Goal: Task Accomplishment & Management: Complete application form

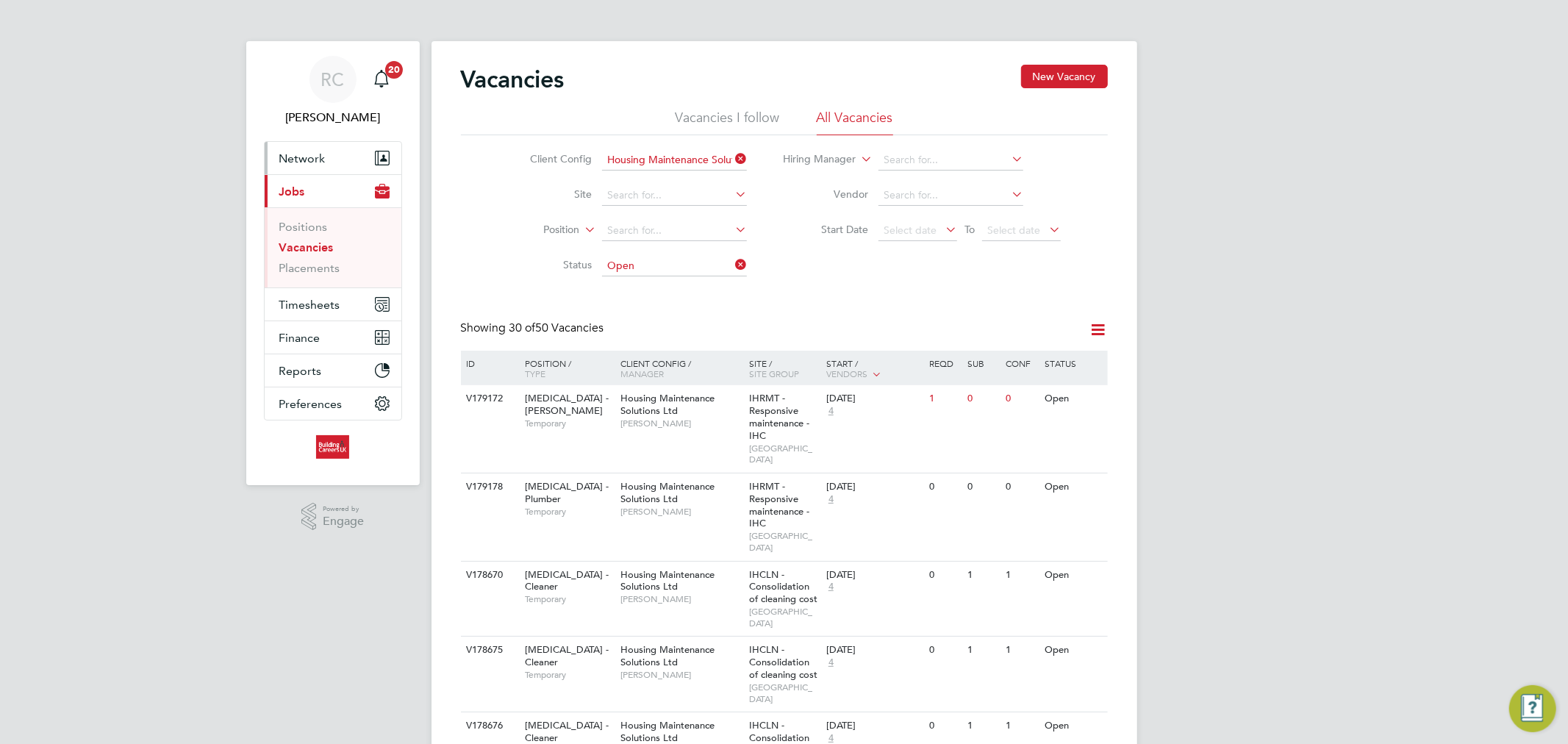
click at [327, 153] on button "Network" at bounding box center [334, 157] width 137 height 32
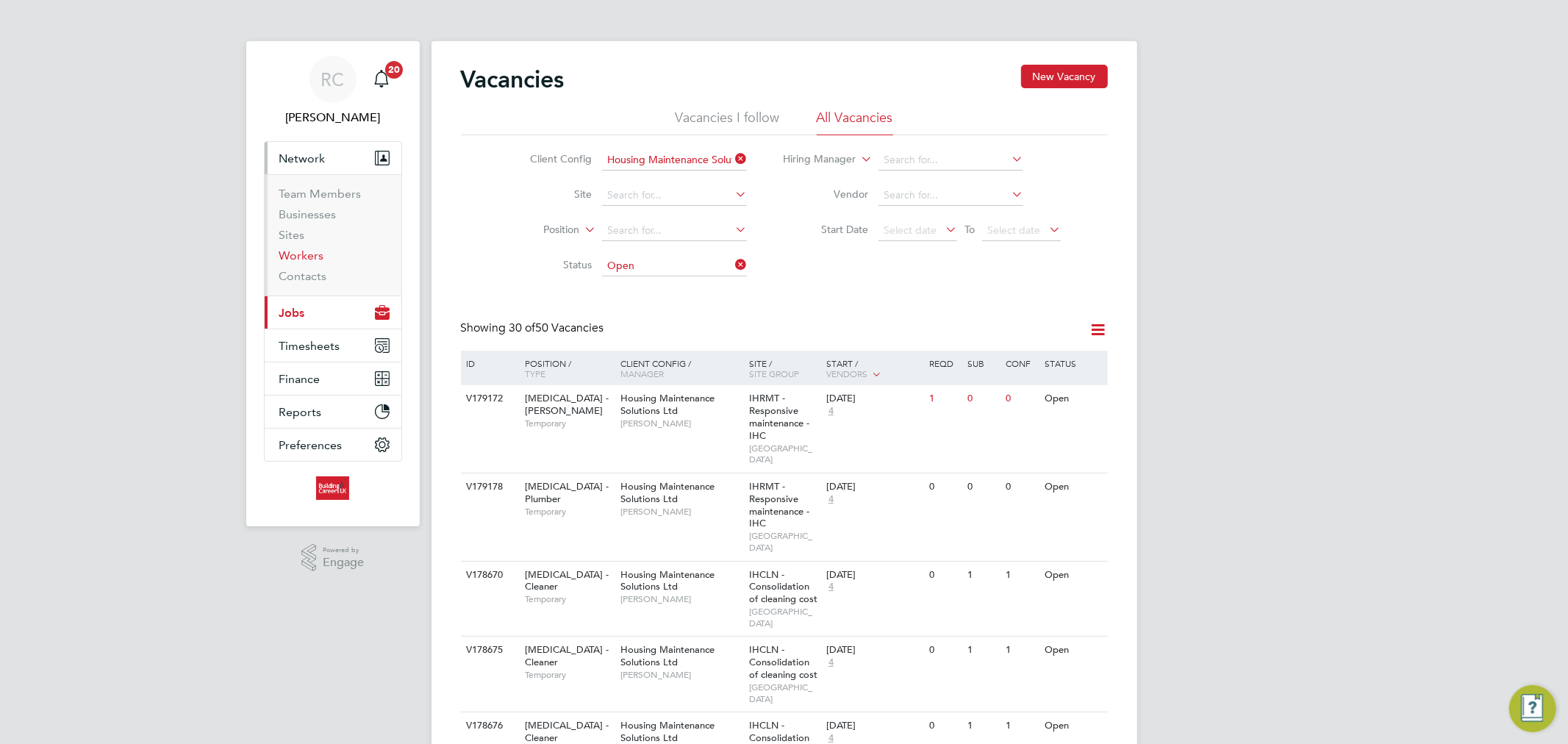
click at [302, 262] on link "Workers" at bounding box center [302, 255] width 45 height 14
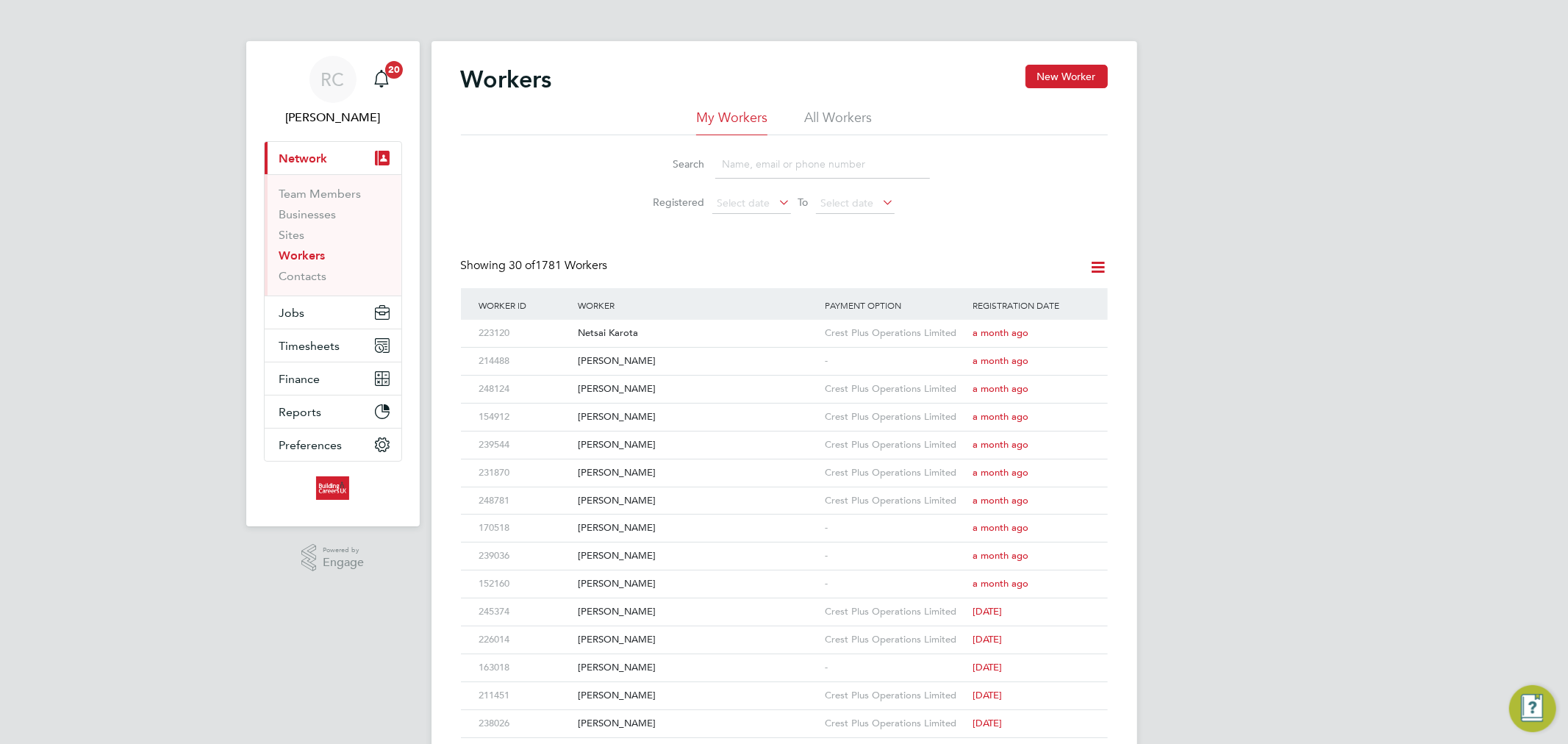
click at [848, 110] on li "All Workers" at bounding box center [837, 121] width 67 height 26
click at [763, 170] on input at bounding box center [823, 163] width 215 height 28
click at [1068, 78] on button "New Worker" at bounding box center [1067, 76] width 82 height 23
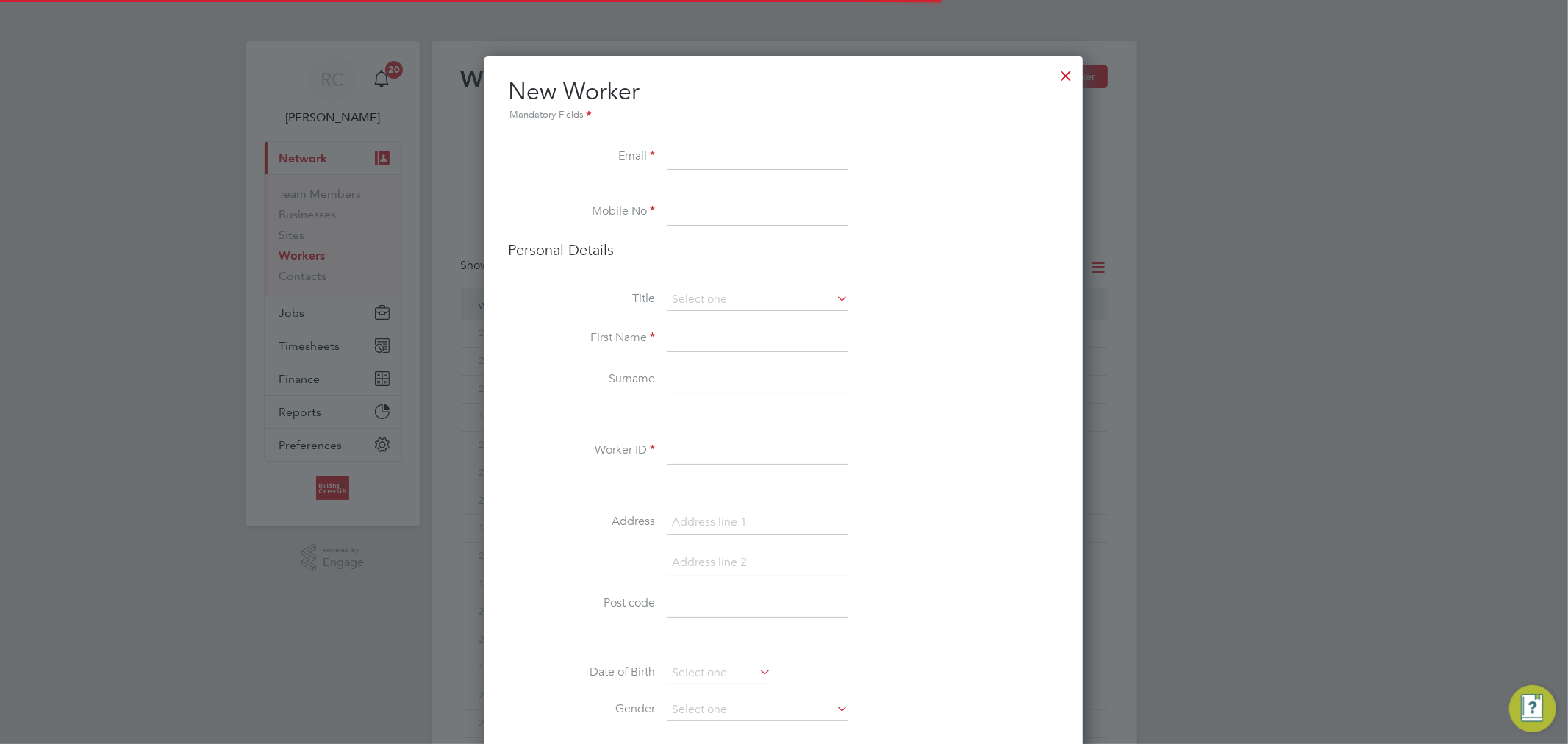
scroll to position [1637, 600]
click at [721, 152] on input at bounding box center [758, 156] width 182 height 26
paste input "jimmyjoinermc1234@gmail.com"
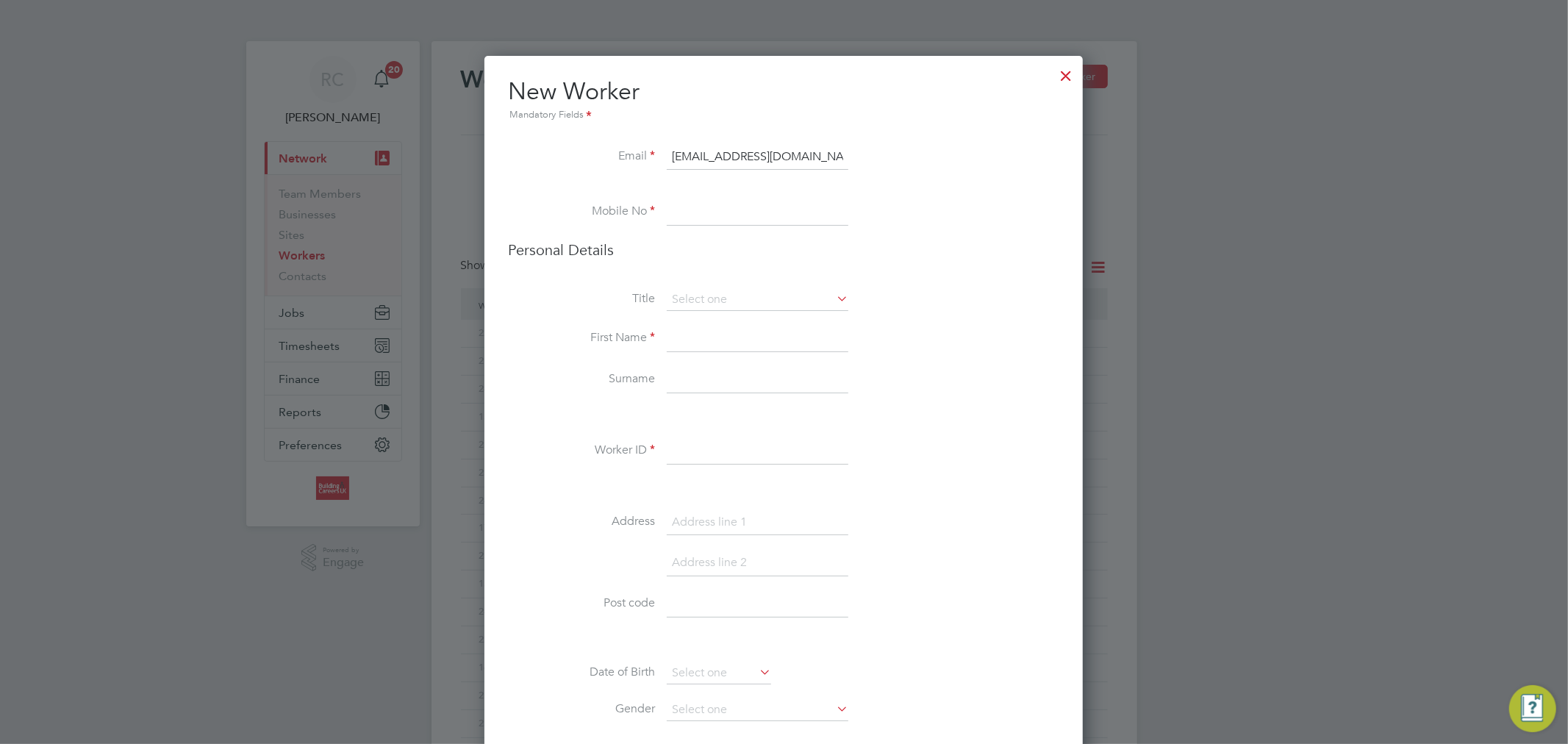
type input "jimmyjoinermc1234@gmail.com"
click at [752, 218] on input at bounding box center [758, 212] width 182 height 26
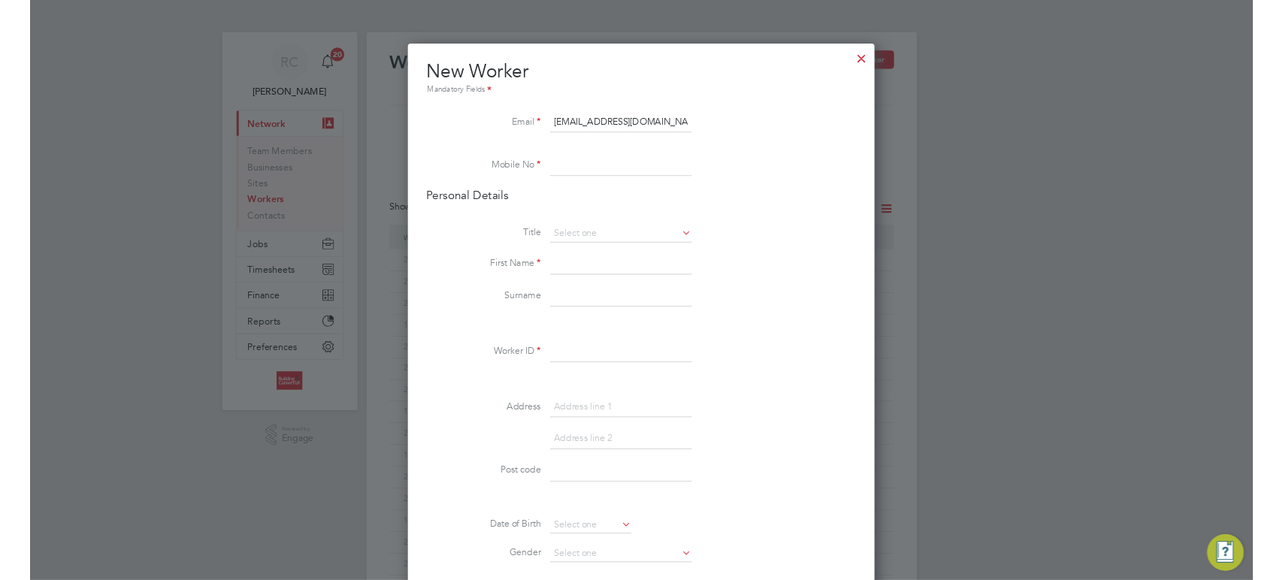
scroll to position [1673, 613]
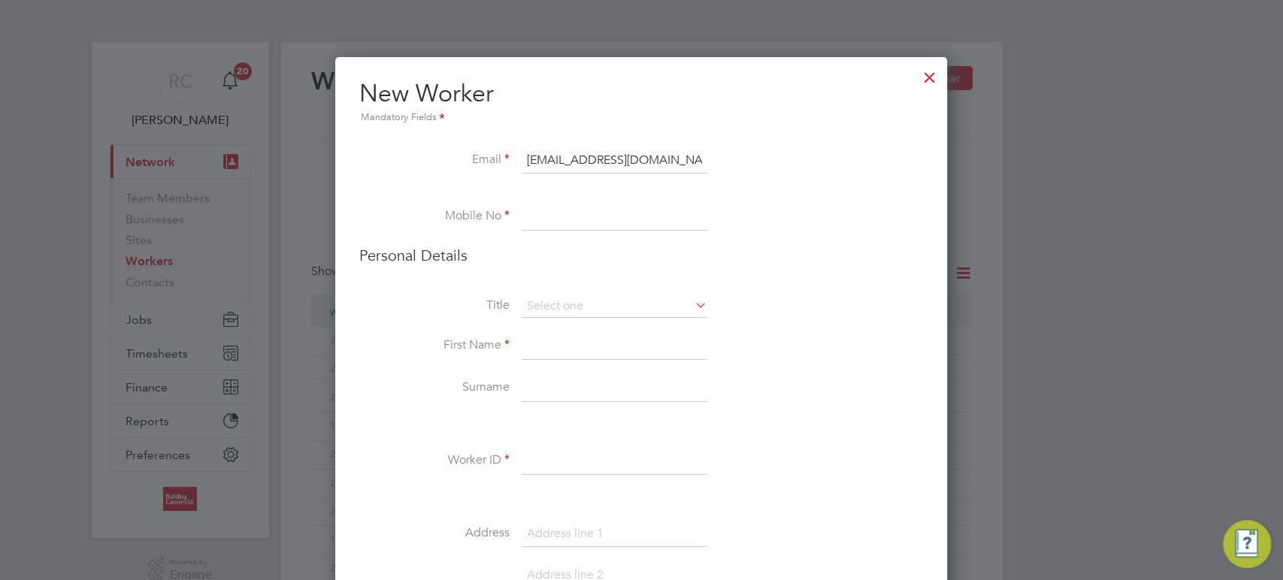
paste input "7813 608169"
click at [559, 281] on li "Personal Details" at bounding box center [641, 271] width 564 height 50
click at [531, 218] on input "7813 608169" at bounding box center [615, 217] width 186 height 27
click at [529, 216] on input "7813 608169" at bounding box center [615, 217] width 186 height 27
type input "07813 608169"
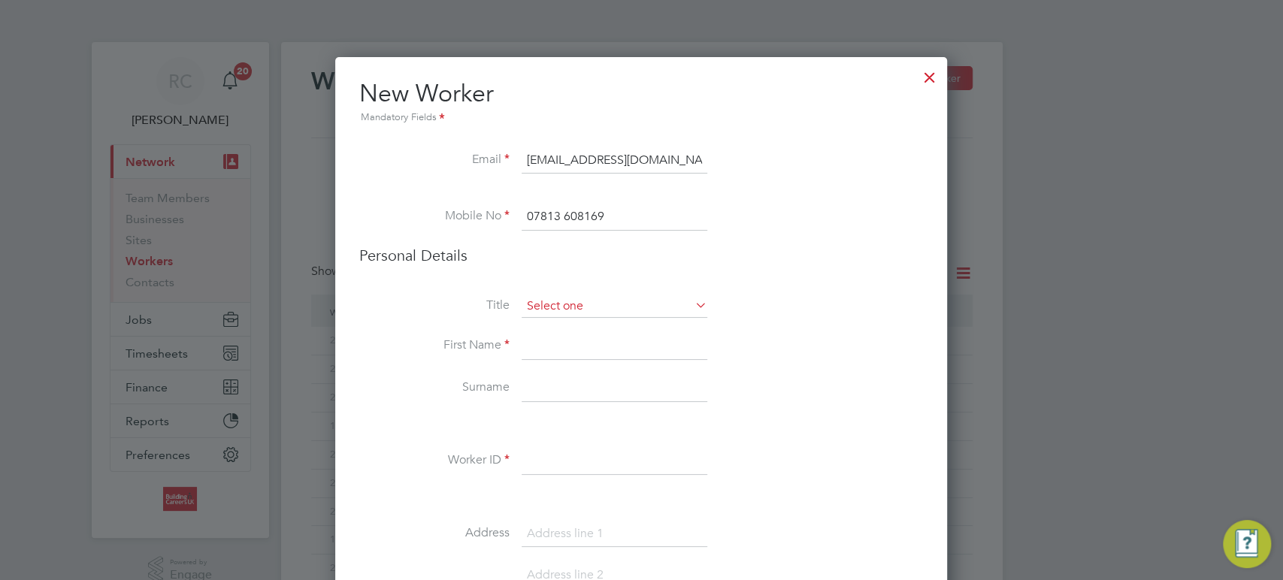
click at [557, 298] on input at bounding box center [615, 306] width 186 height 23
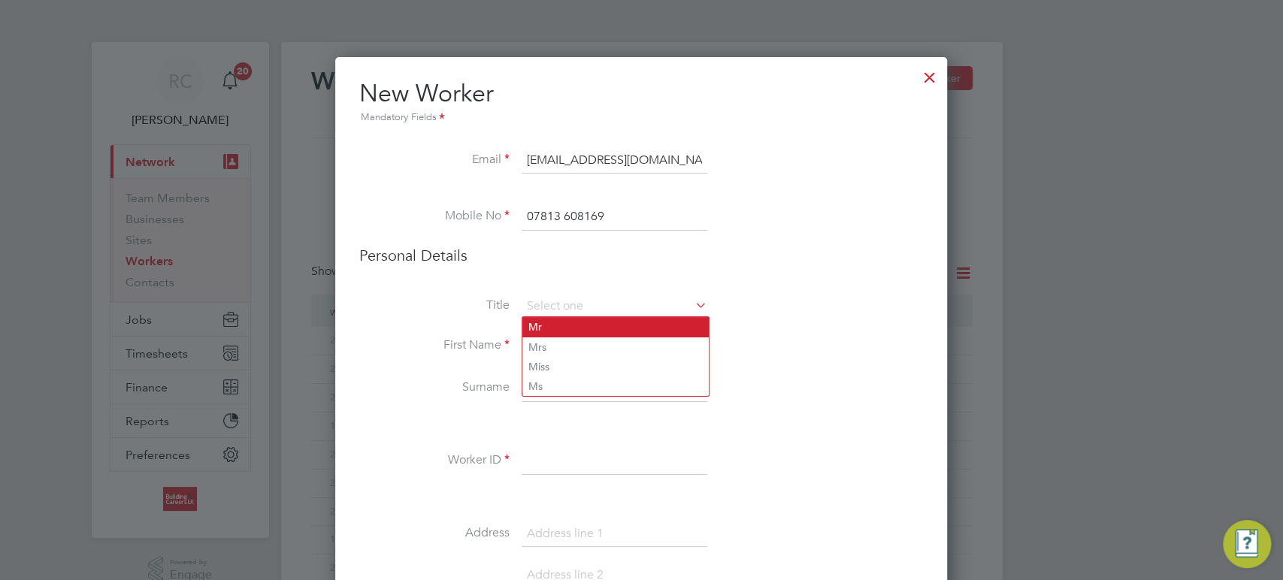
click at [595, 328] on li "Mr" at bounding box center [615, 327] width 186 height 20
type input "Mr"
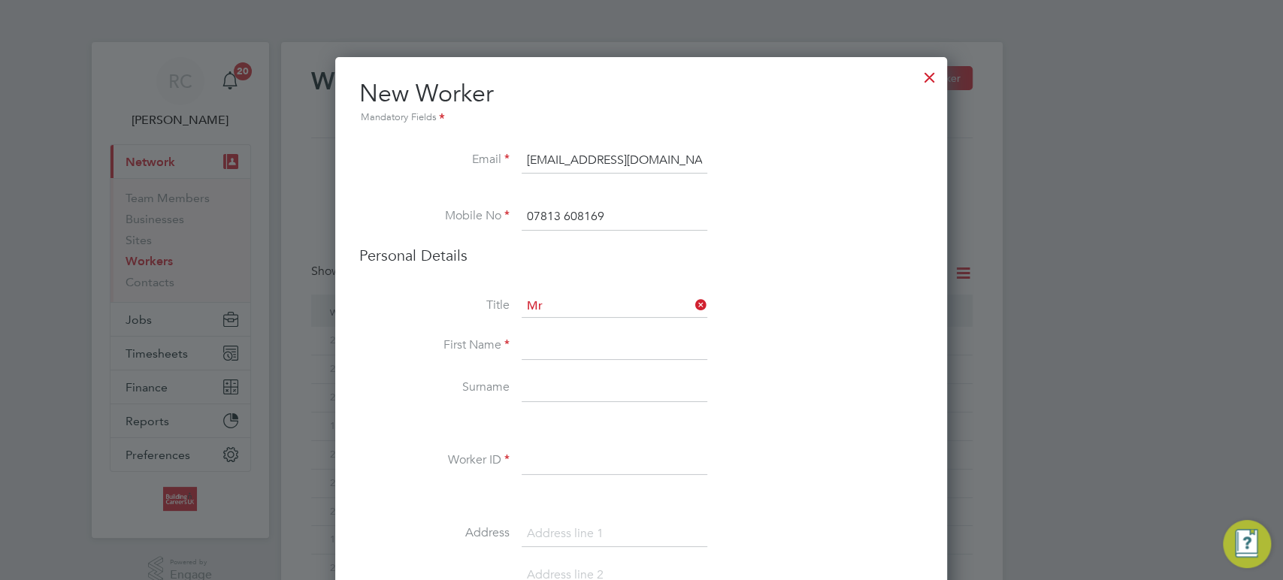
click at [586, 350] on input at bounding box center [615, 346] width 186 height 27
type input "[PERSON_NAME]"
click at [581, 393] on input at bounding box center [615, 388] width 186 height 27
type input "[PERSON_NAME]"
click at [584, 455] on input at bounding box center [615, 461] width 186 height 27
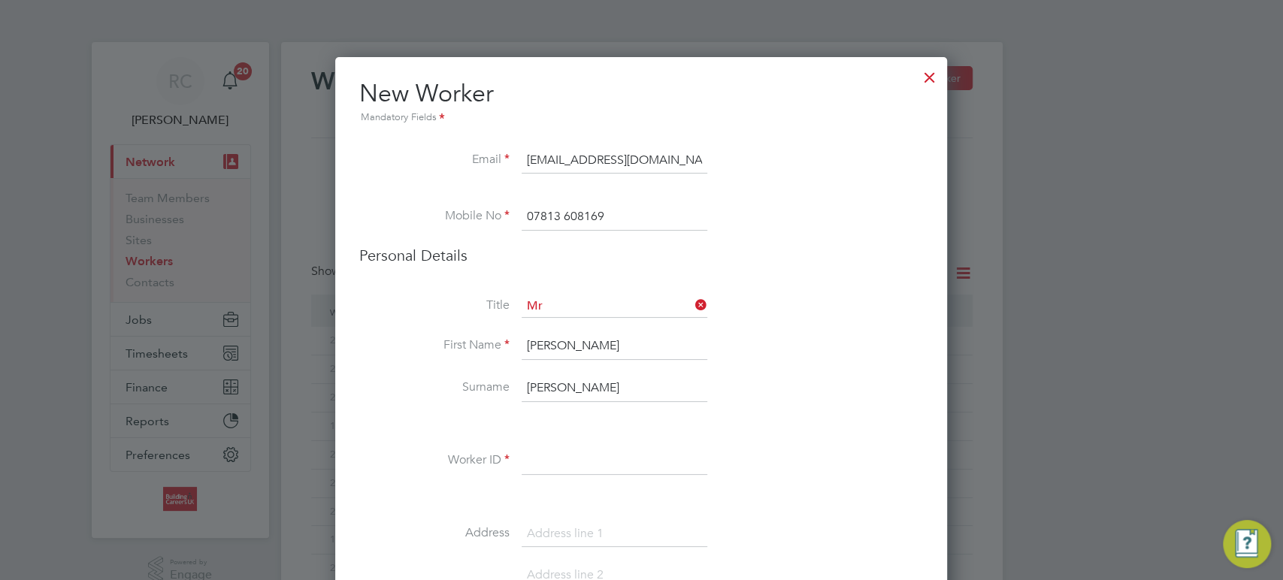
click at [662, 455] on input at bounding box center [615, 461] width 186 height 27
paste input "163497"
type input "163497"
click at [861, 399] on li "Surname McDonald" at bounding box center [641, 396] width 564 height 42
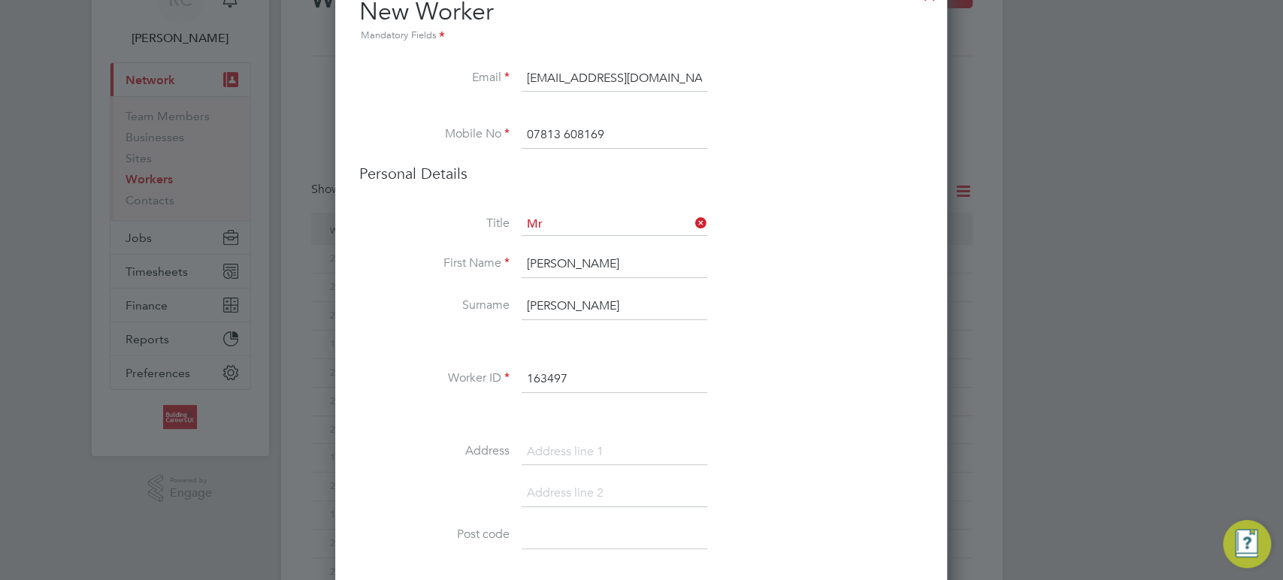
scroll to position [167, 0]
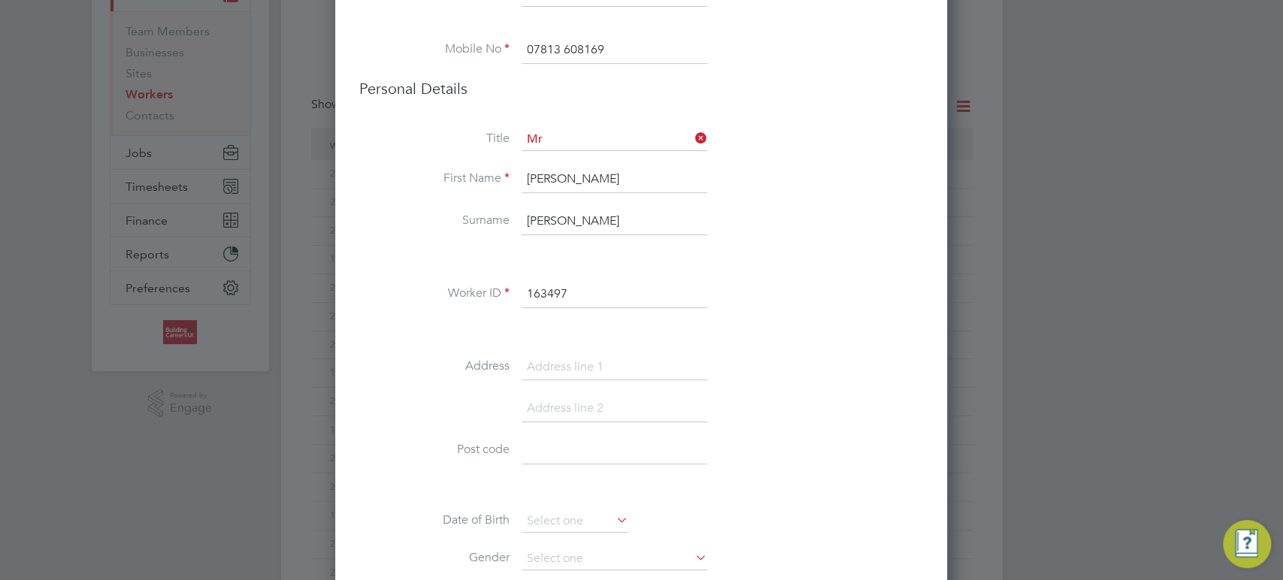
click at [598, 372] on input at bounding box center [615, 367] width 186 height 27
click at [566, 356] on input at bounding box center [615, 367] width 186 height 27
paste input "Coronation Rd, Lydiate, Liverpool L31 2NQ, UK"
click at [593, 359] on input "Coronation Rd, Lydiate, Liverpool L31 2NQ, UK" at bounding box center [615, 367] width 186 height 27
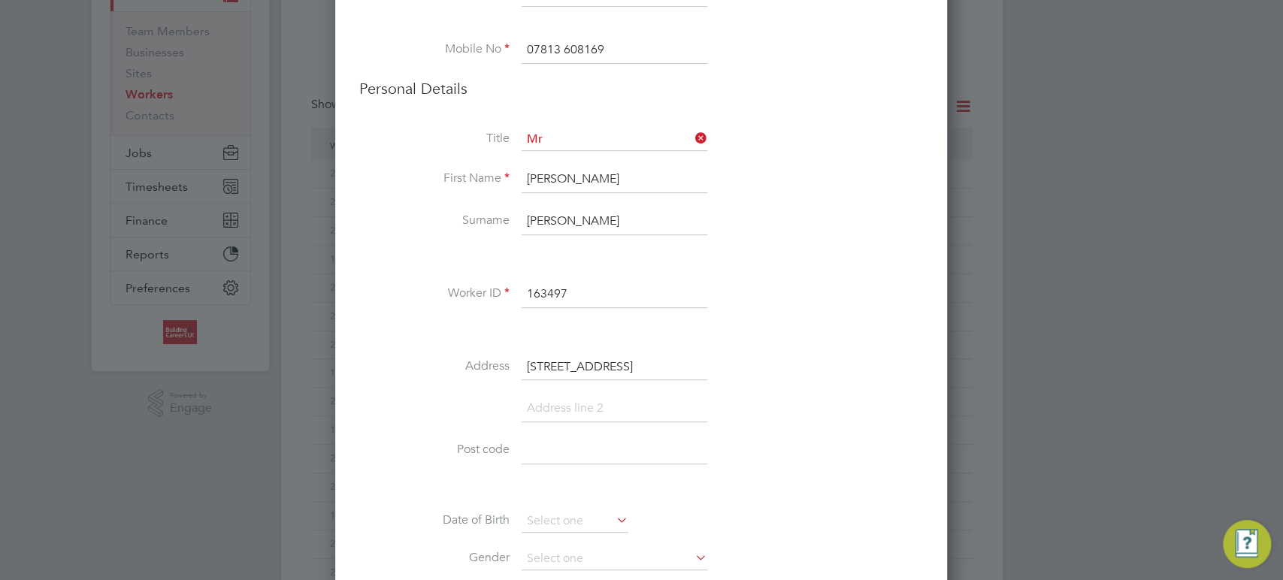
scroll to position [0, 0]
drag, startPoint x: 701, startPoint y: 365, endPoint x: 613, endPoint y: 371, distance: 88.1
click at [613, 371] on input "Coronation Rd, Lydiate, Liverpool L31 2NQ, UK" at bounding box center [615, 367] width 186 height 27
type input "Coronation Rd,"
click at [612, 401] on input at bounding box center [615, 408] width 186 height 27
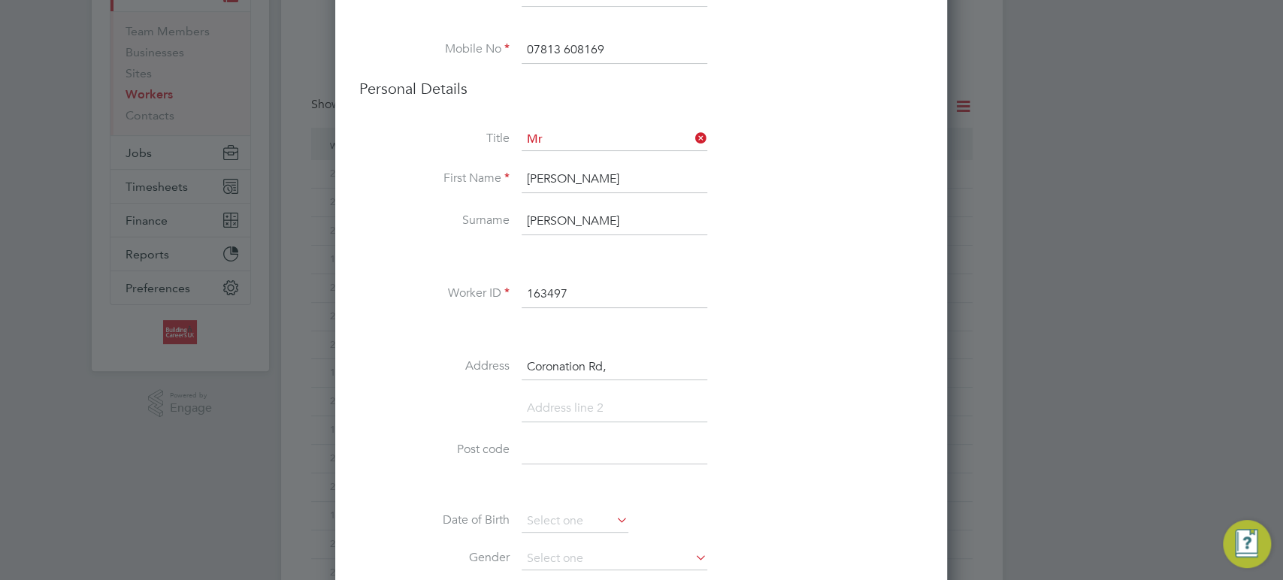
paste input "Lydiate, Liverpool L31 2NQ, UK"
drag, startPoint x: 701, startPoint y: 403, endPoint x: 575, endPoint y: 416, distance: 126.3
click at [575, 416] on input "Lydiate, Liverpool L31 2NQ, UK" at bounding box center [615, 408] width 186 height 27
click at [563, 440] on input at bounding box center [615, 451] width 186 height 27
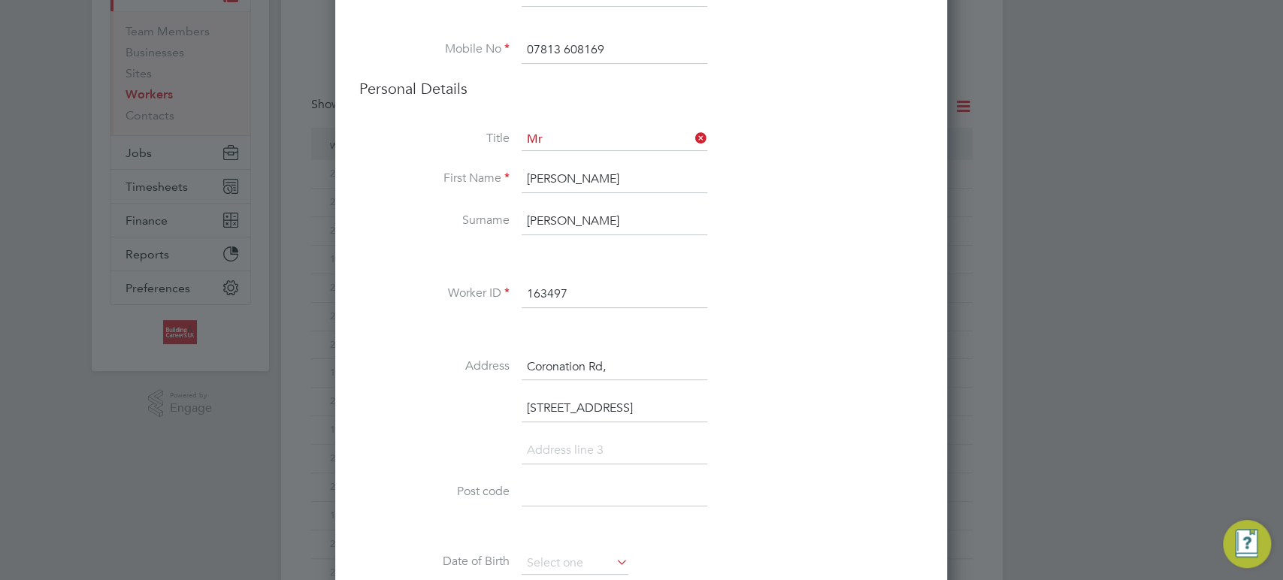
click at [580, 406] on input "Lydiate, Liverpool L31 2NQ, UK" at bounding box center [615, 408] width 186 height 27
drag, startPoint x: 571, startPoint y: 405, endPoint x: 734, endPoint y: 389, distance: 163.1
click at [734, 389] on div "Title Mr First Name James Surname McDonald Worker ID 163497 Address Coronation …" at bounding box center [641, 422] width 564 height 587
type input "Lydiate,"
click at [674, 462] on input at bounding box center [615, 451] width 186 height 27
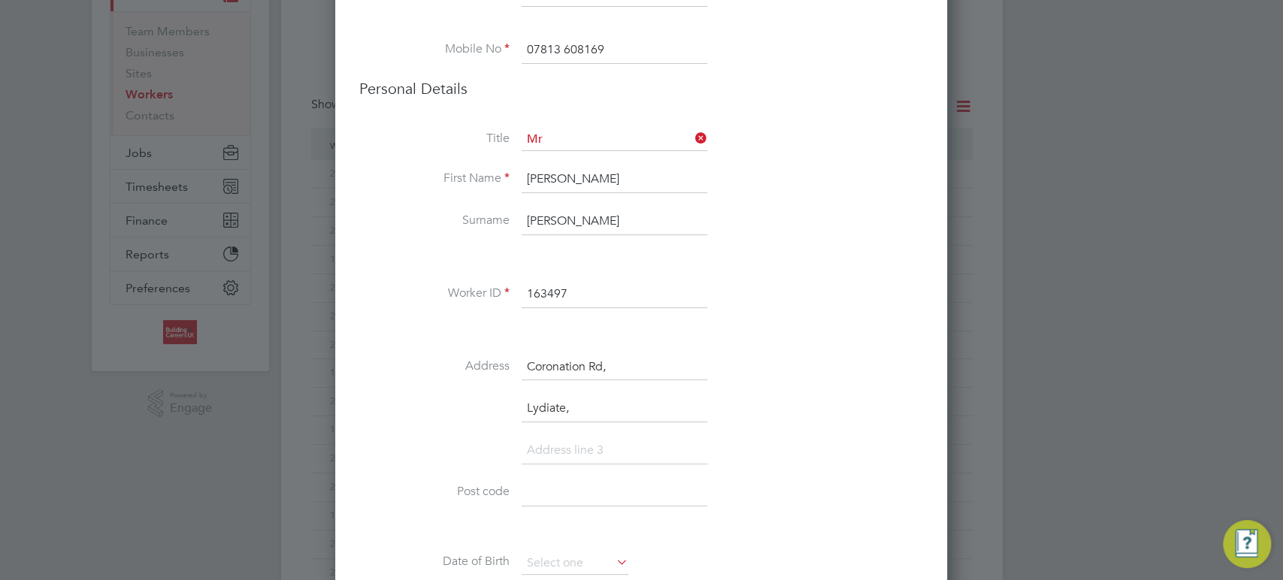
paste input "Liverpool L31 2NQ, UK"
click at [646, 457] on input "Liverpool L31 2NQ, UK" at bounding box center [615, 451] width 186 height 27
drag, startPoint x: 582, startPoint y: 450, endPoint x: 627, endPoint y: 447, distance: 45.2
click at [627, 447] on input "Liverpool L31 2NQ, UK" at bounding box center [615, 451] width 186 height 27
type input "[GEOGRAPHIC_DATA], [GEOGRAPHIC_DATA]"
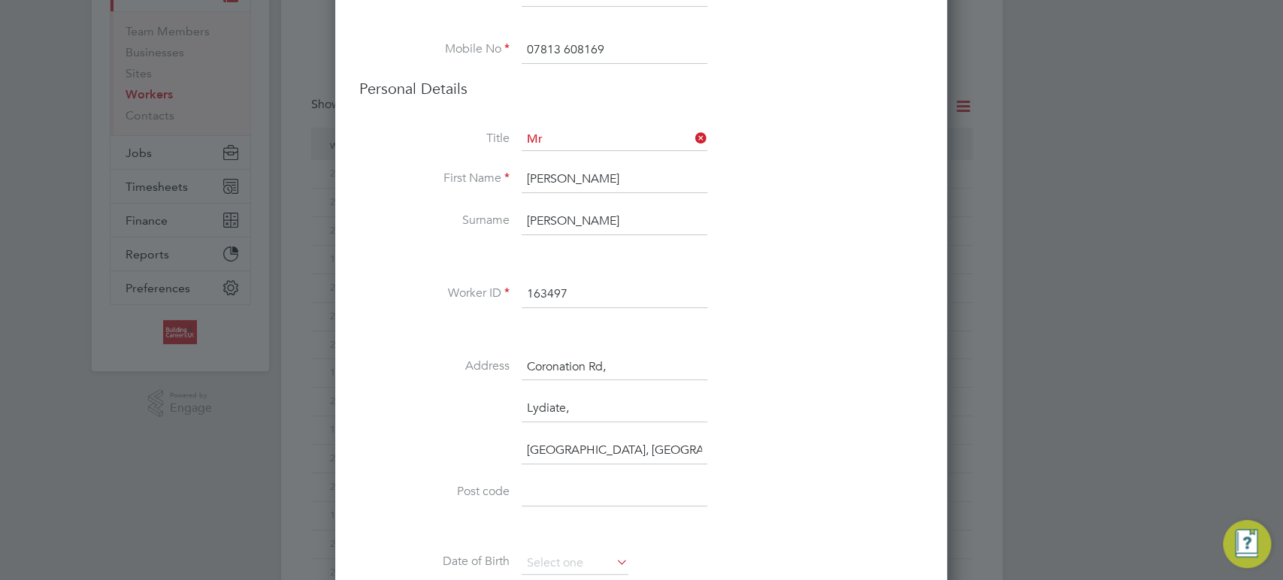
click at [610, 480] on input at bounding box center [615, 493] width 186 height 27
paste input "L31 2NQ"
type input "L31 2NQ"
click at [819, 415] on li "Lydiate," at bounding box center [641, 416] width 564 height 42
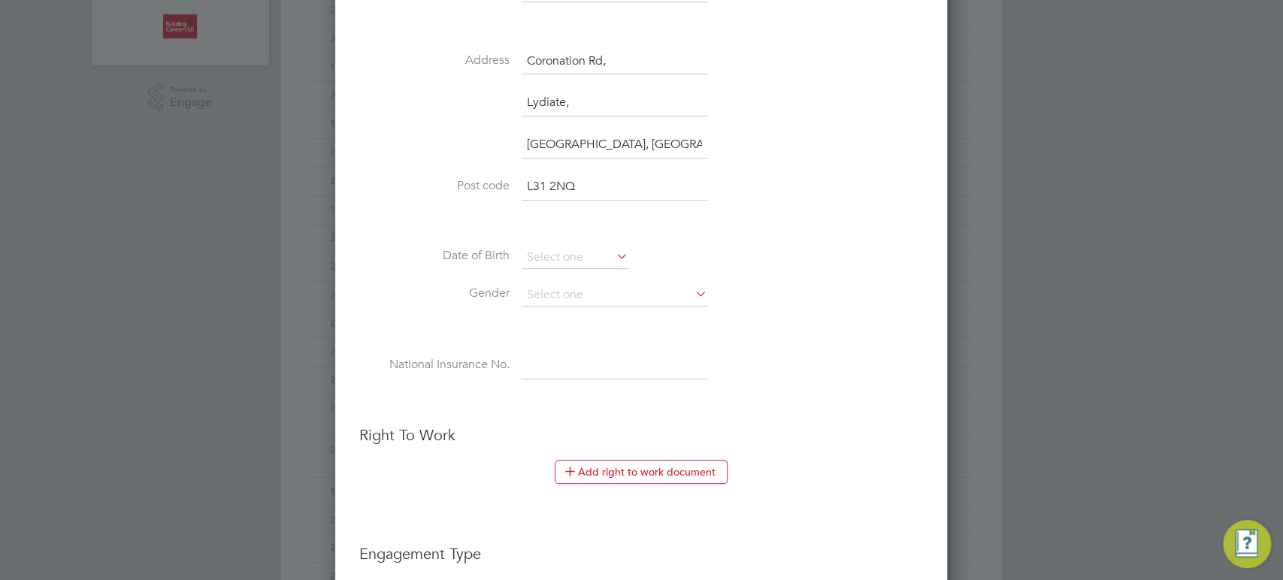
scroll to position [501, 0]
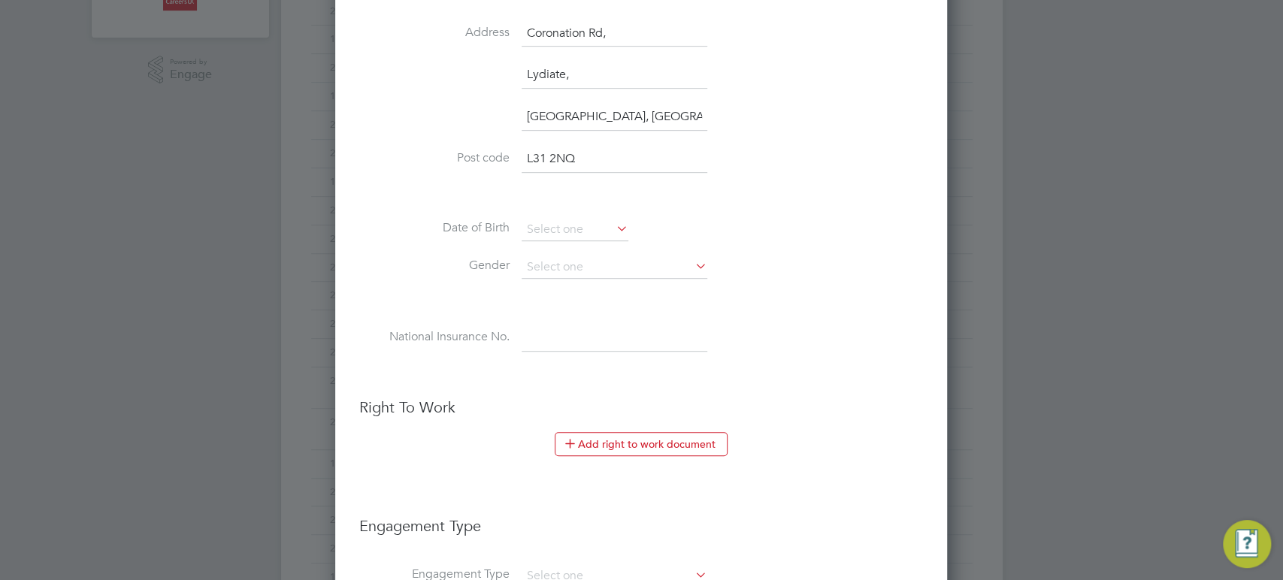
click at [574, 339] on input at bounding box center [615, 338] width 186 height 27
paste input "NI: NP 14 30 27 A"
drag, startPoint x: 547, startPoint y: 336, endPoint x: 479, endPoint y: 344, distance: 68.8
click at [479, 344] on li "National Insurance No. NI: NP 14 30 27 A" at bounding box center [641, 346] width 564 height 42
type input "NP 14 30 27 A"
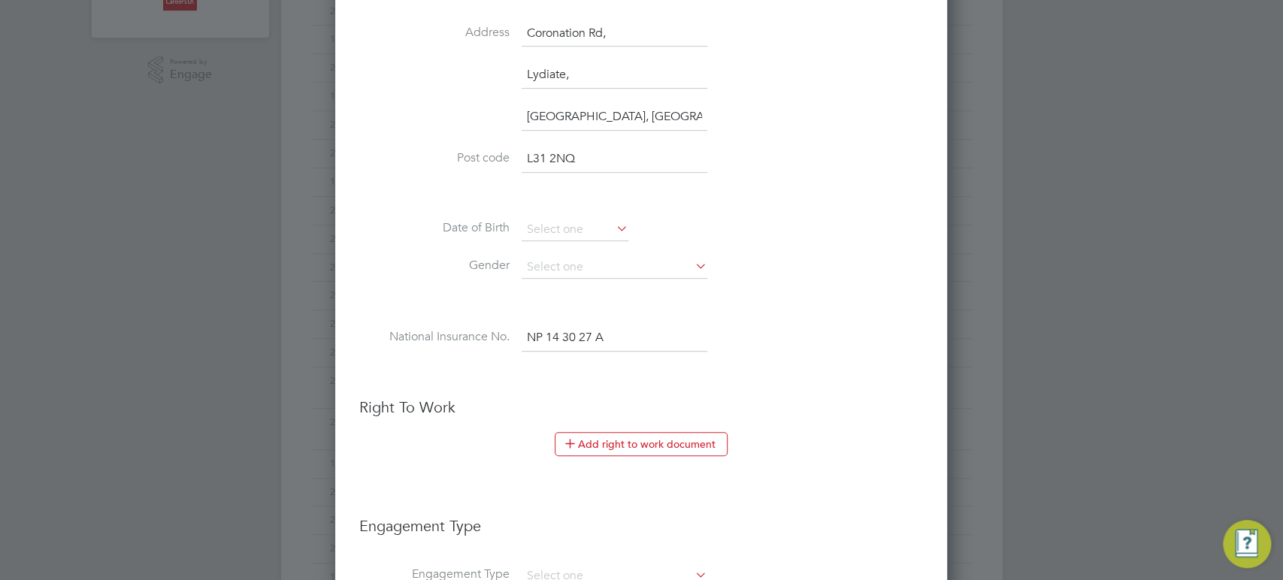
click at [903, 241] on li "Date of Birth" at bounding box center [641, 238] width 564 height 38
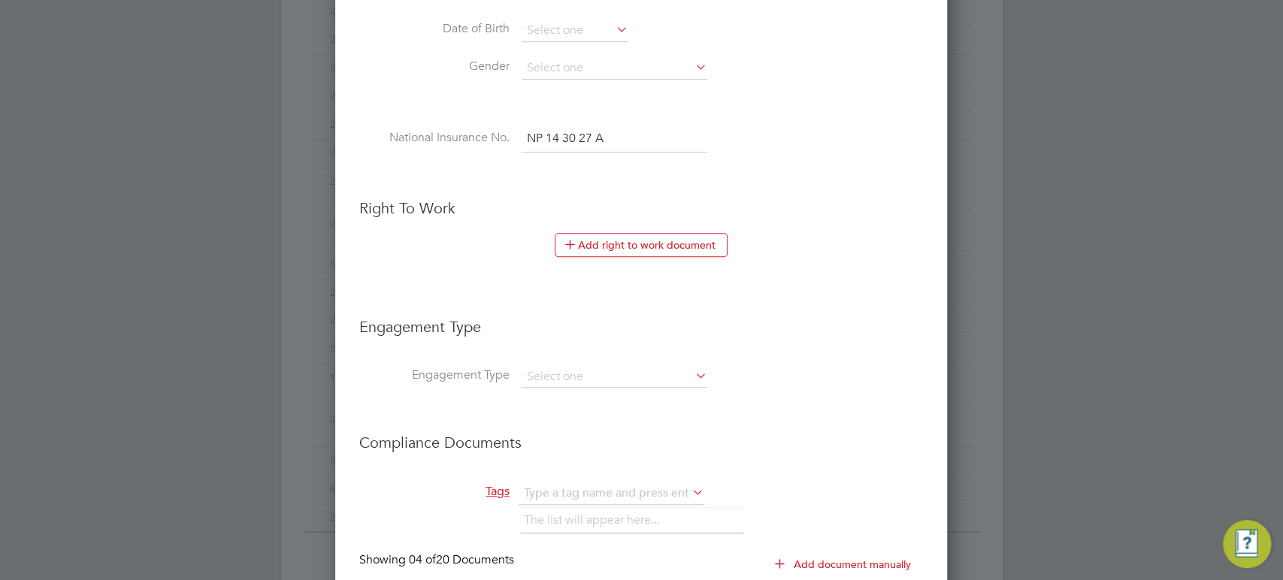
scroll to position [752, 0]
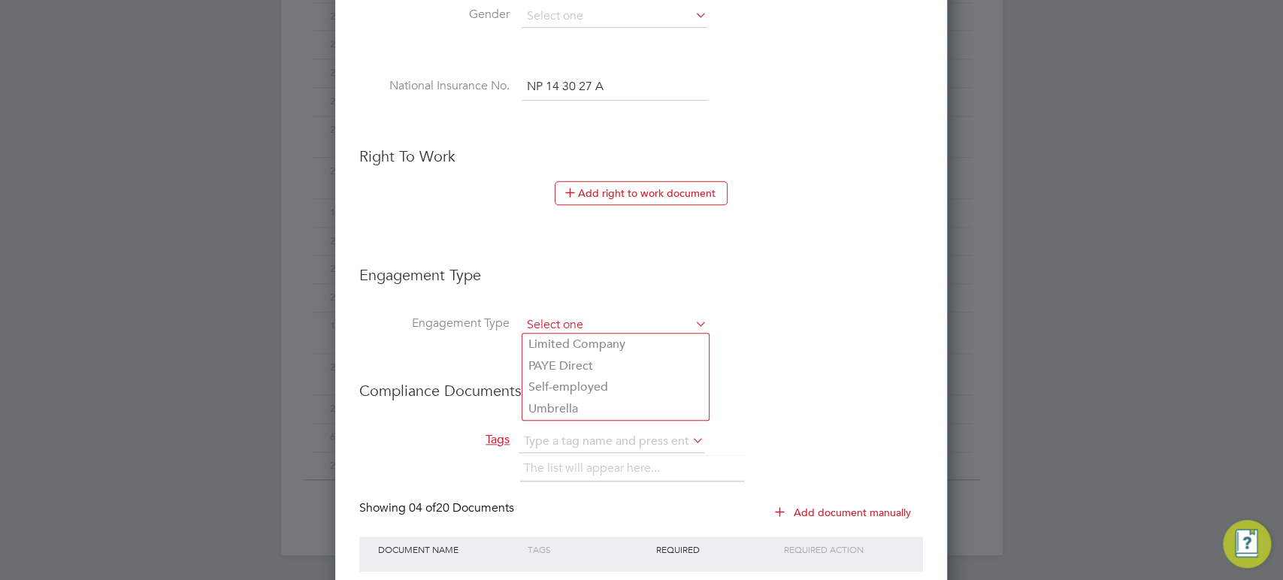
click at [683, 317] on input at bounding box center [615, 325] width 186 height 21
click at [565, 407] on li "Umbrella" at bounding box center [615, 409] width 186 height 22
type input "Umbrella"
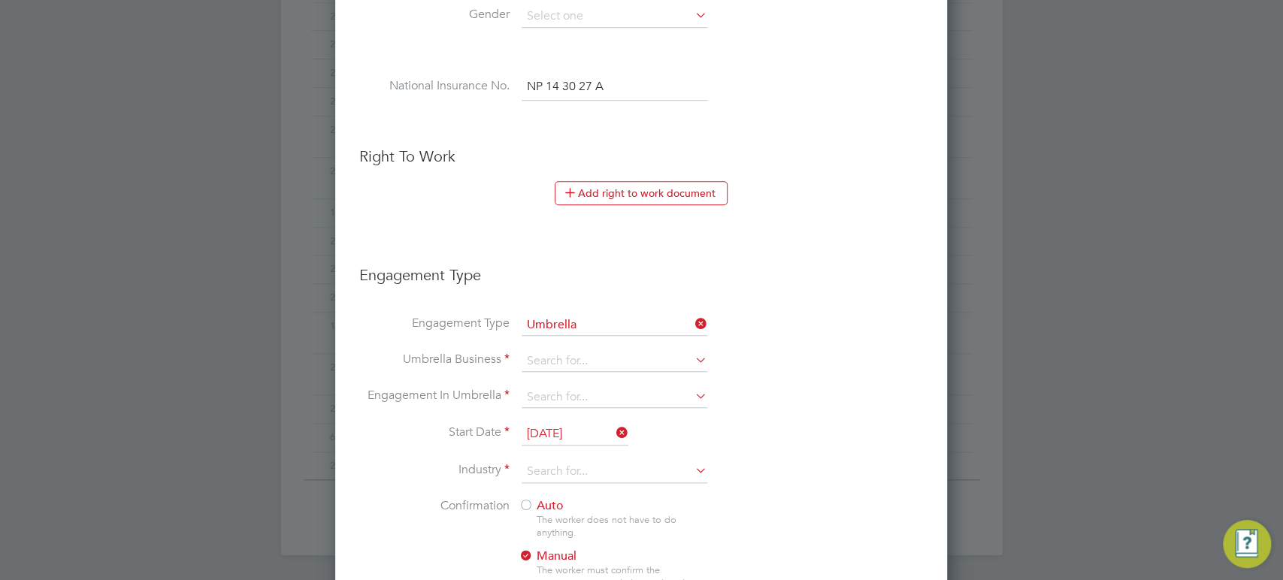
scroll to position [1993, 613]
click at [559, 438] on input "[DATE]" at bounding box center [575, 434] width 107 height 23
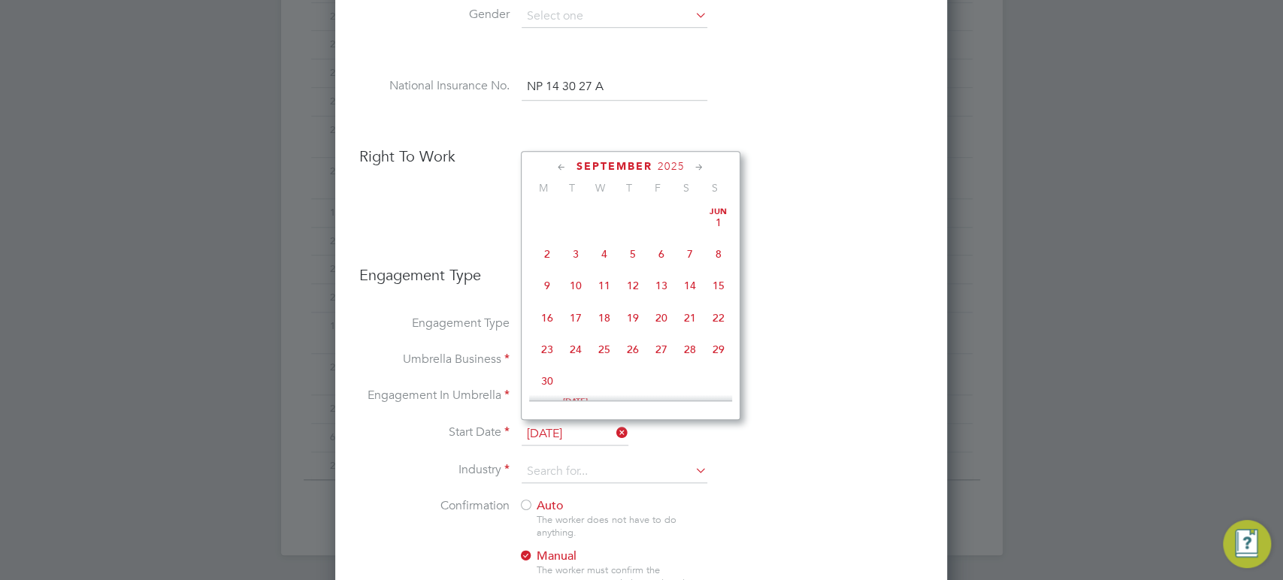
scroll to position [594, 0]
click at [599, 309] on span "Oct 1" at bounding box center [604, 294] width 29 height 29
type input "[DATE]"
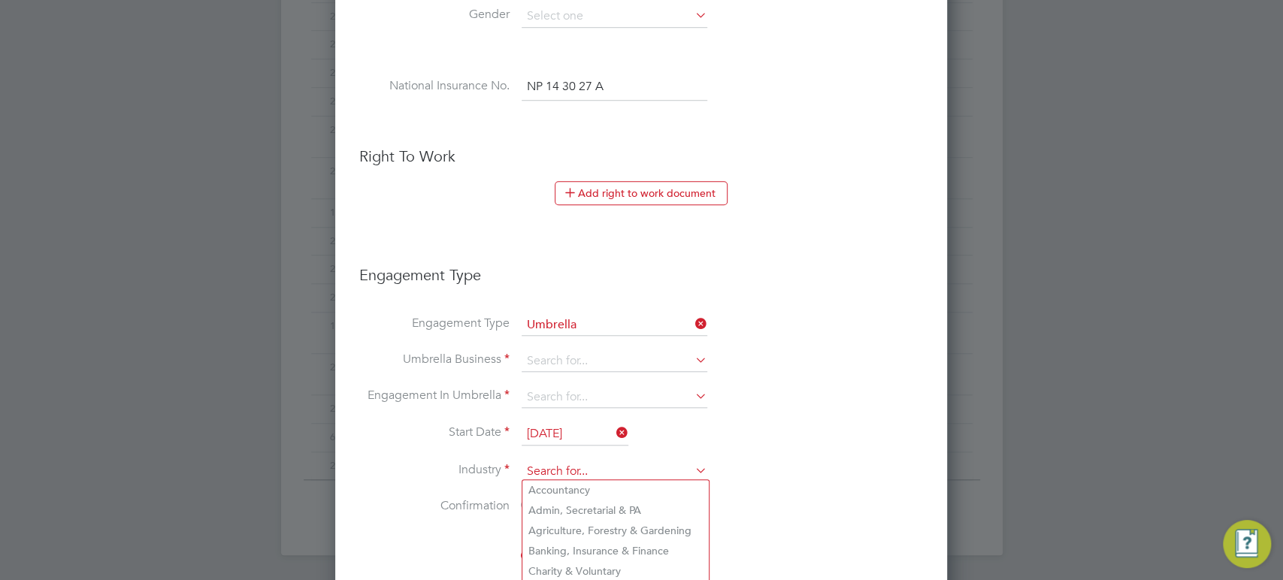
click at [619, 461] on input at bounding box center [615, 472] width 186 height 23
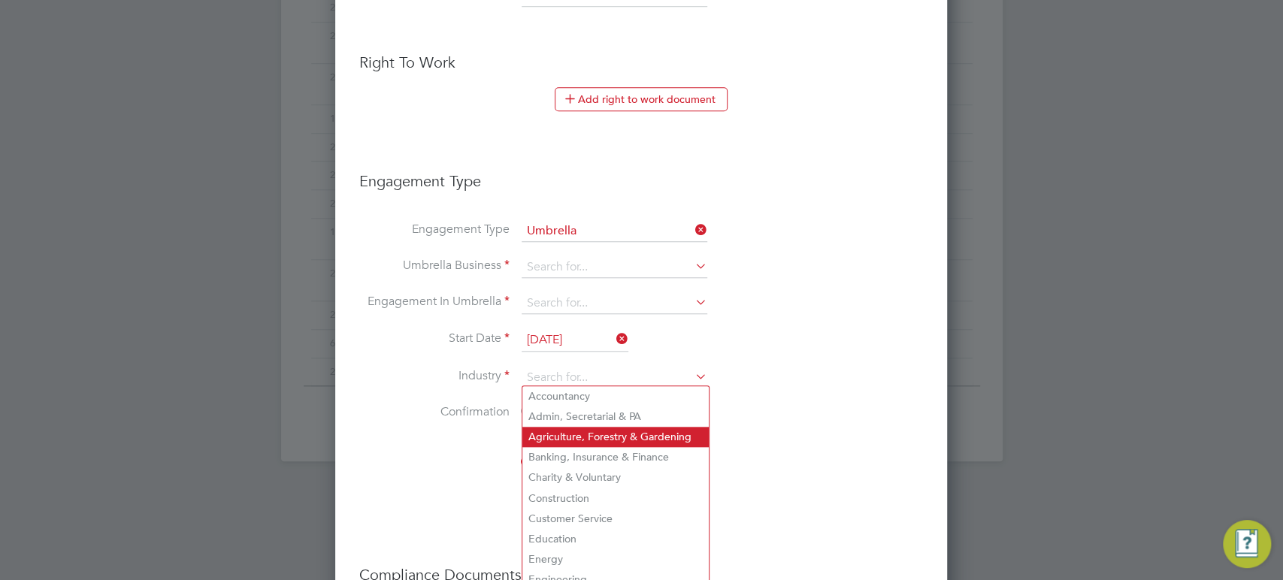
scroll to position [919, 0]
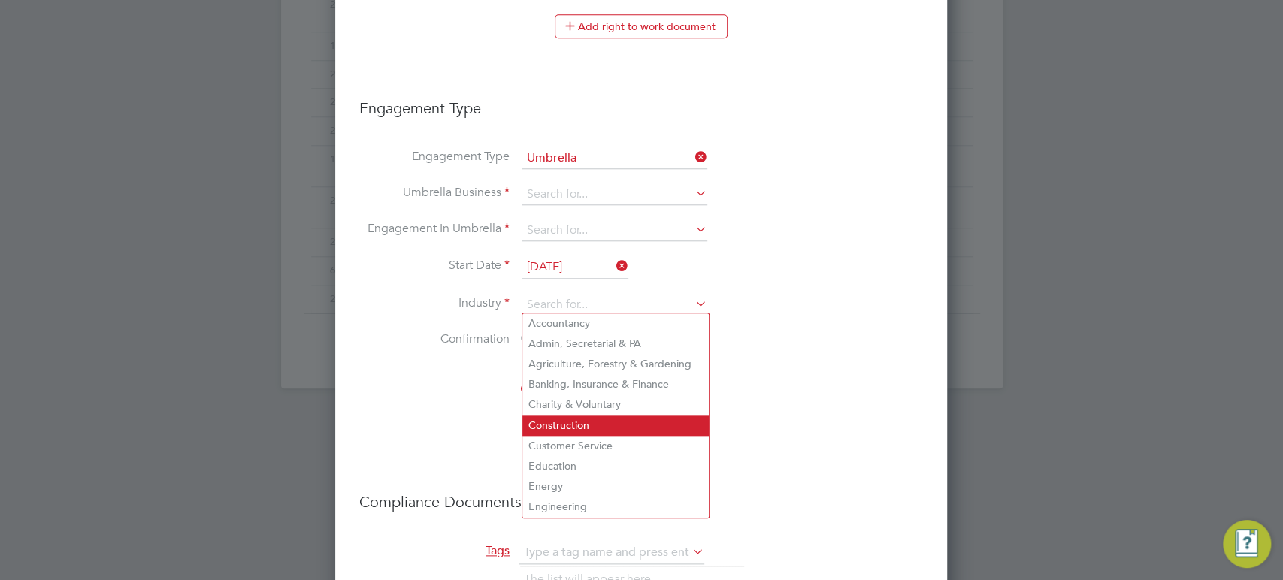
click at [590, 417] on li "Construction" at bounding box center [615, 426] width 186 height 20
type input "Construction"
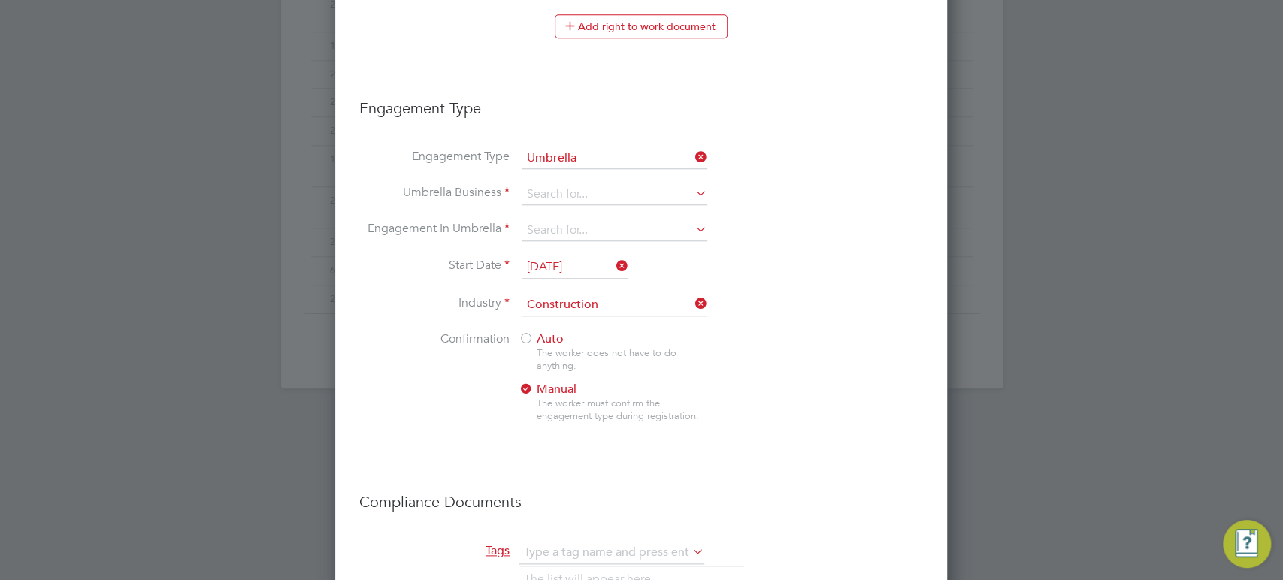
click at [527, 338] on div at bounding box center [526, 339] width 15 height 15
click at [563, 195] on input at bounding box center [615, 194] width 186 height 21
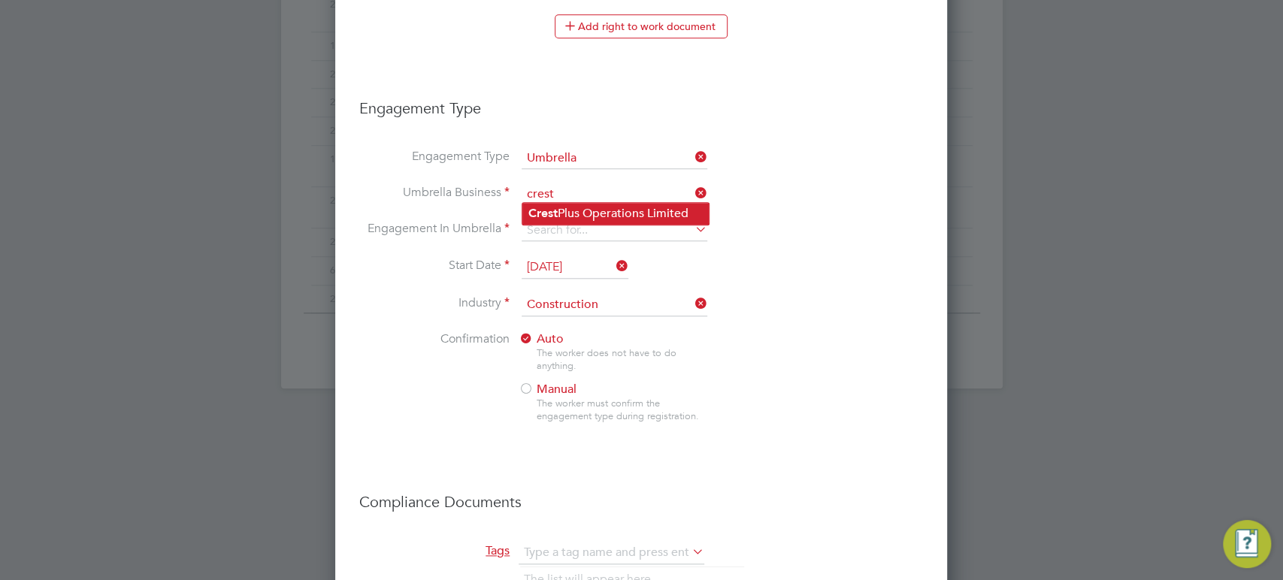
click at [566, 204] on li "Crest Plus Operations Limited" at bounding box center [615, 214] width 186 height 22
type input "Crest Plus Operations Limited"
click at [562, 224] on input at bounding box center [615, 230] width 186 height 21
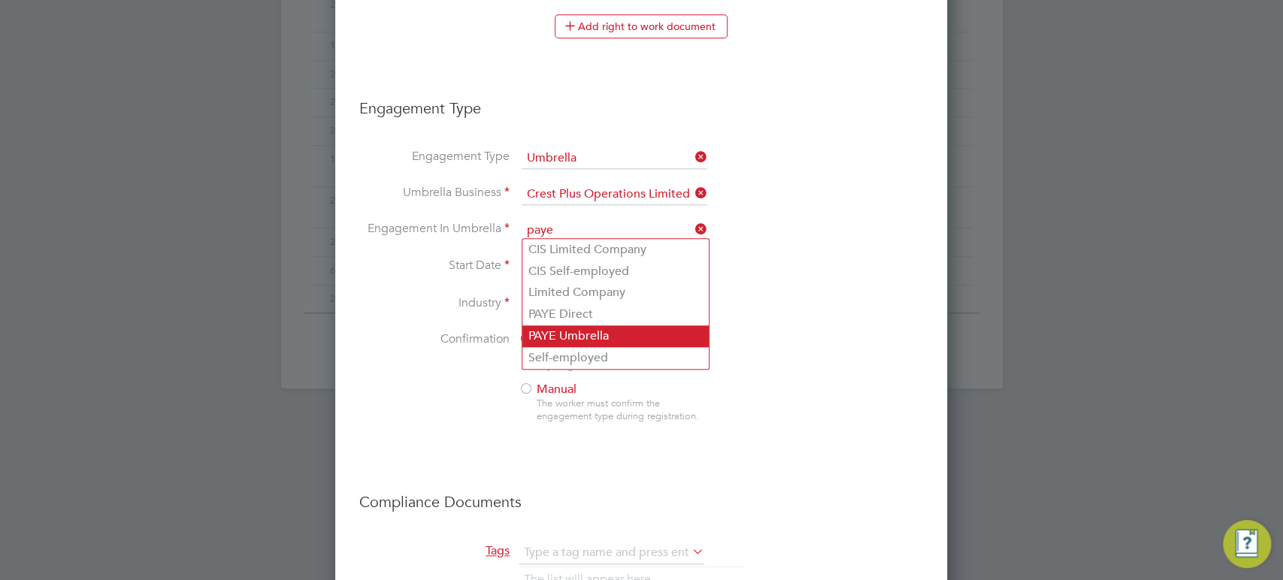
click at [575, 329] on li "PAYE Umbrella" at bounding box center [615, 336] width 186 height 22
type input "PAYE Umbrella"
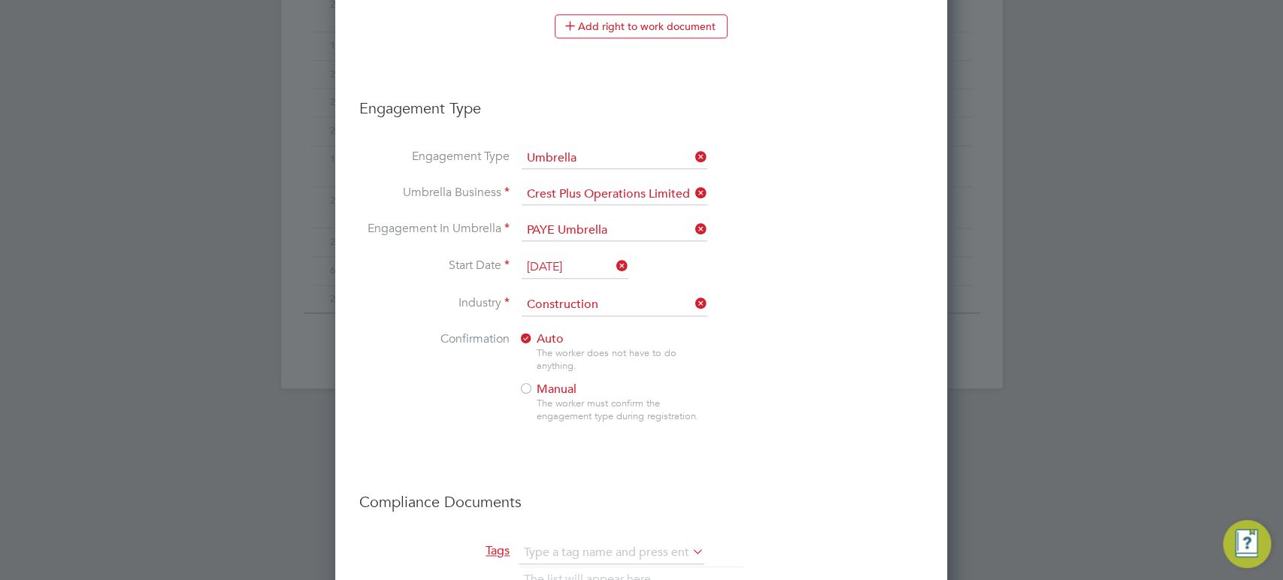
click at [796, 250] on li "Engagement In Umbrella PAYE Umbrella" at bounding box center [641, 238] width 564 height 36
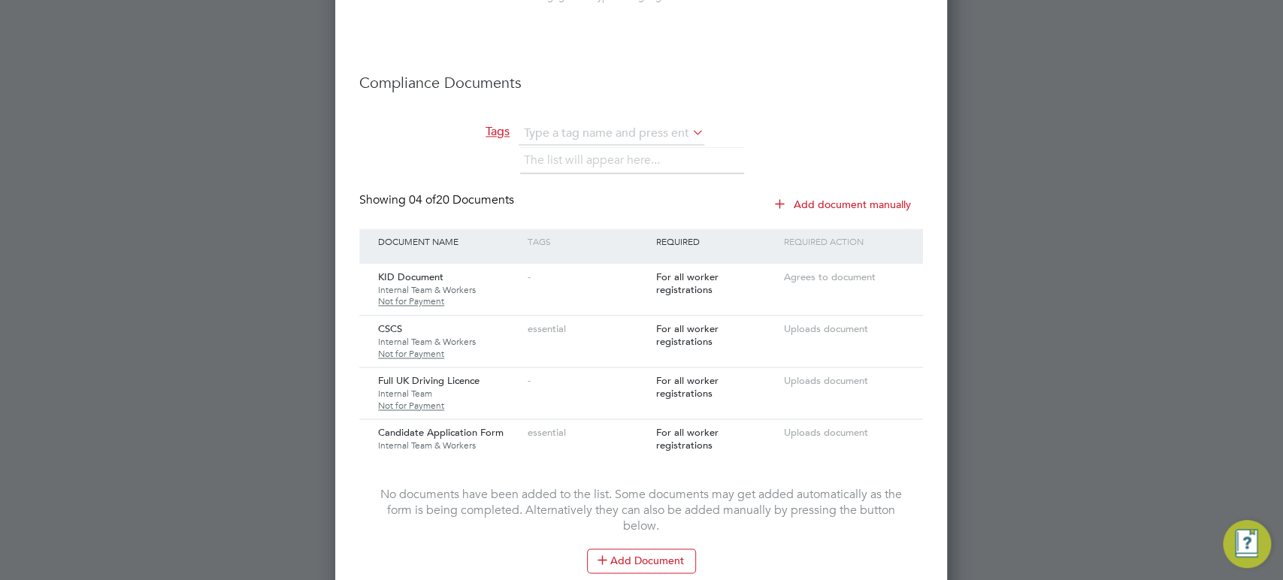
scroll to position [1468, 0]
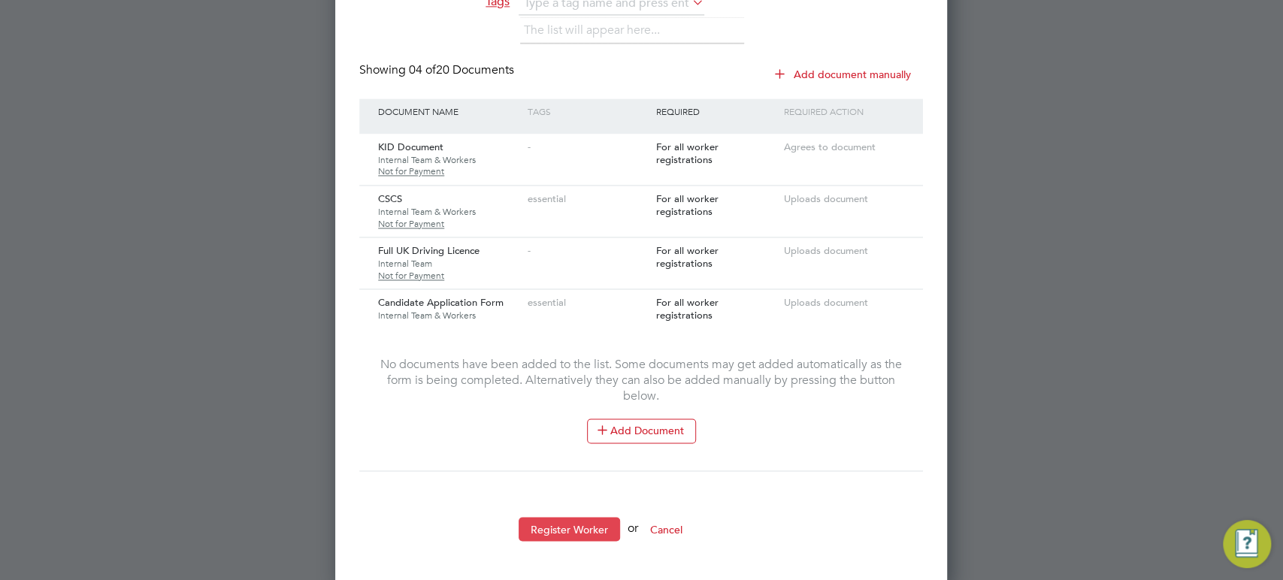
click at [595, 519] on button "Register Worker" at bounding box center [569, 529] width 101 height 24
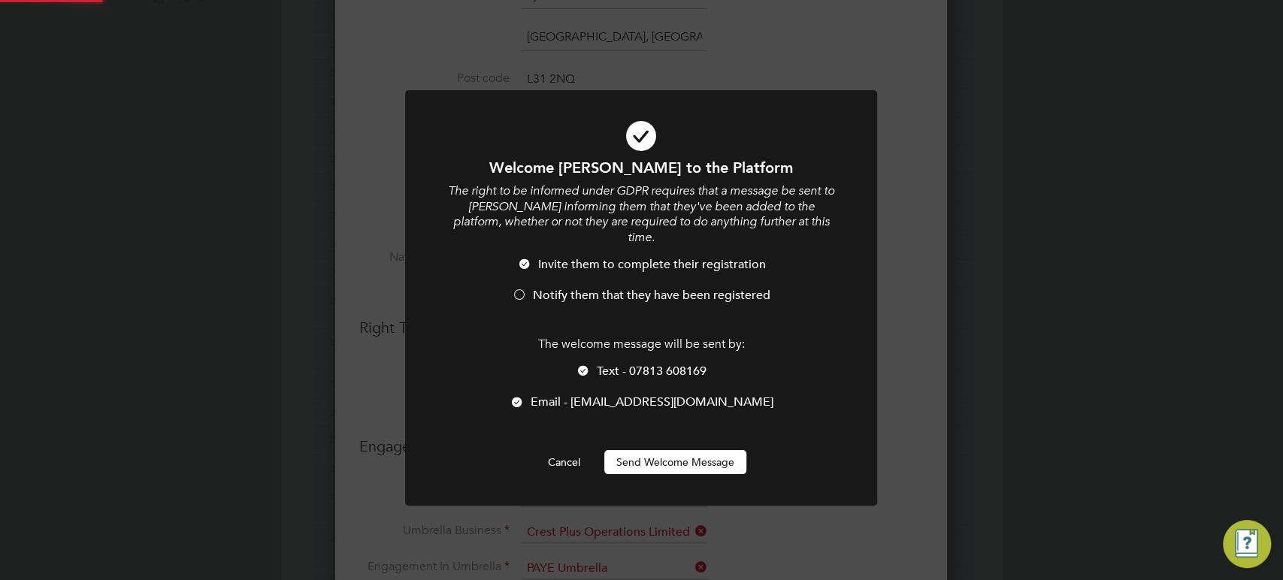
scroll to position [0, 0]
click at [574, 288] on span "Notify them that they have been registered" at bounding box center [652, 295] width 238 height 15
click at [656, 450] on button "Send Welcome Message" at bounding box center [675, 462] width 142 height 24
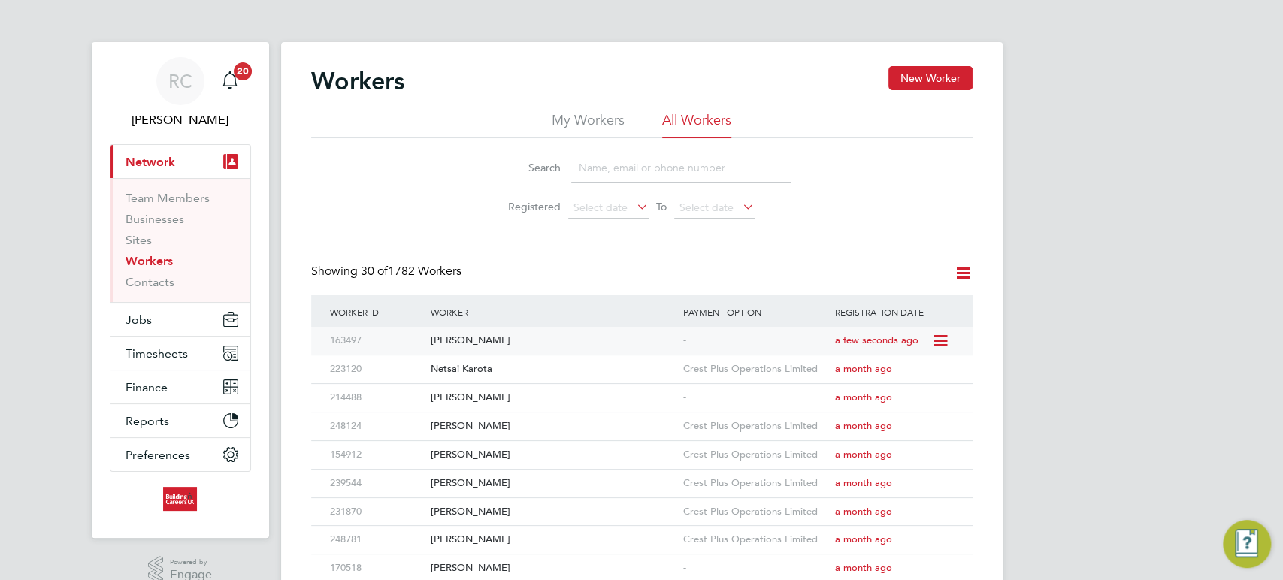
click at [580, 335] on div "[PERSON_NAME]" at bounding box center [553, 341] width 253 height 28
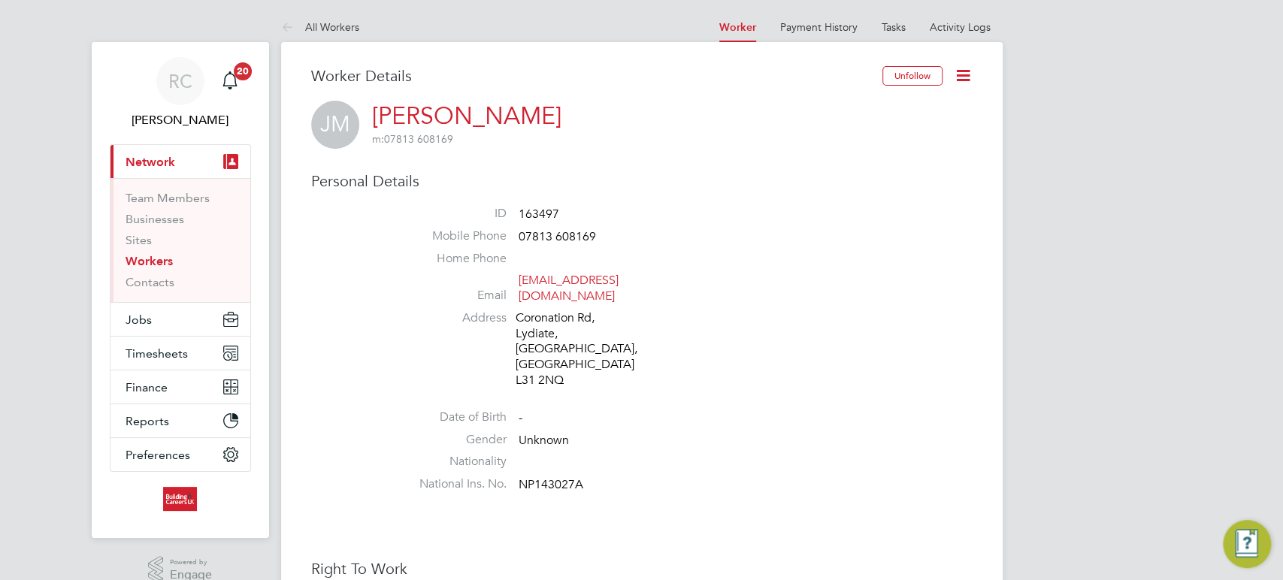
click at [958, 83] on icon at bounding box center [963, 75] width 19 height 19
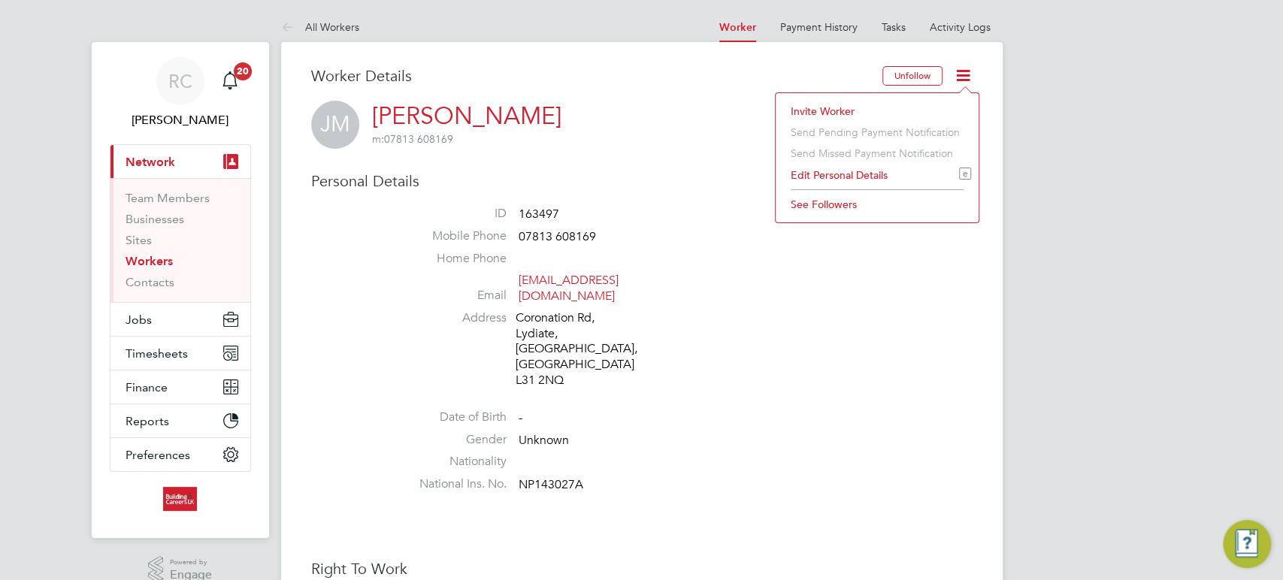
click at [861, 171] on li "Edit Personal Details e" at bounding box center [877, 175] width 188 height 21
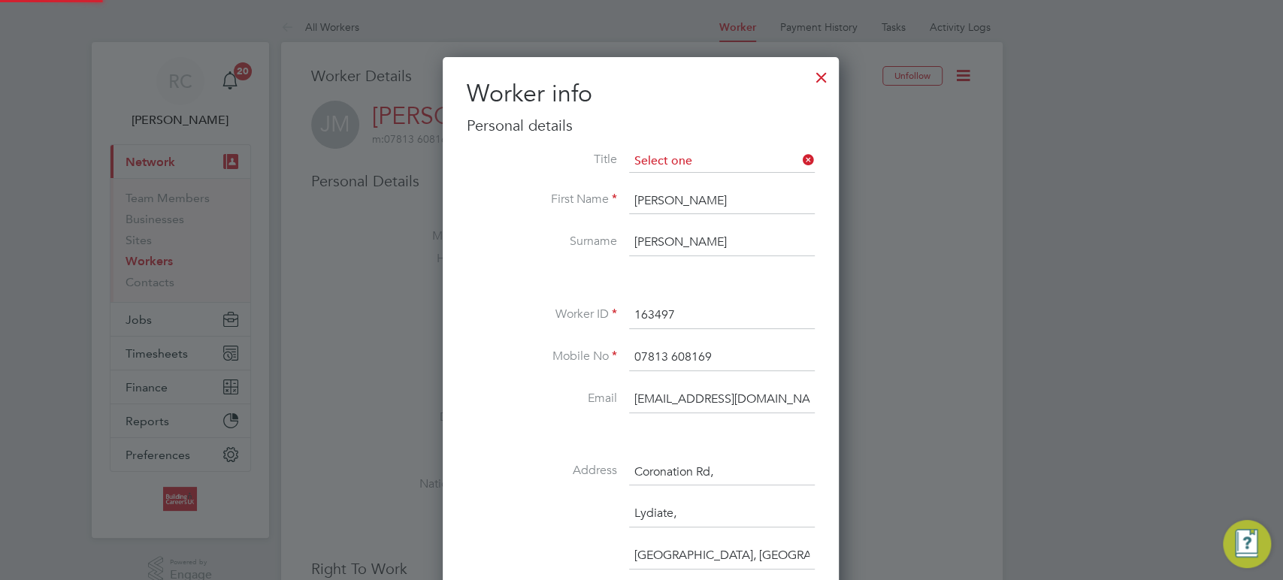
scroll to position [889, 397]
click at [566, 299] on div "Title First Name [PERSON_NAME] Surname [PERSON_NAME] Worker ID 163497 Mobile No…" at bounding box center [641, 506] width 348 height 713
click at [656, 241] on input "[PERSON_NAME]" at bounding box center [722, 242] width 186 height 27
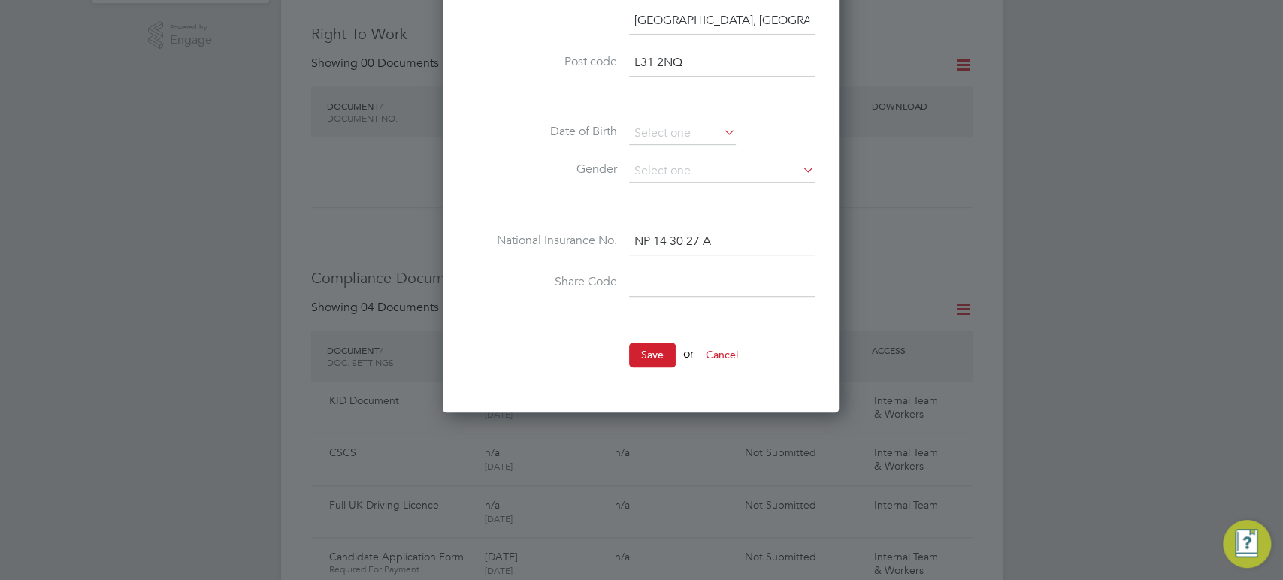
scroll to position [584, 0]
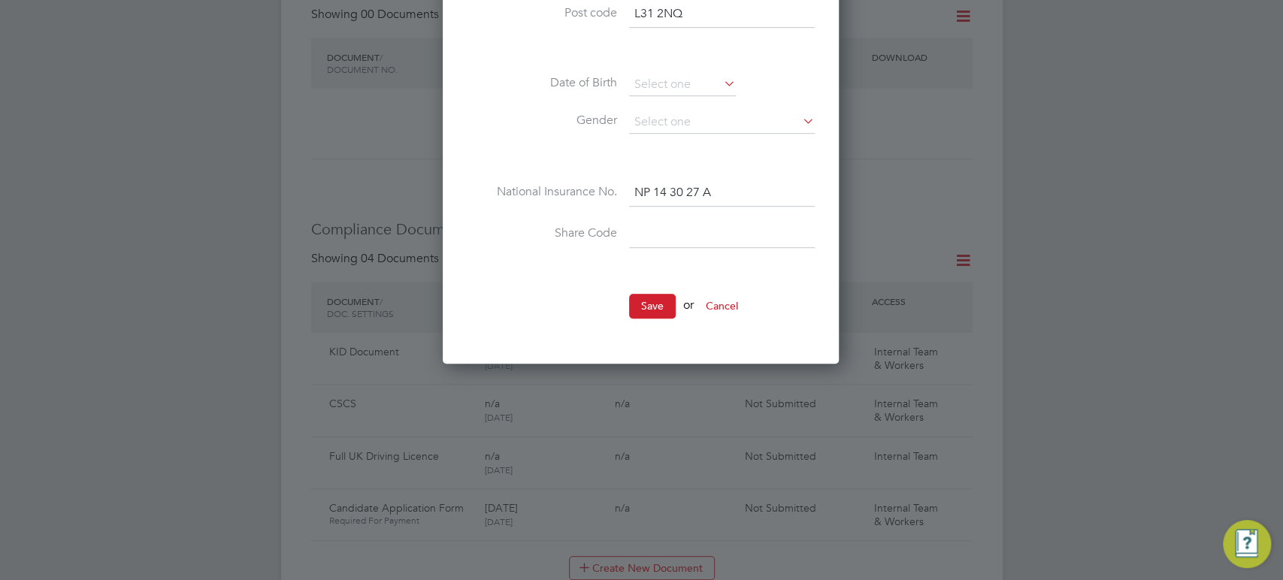
type input "[PERSON_NAME]"
click at [637, 316] on li "Save or Cancel" at bounding box center [641, 313] width 348 height 39
click at [644, 311] on button "Save" at bounding box center [652, 306] width 47 height 24
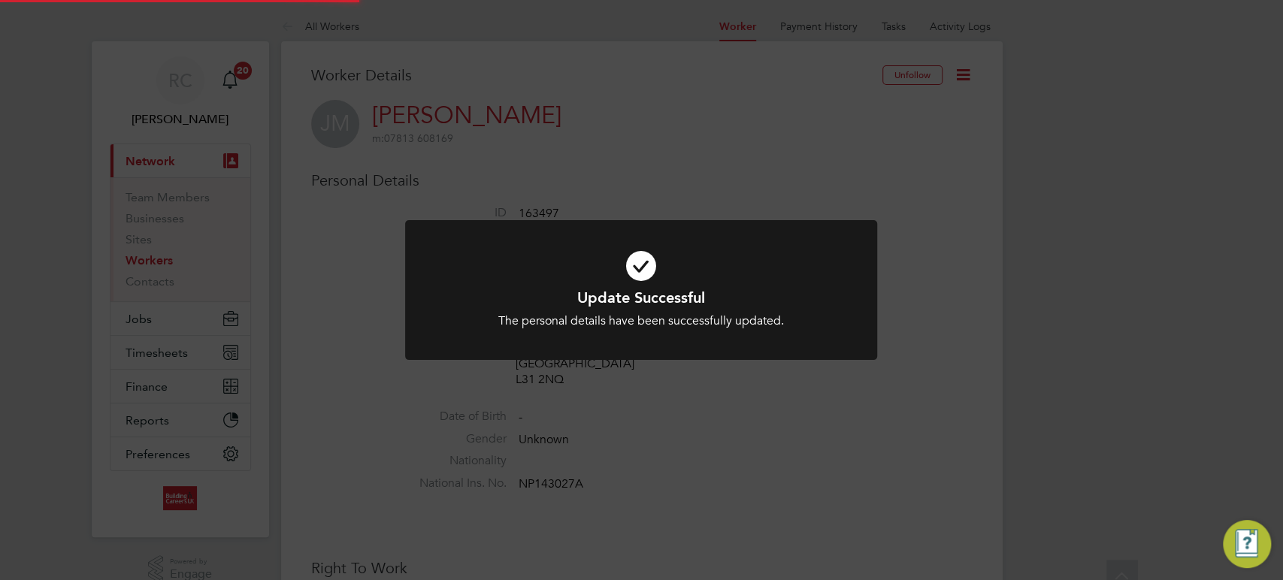
scroll to position [0, 0]
click at [643, 274] on icon at bounding box center [641, 266] width 391 height 59
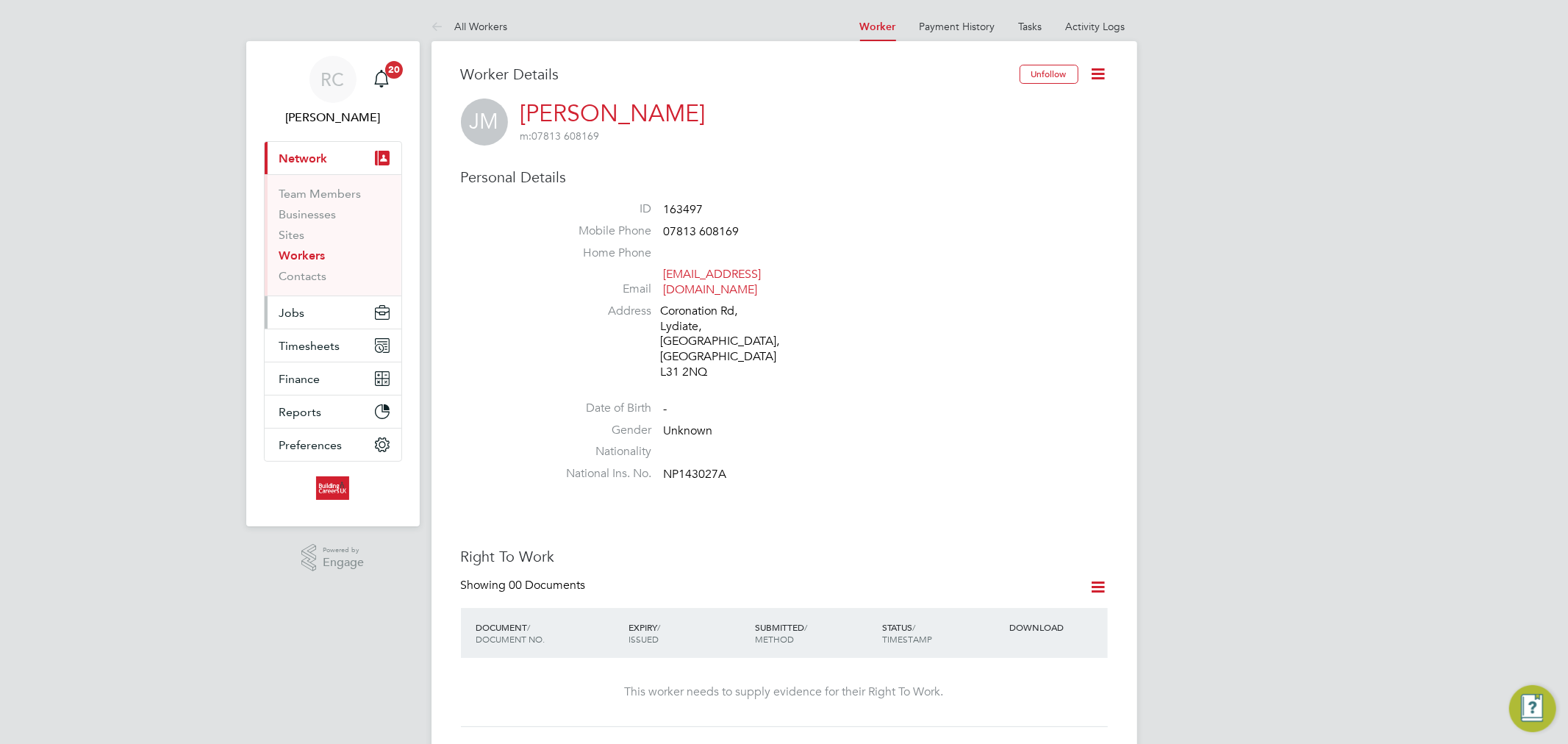
click at [322, 314] on button "Jobs" at bounding box center [334, 312] width 137 height 32
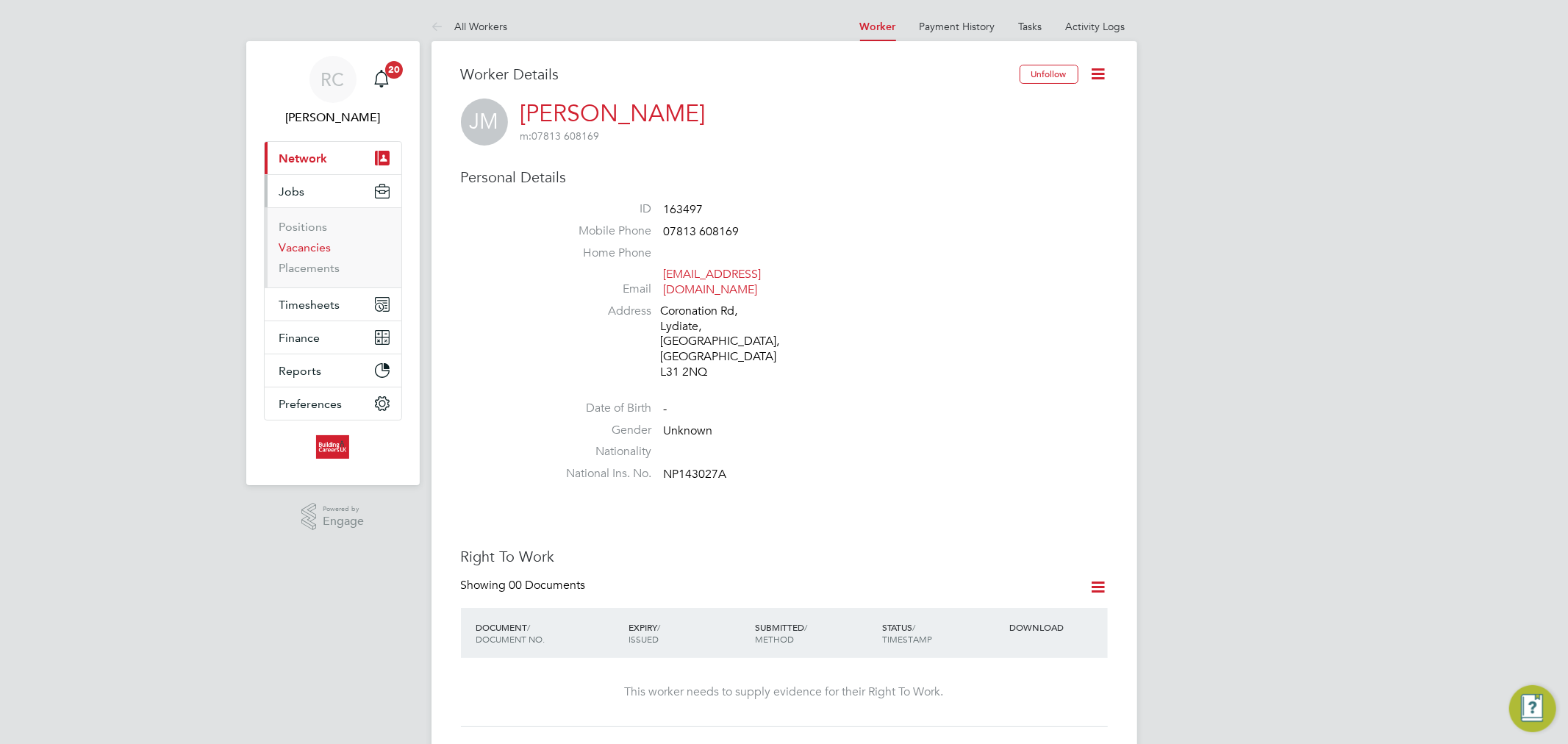
click at [315, 250] on link "Vacancies" at bounding box center [305, 247] width 52 height 14
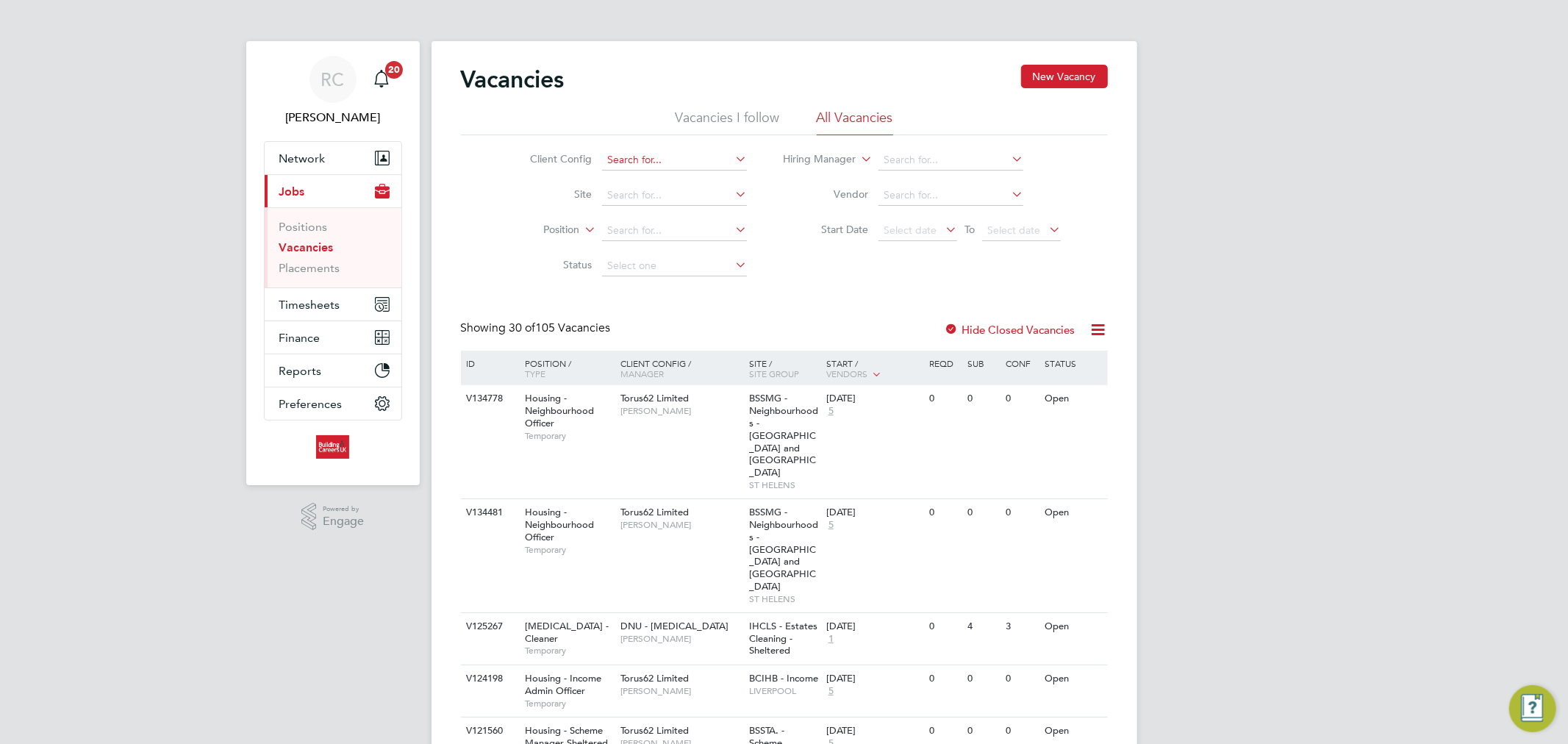
click at [669, 160] on input at bounding box center [675, 159] width 145 height 21
click at [666, 175] on li "Hous ing Maintenance Solutions Ltd" at bounding box center [733, 180] width 262 height 20
type input "Housing Maintenance Solutions Ltd"
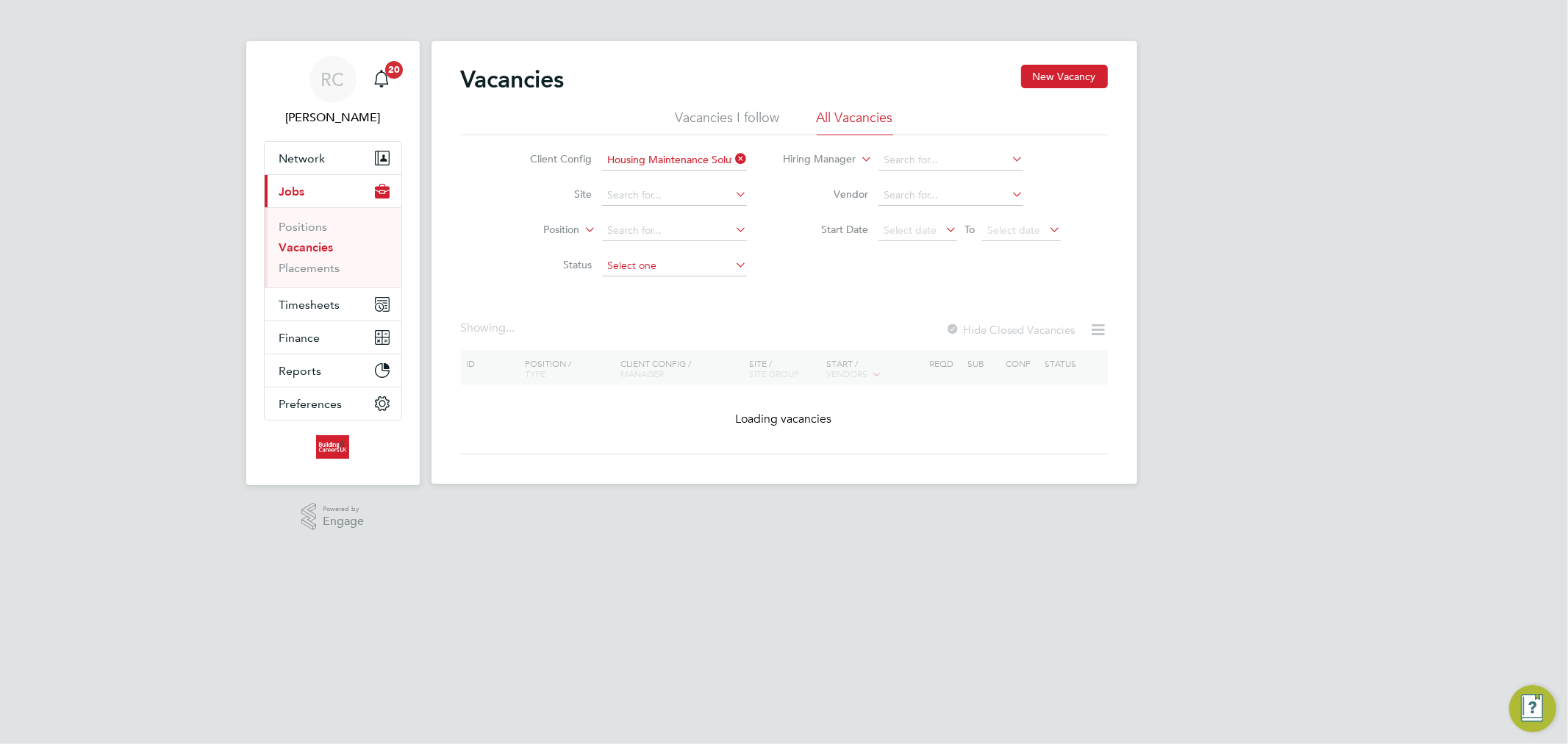
click at [649, 266] on input at bounding box center [675, 266] width 145 height 21
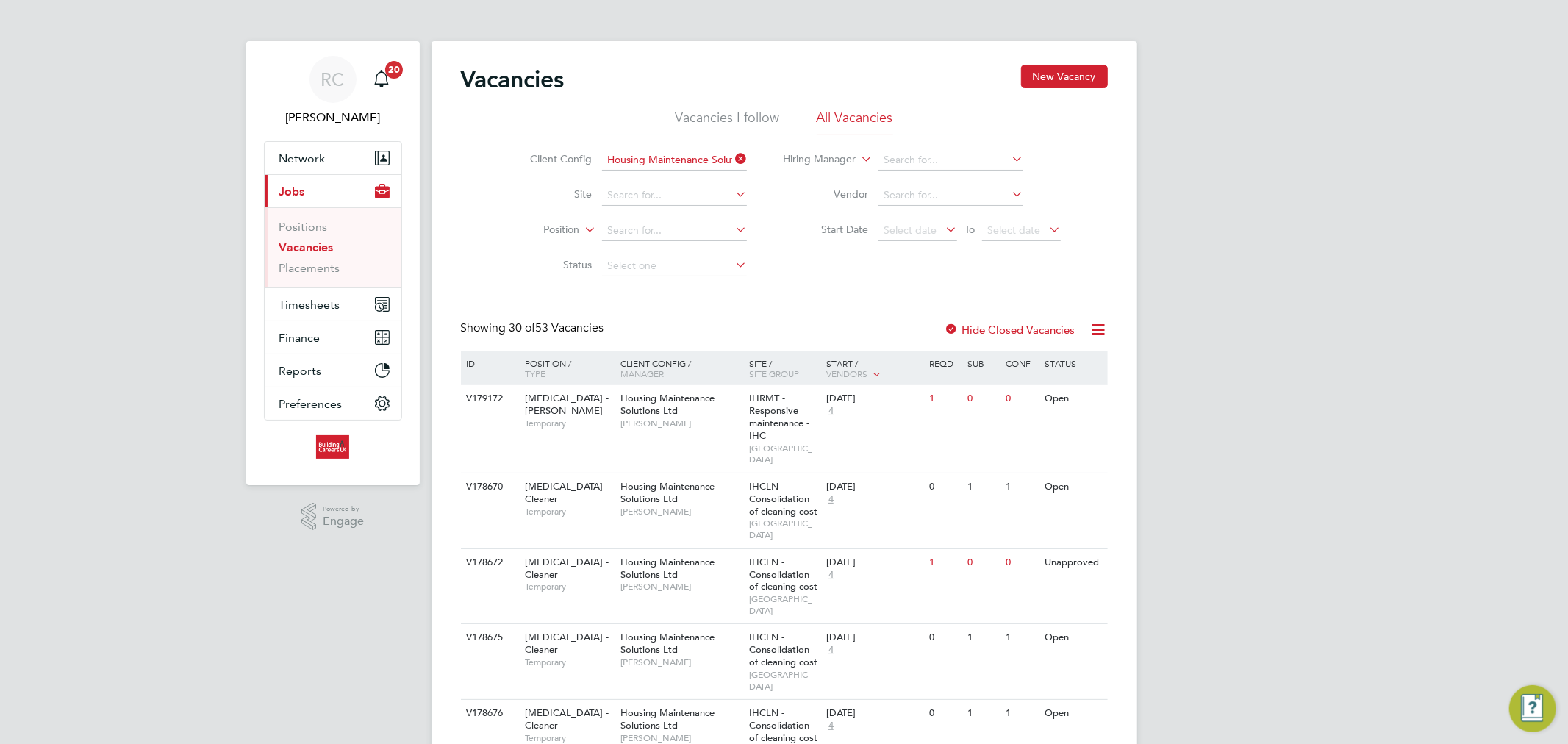
click at [614, 327] on li "Open" at bounding box center [675, 325] width 147 height 20
type input "Open"
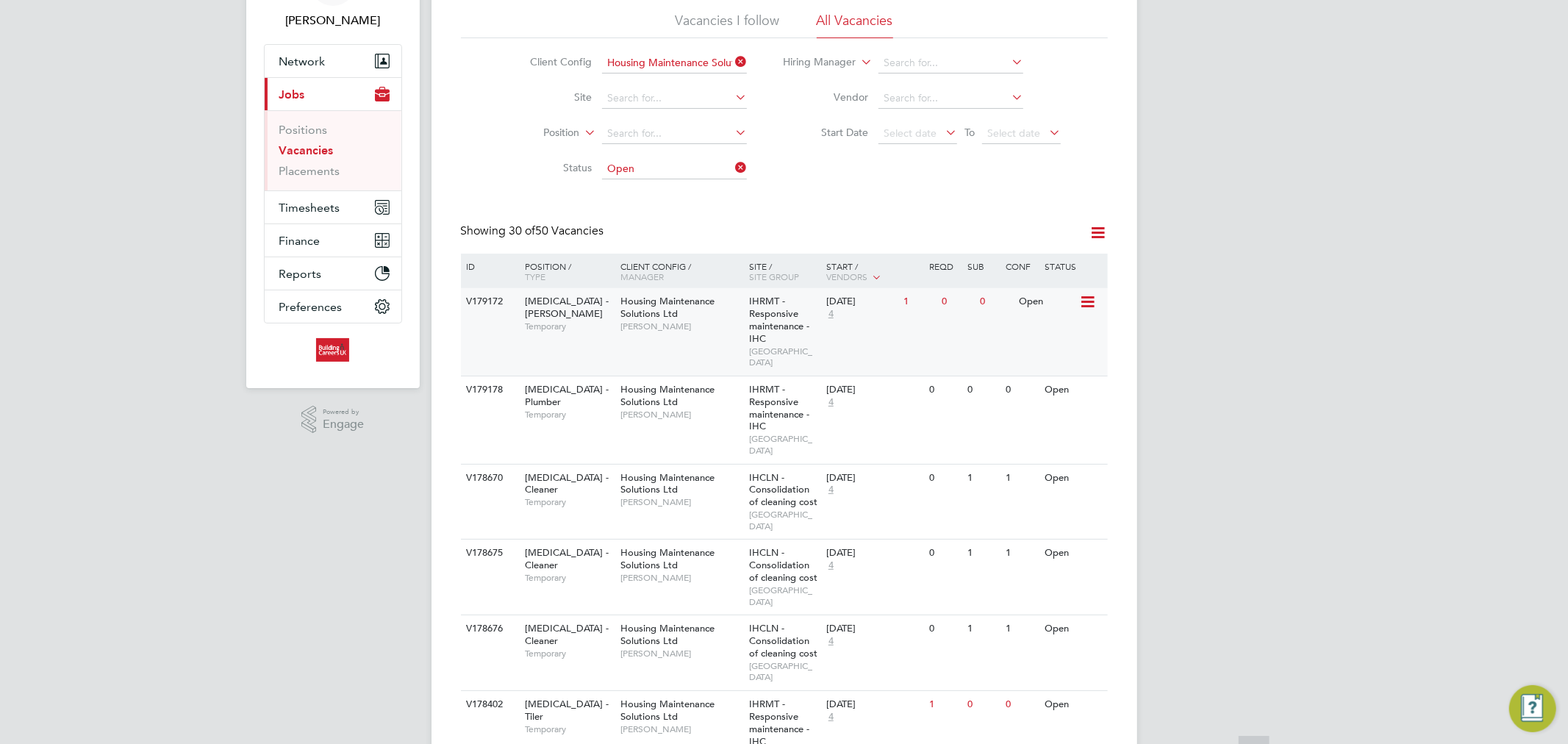
scroll to position [244, 0]
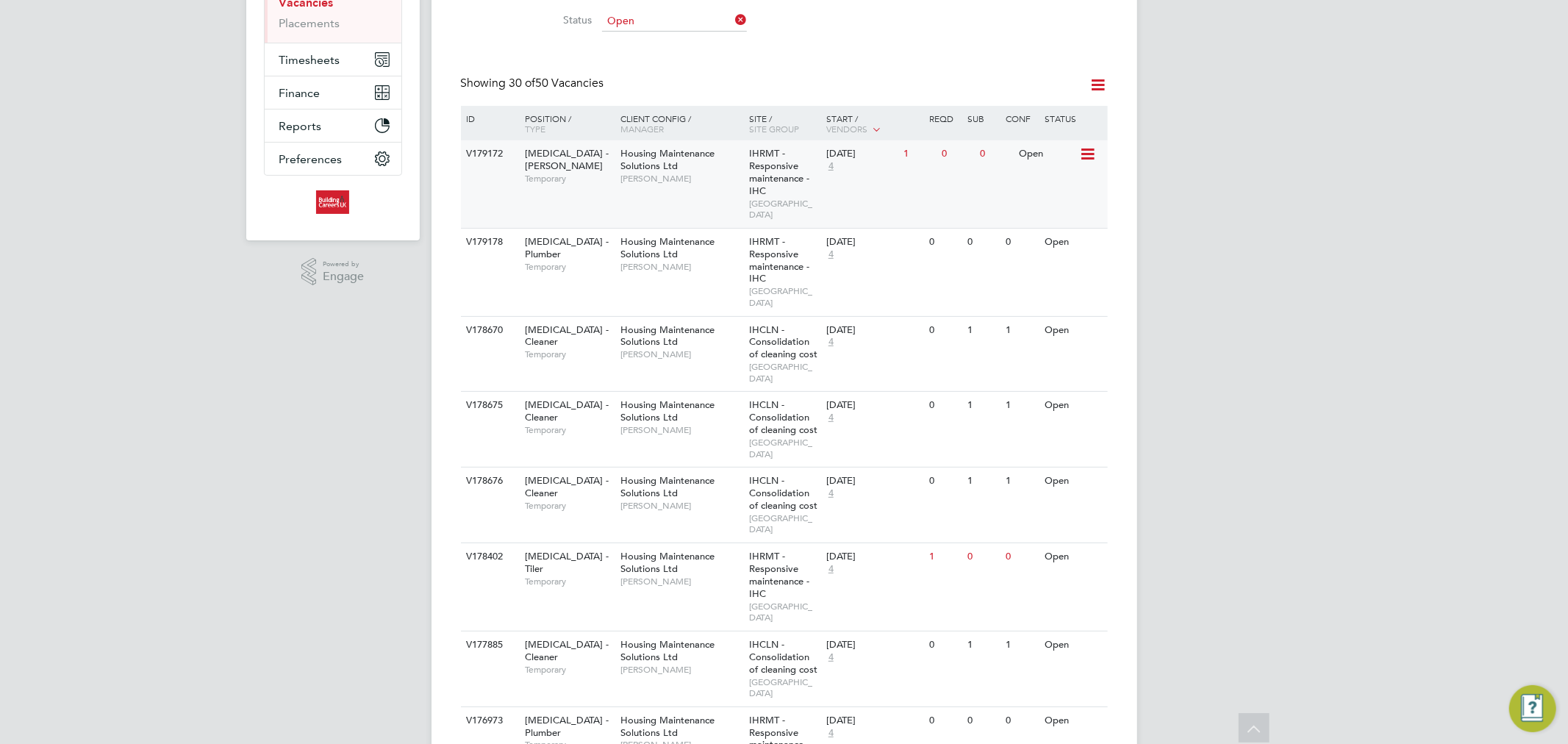
click at [775, 180] on span "IHRMT - Responsive maintenance - IHC" at bounding box center [780, 171] width 61 height 50
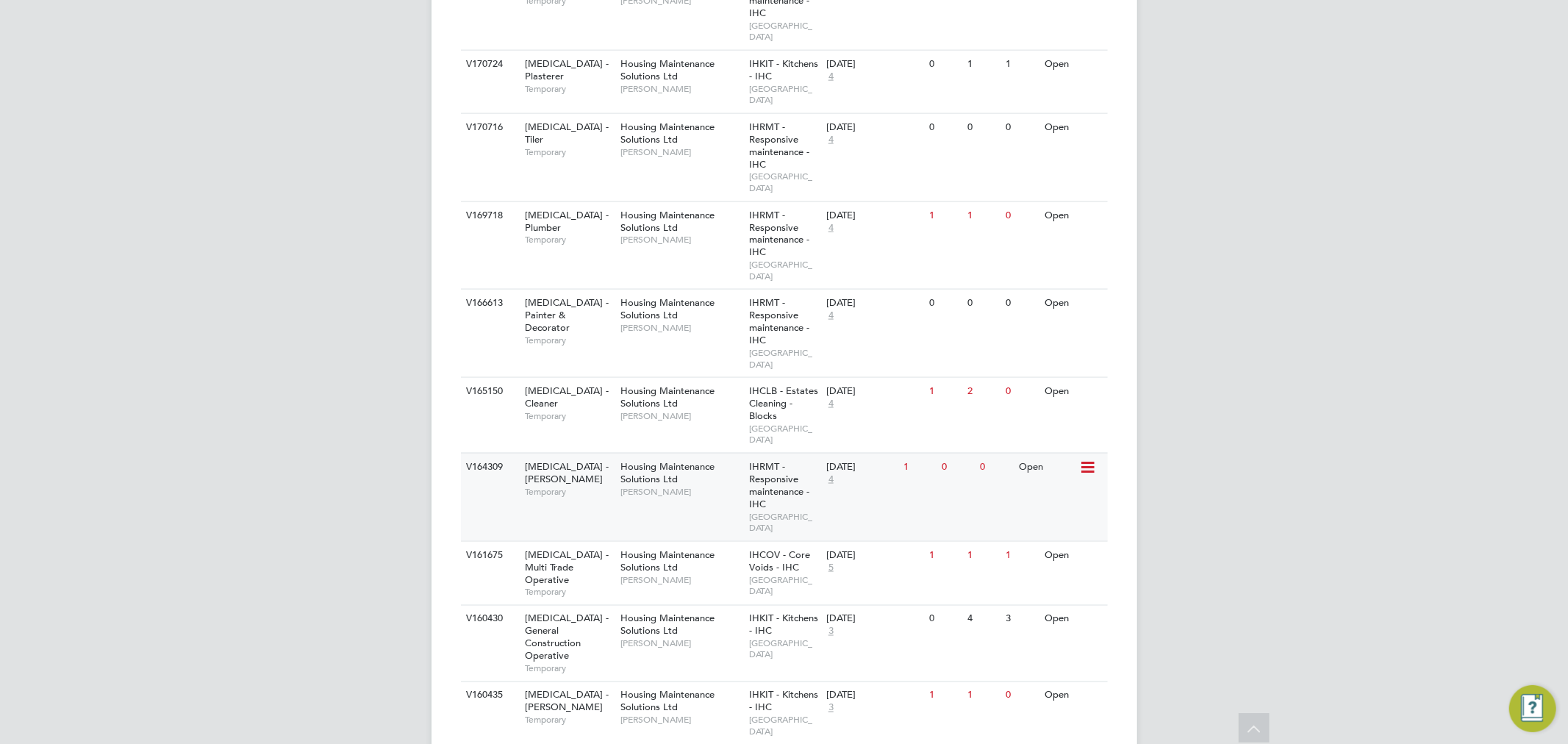
scroll to position [1738, 0]
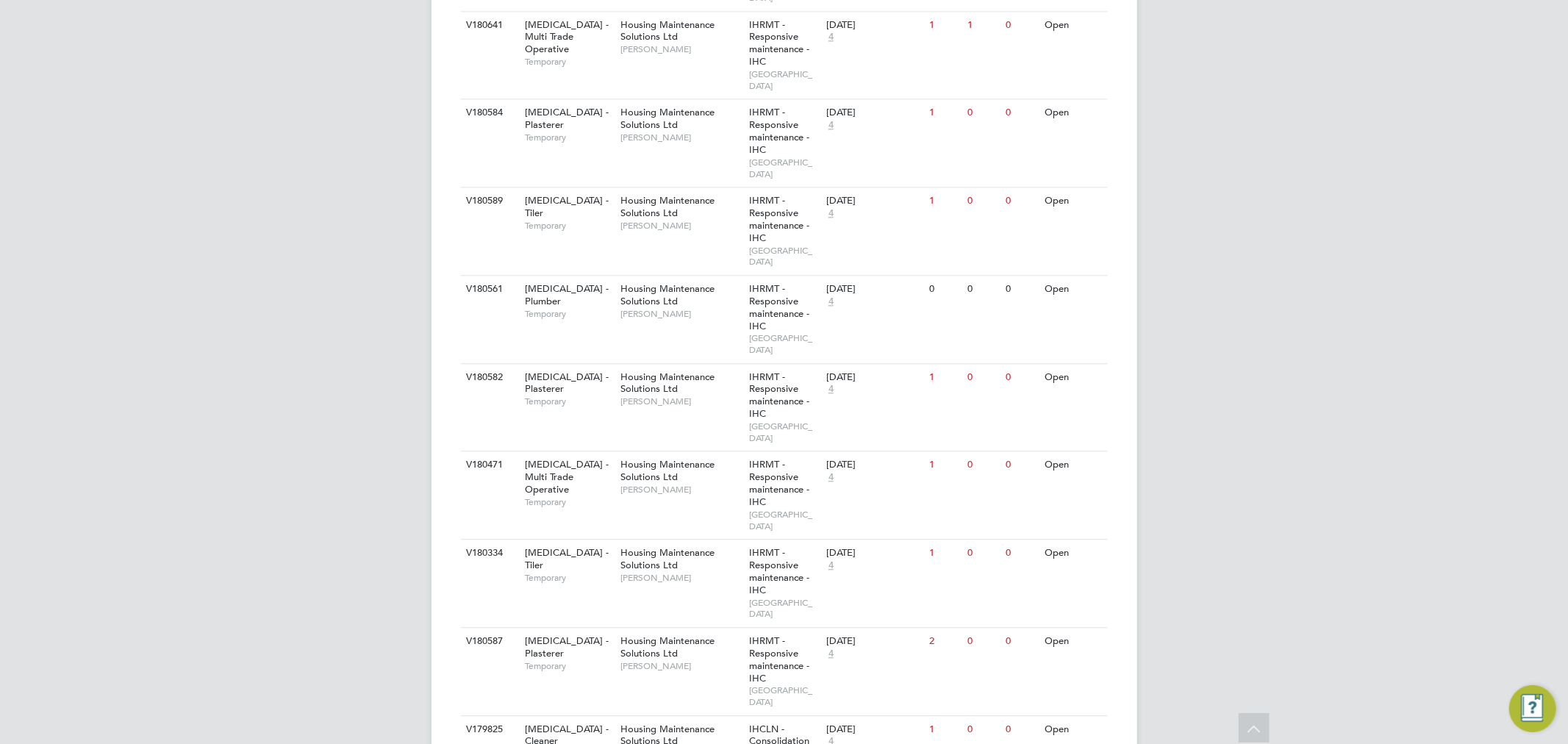
scroll to position [2839, 0]
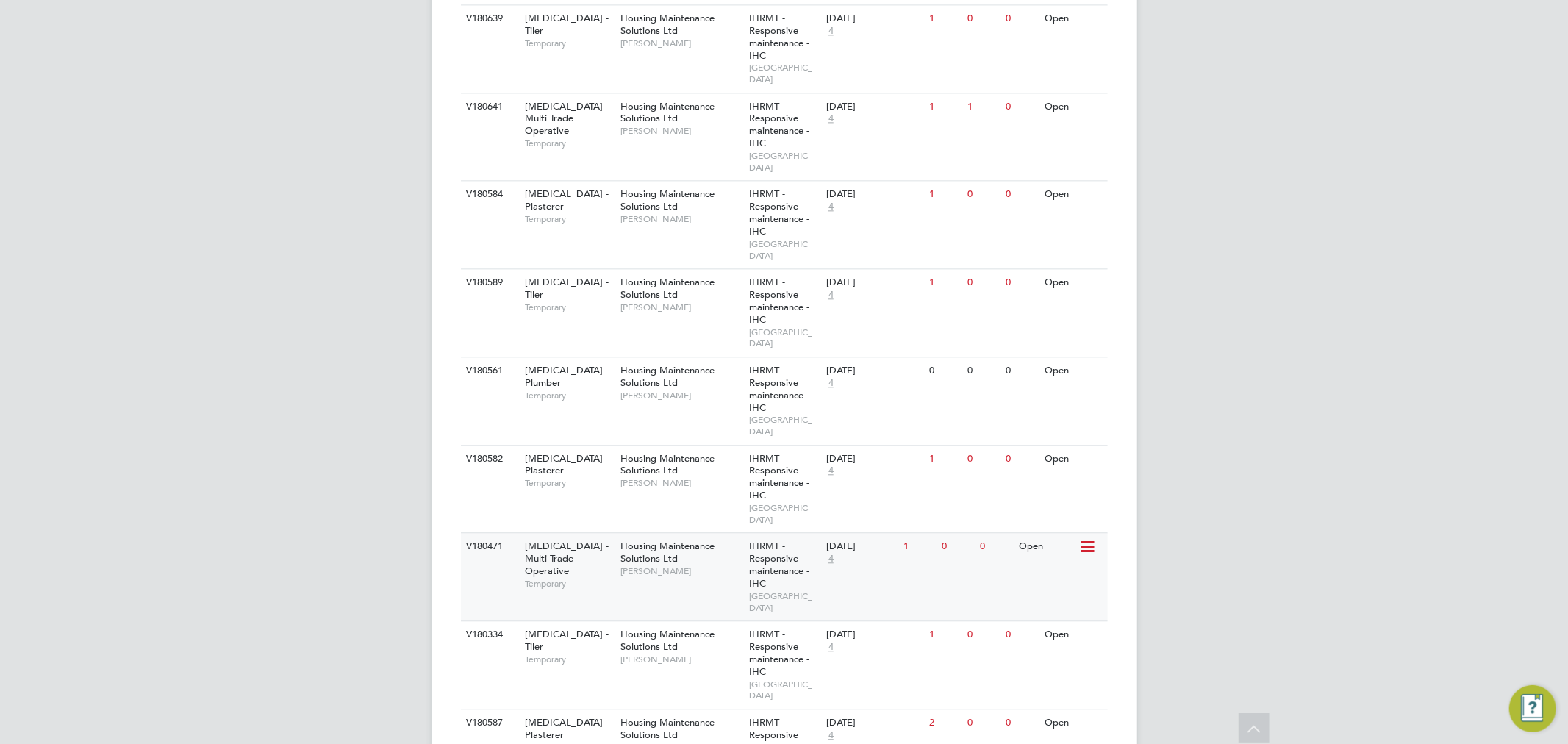
click at [674, 540] on span "Housing Maintenance Solutions Ltd" at bounding box center [667, 552] width 94 height 25
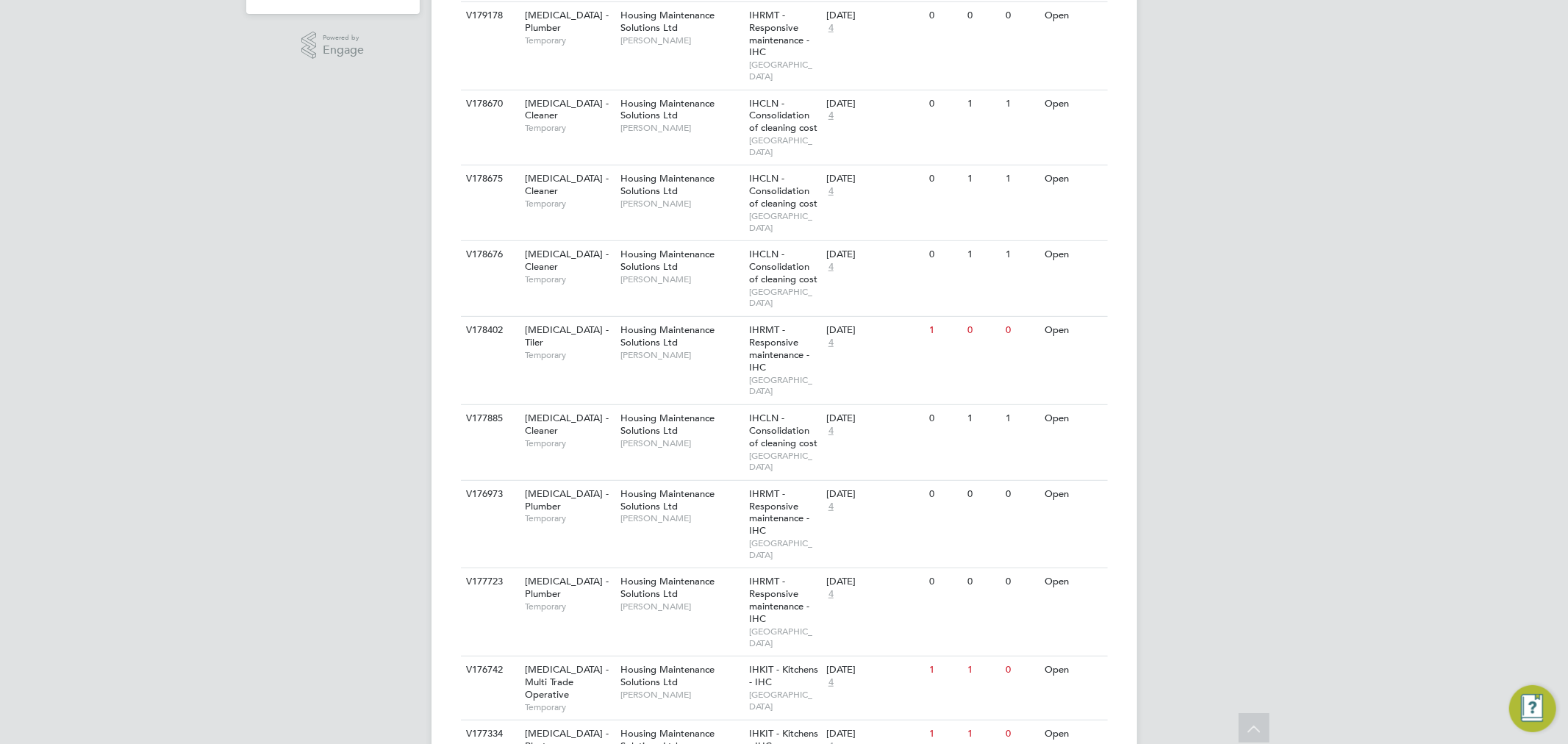
scroll to position [0, 0]
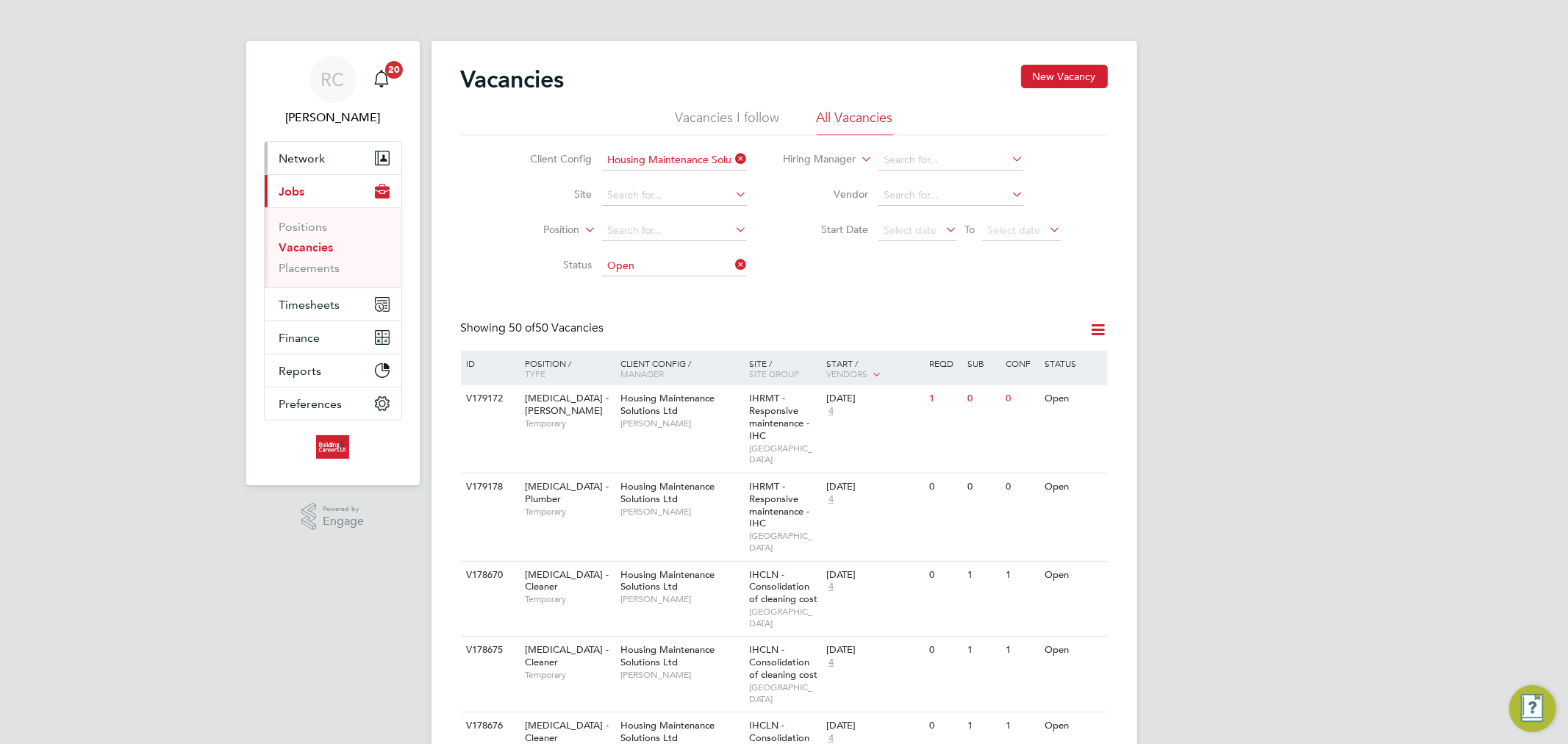
click at [319, 152] on span "Network" at bounding box center [302, 158] width 46 height 14
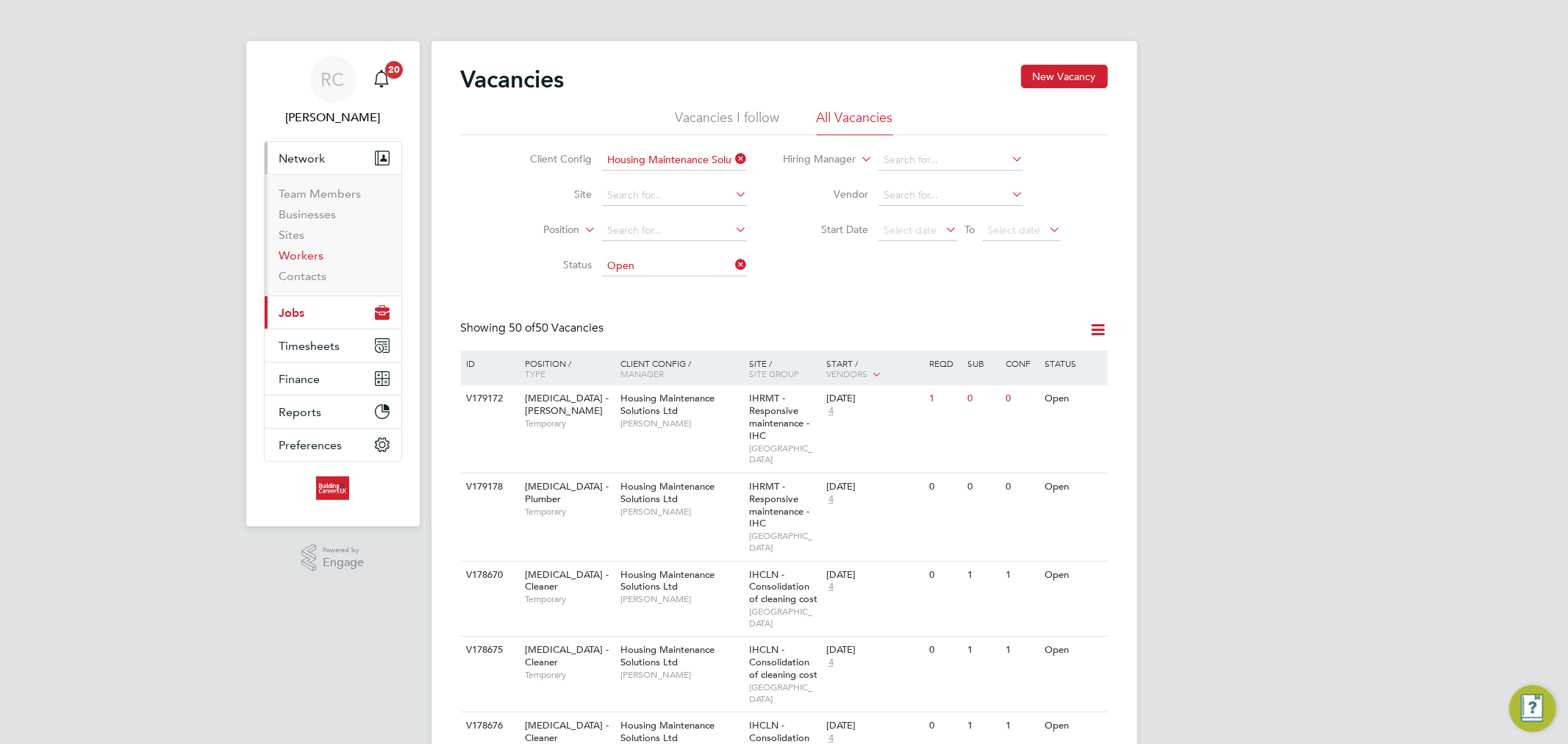
click at [297, 248] on link "Workers" at bounding box center [302, 255] width 45 height 14
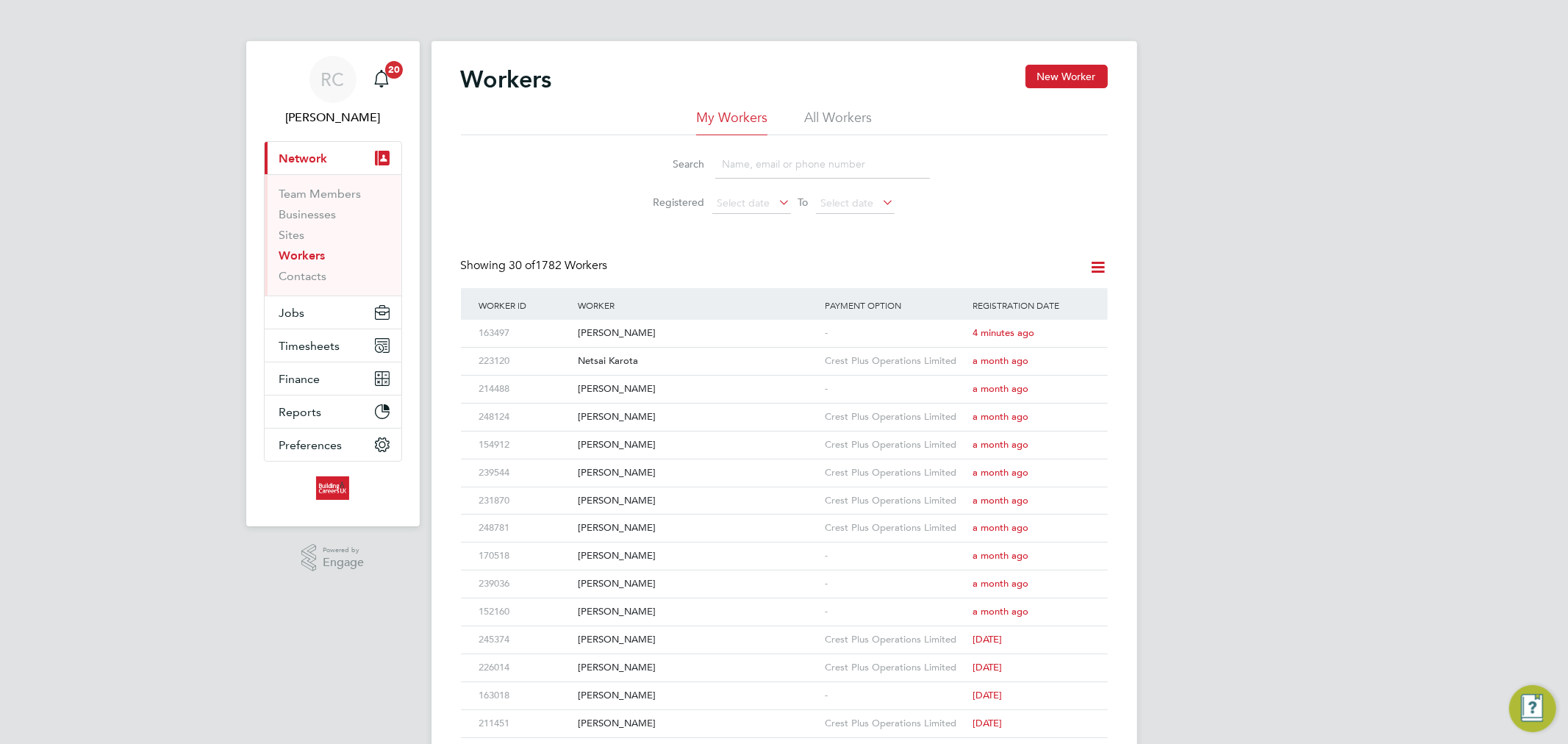
click at [831, 114] on li "All Workers" at bounding box center [837, 121] width 67 height 26
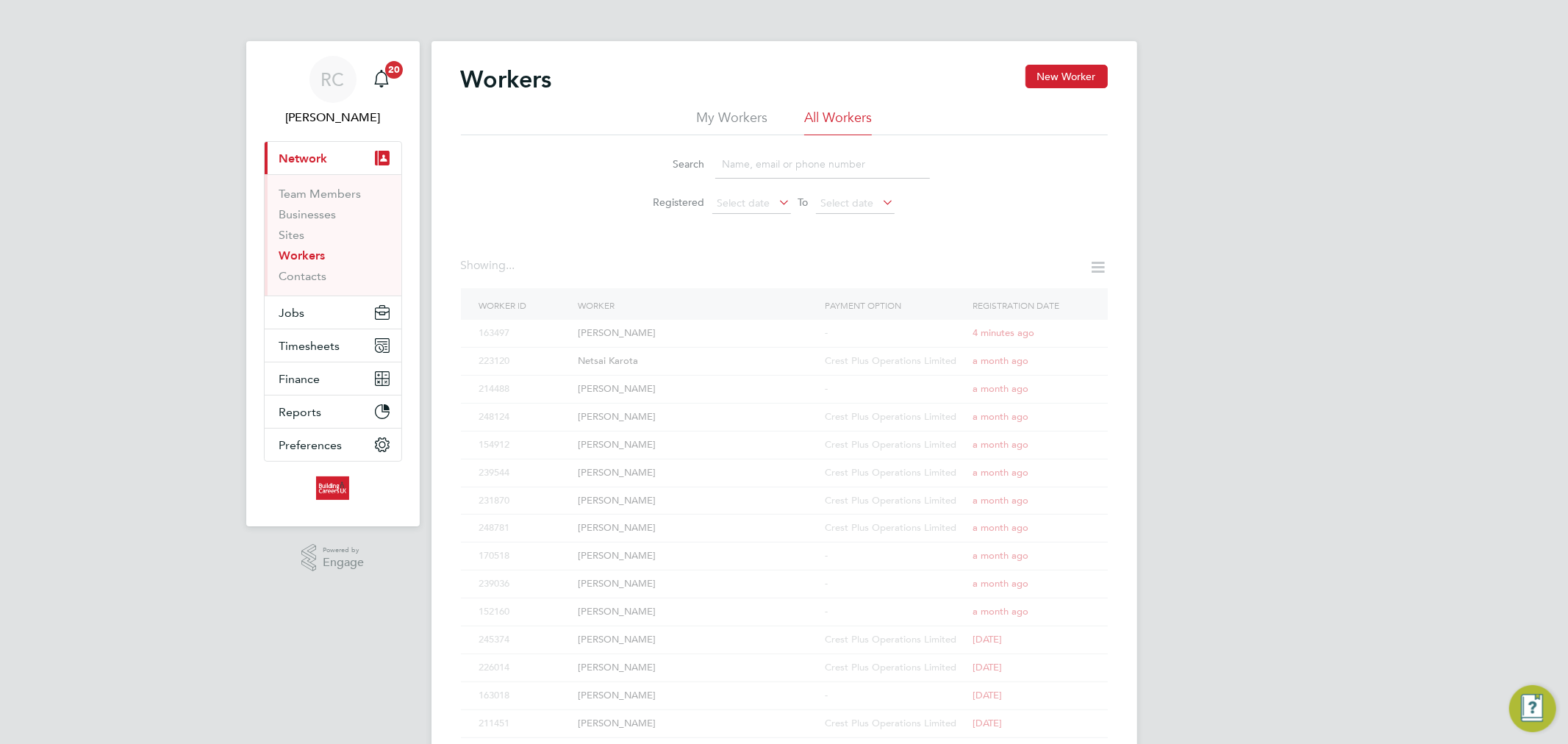
click at [763, 165] on input at bounding box center [823, 163] width 215 height 28
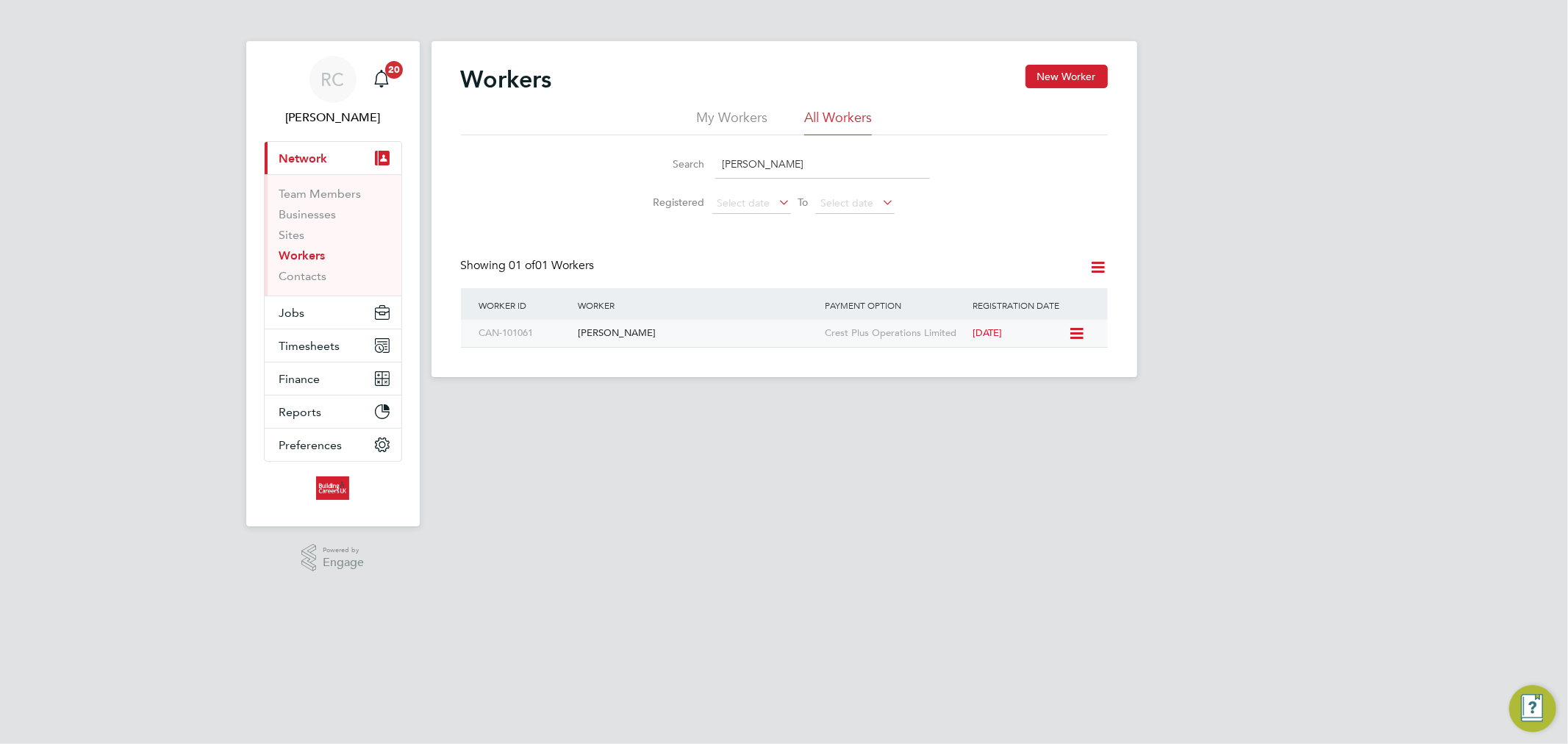
type input "[PERSON_NAME]"
click at [680, 325] on div "[PERSON_NAME]" at bounding box center [697, 333] width 247 height 27
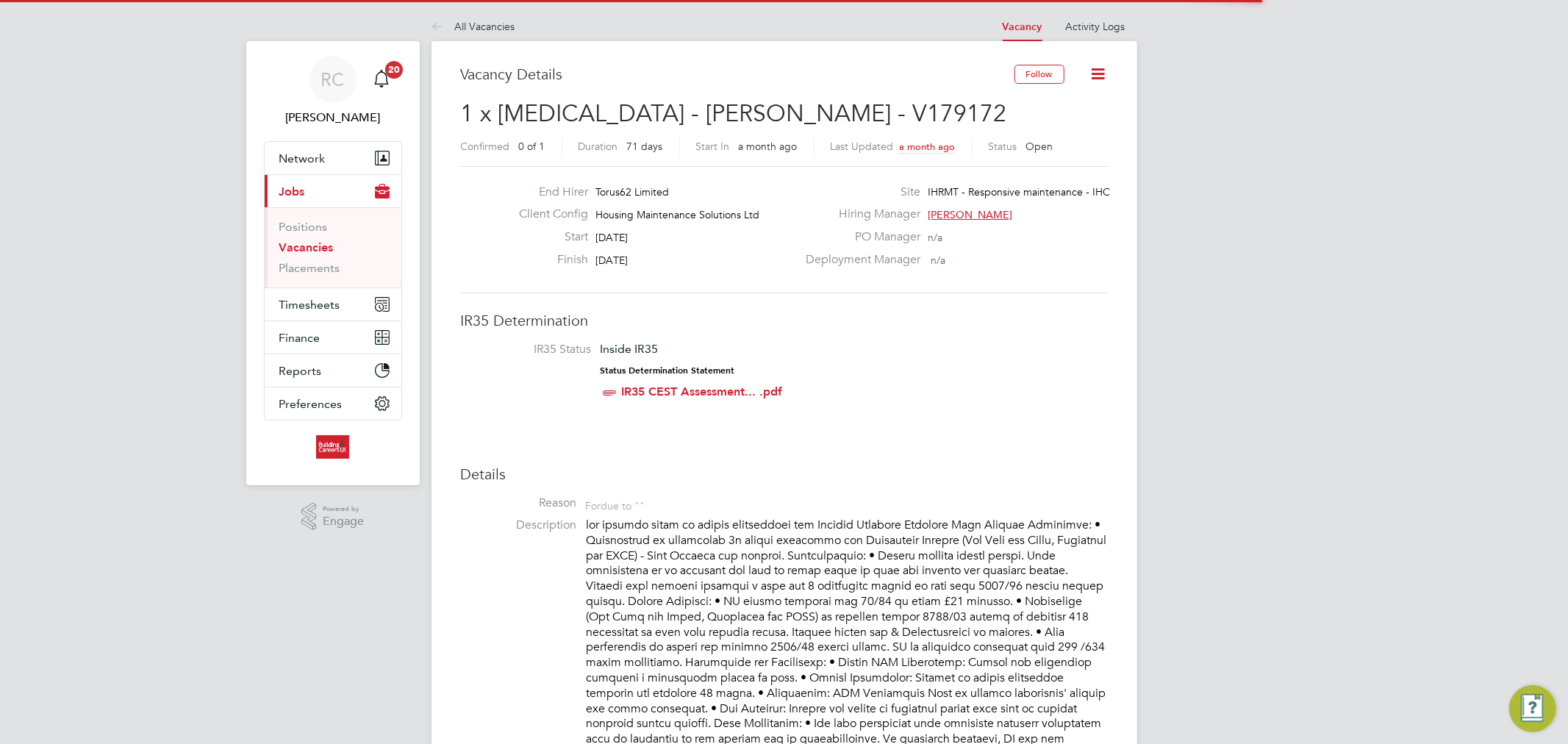
scroll to position [43, 103]
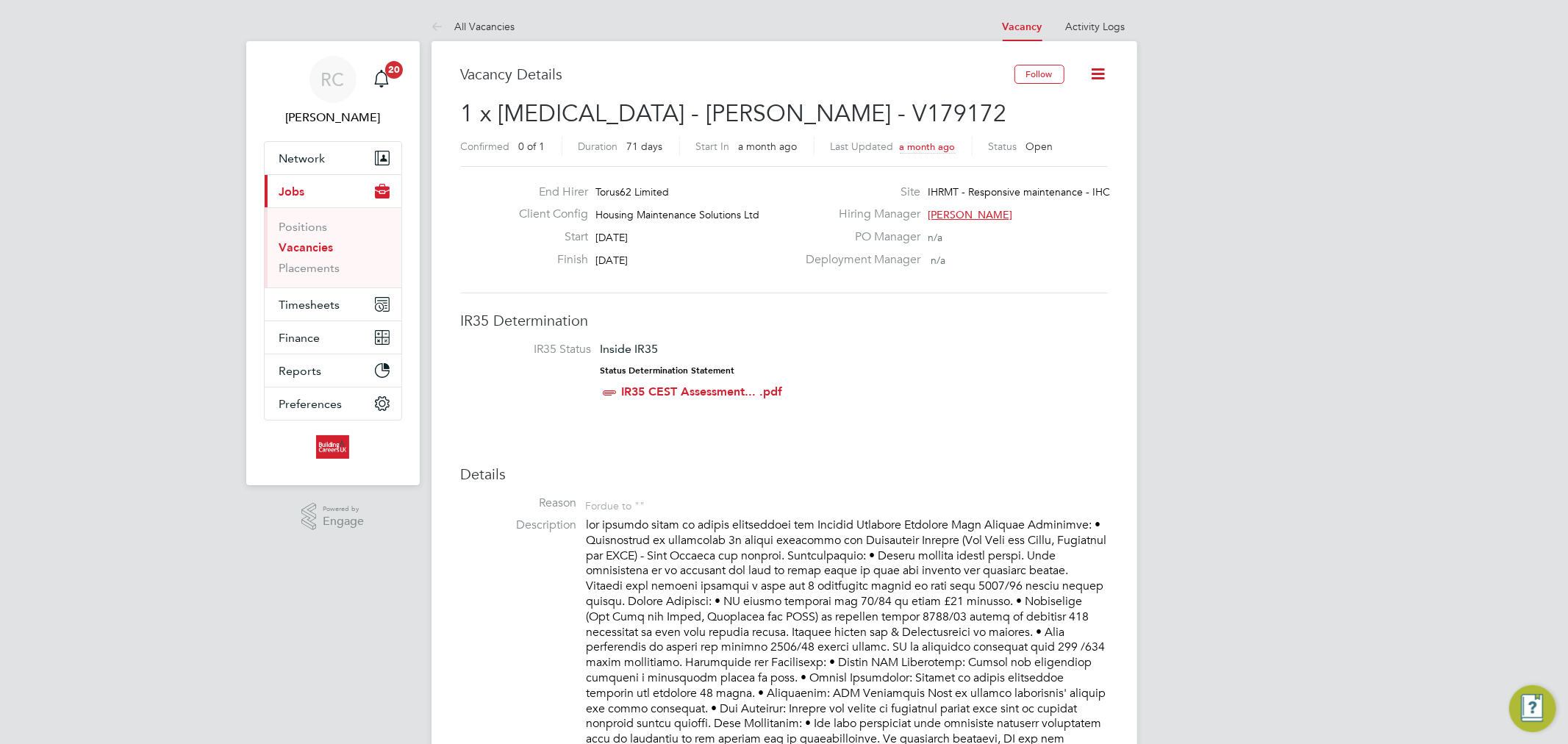
click at [446, 29] on icon at bounding box center [440, 27] width 19 height 19
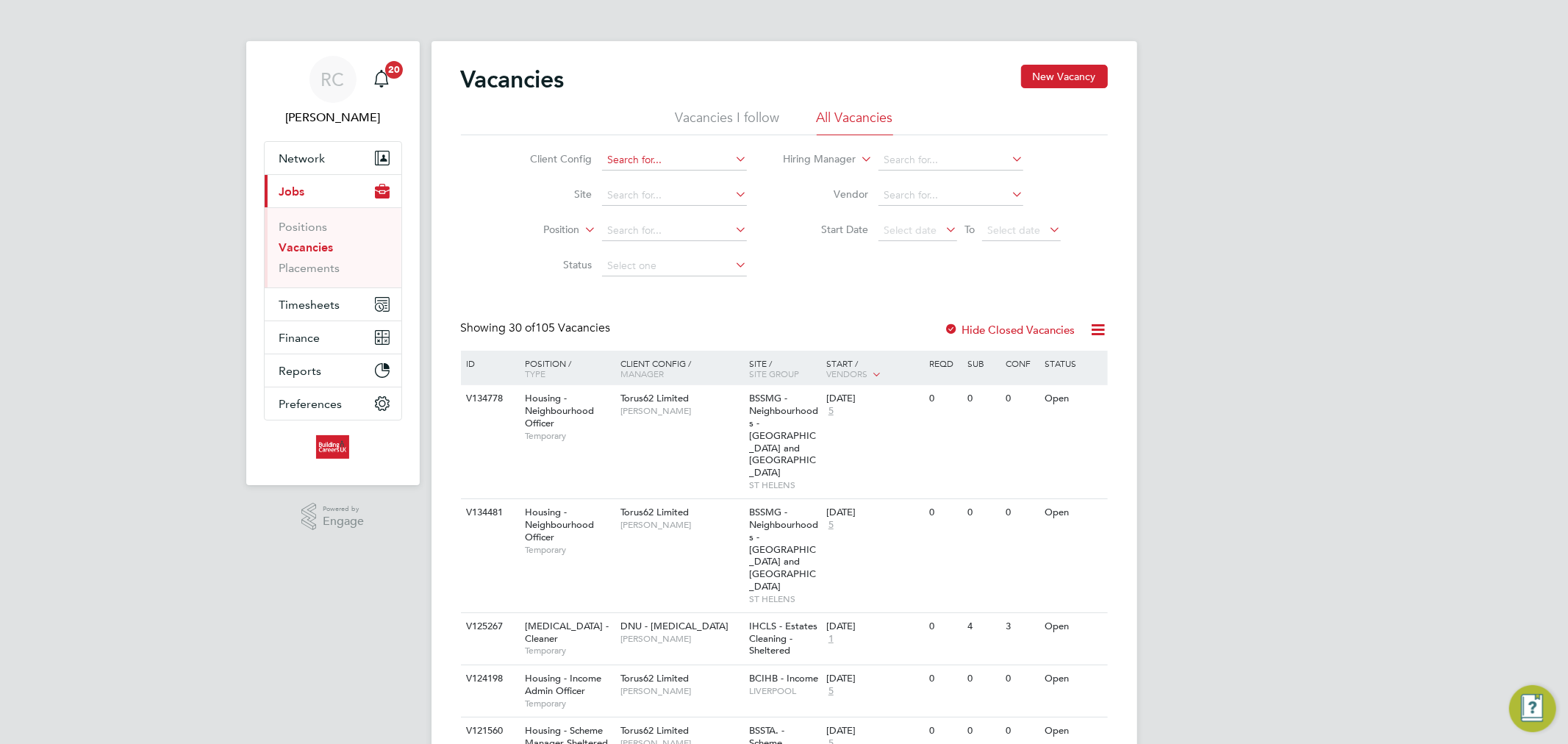
click at [644, 165] on input at bounding box center [675, 159] width 145 height 21
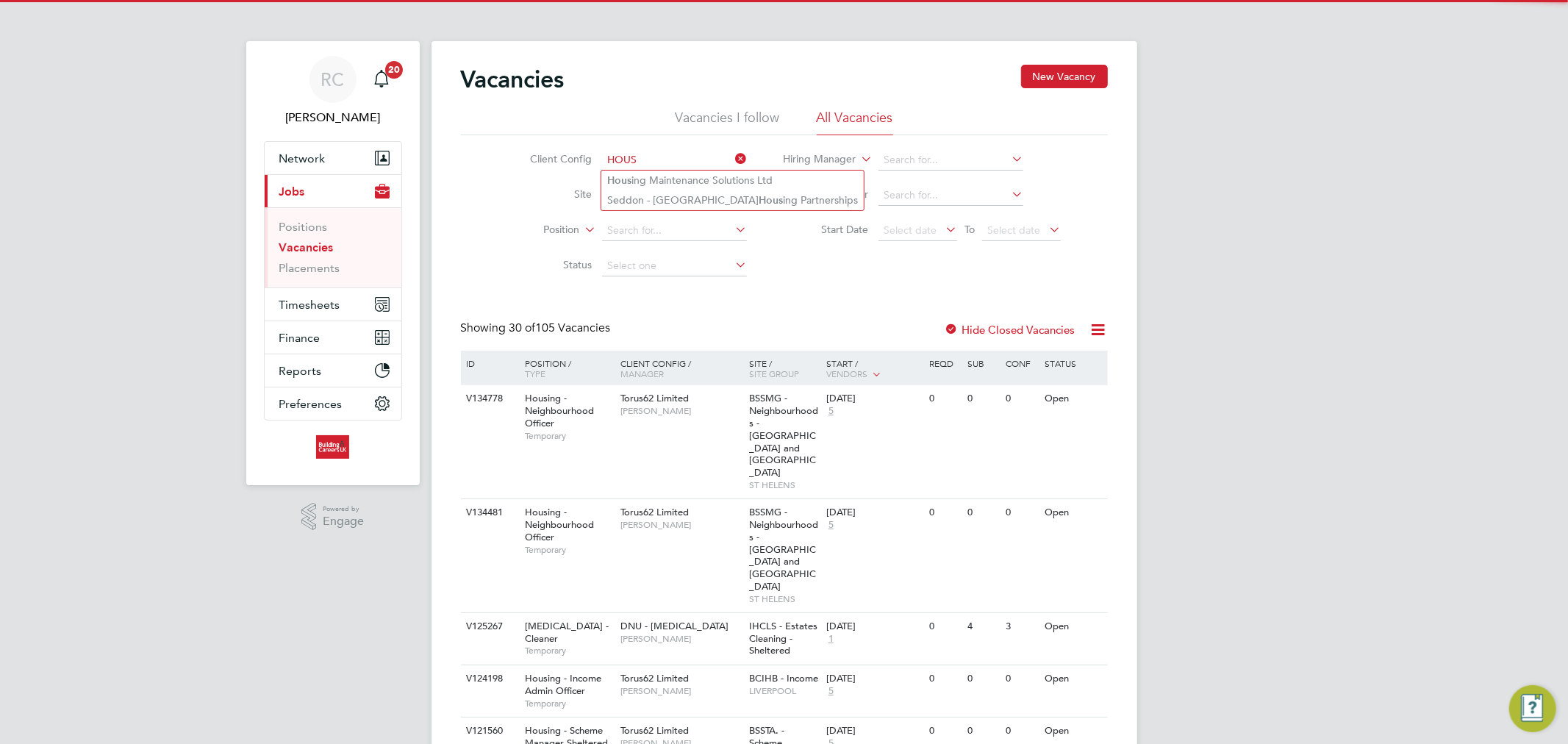
type input "HOUS"
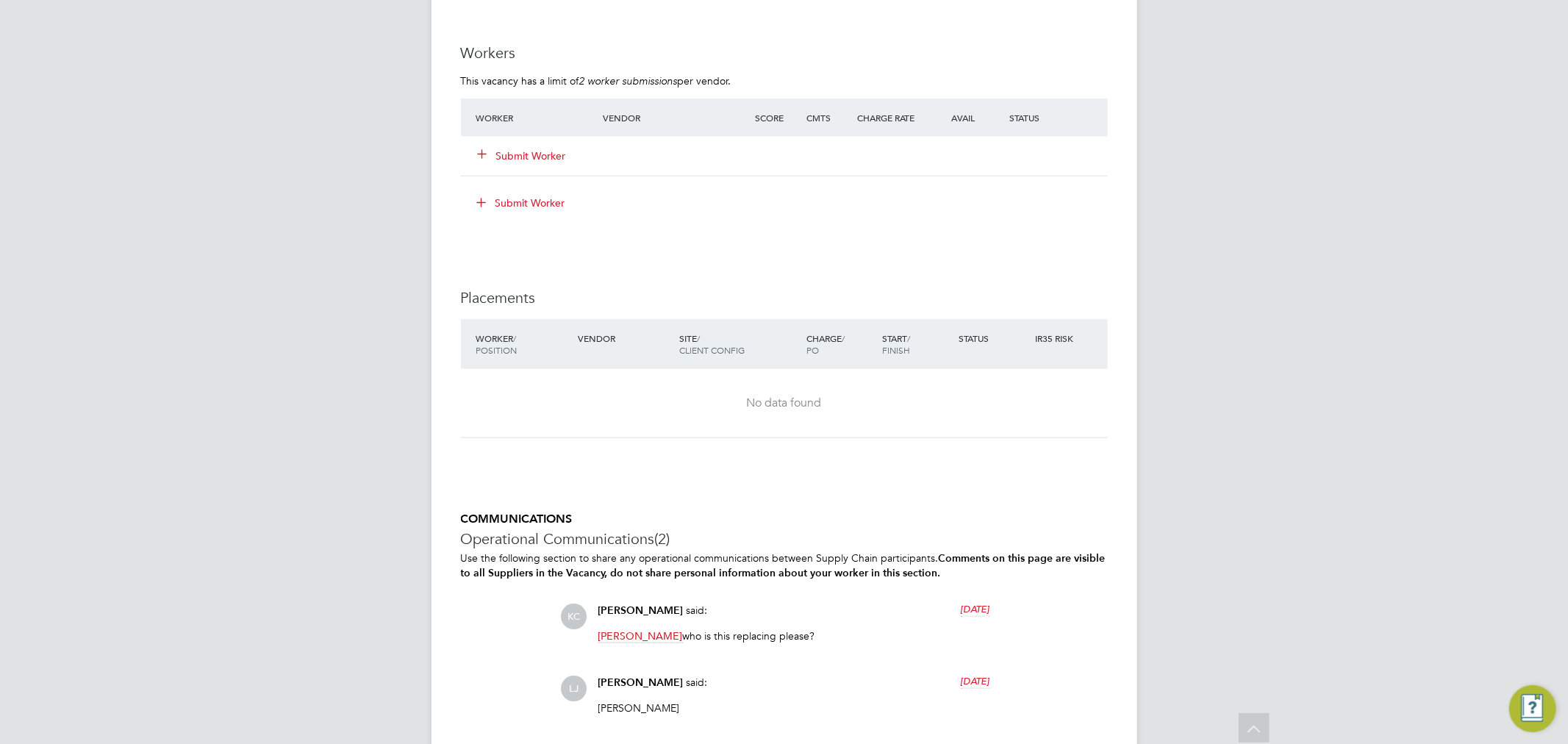
scroll to position [1224, 0]
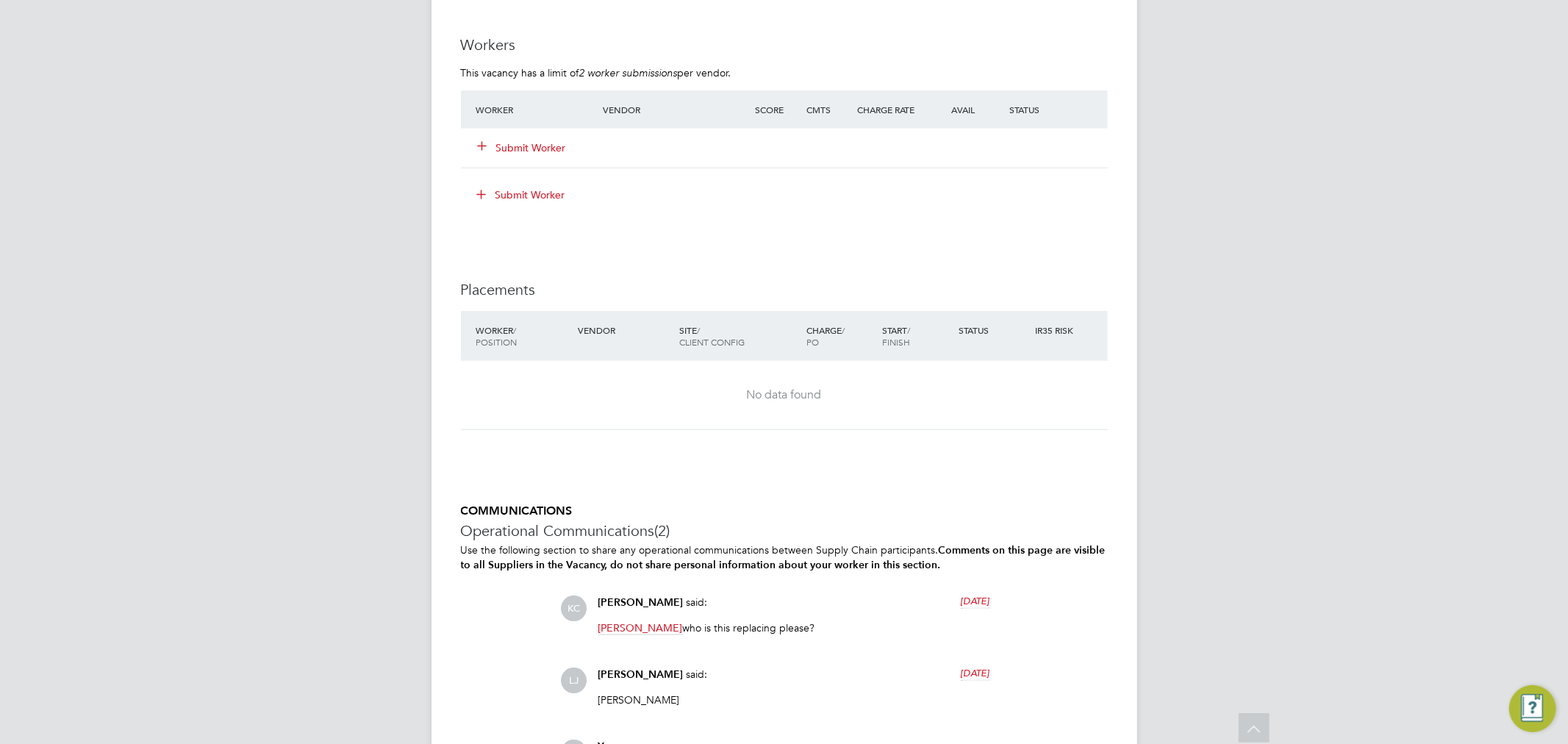
click at [516, 144] on div "Submit Worker" at bounding box center [784, 148] width 648 height 38
click at [511, 155] on button "Submit Worker" at bounding box center [522, 148] width 88 height 15
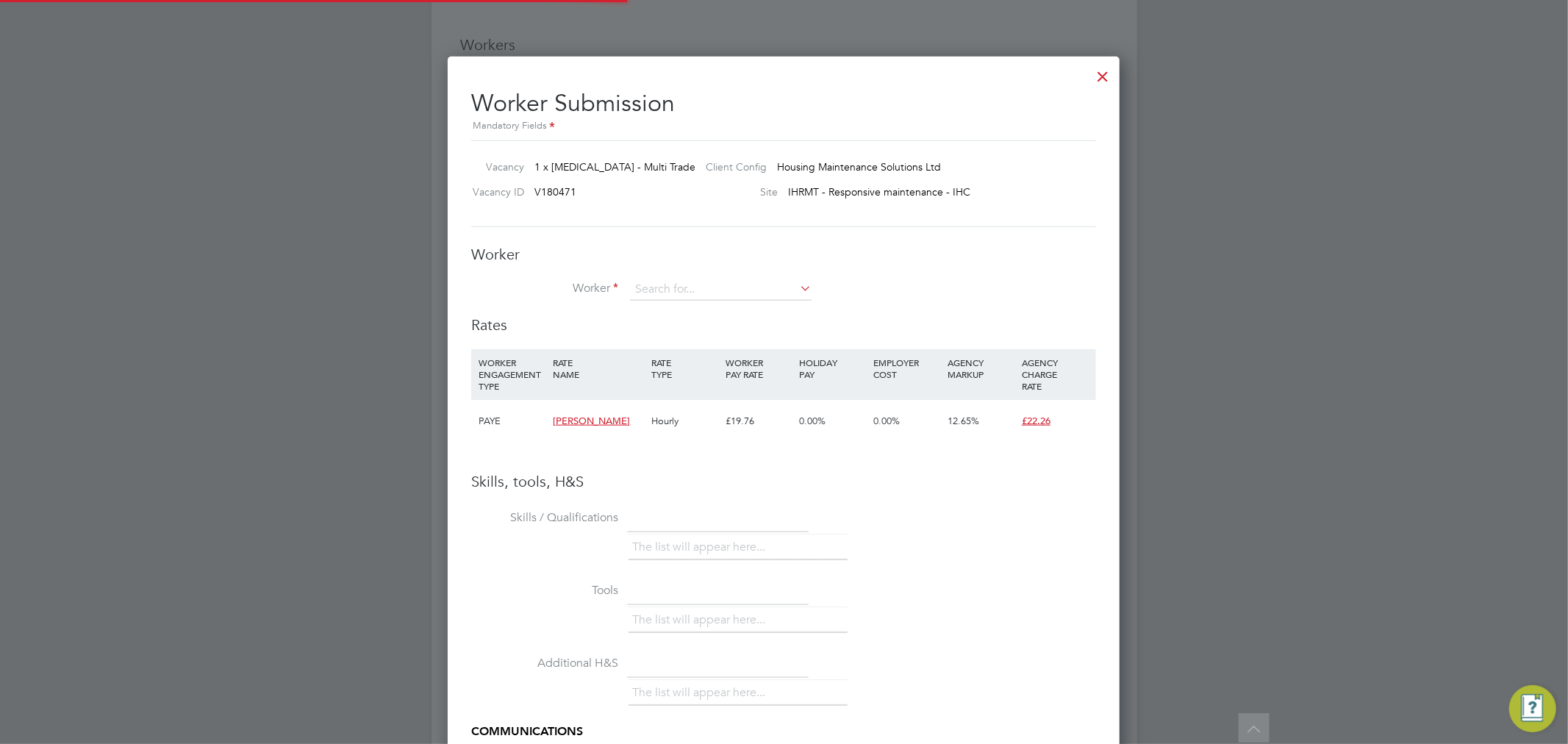
scroll to position [928, 673]
click at [694, 289] on input at bounding box center [721, 289] width 182 height 22
click at [708, 345] on li "James Mc donald (163497)" at bounding box center [750, 350] width 244 height 20
type input "James Mcdonald (163497)"
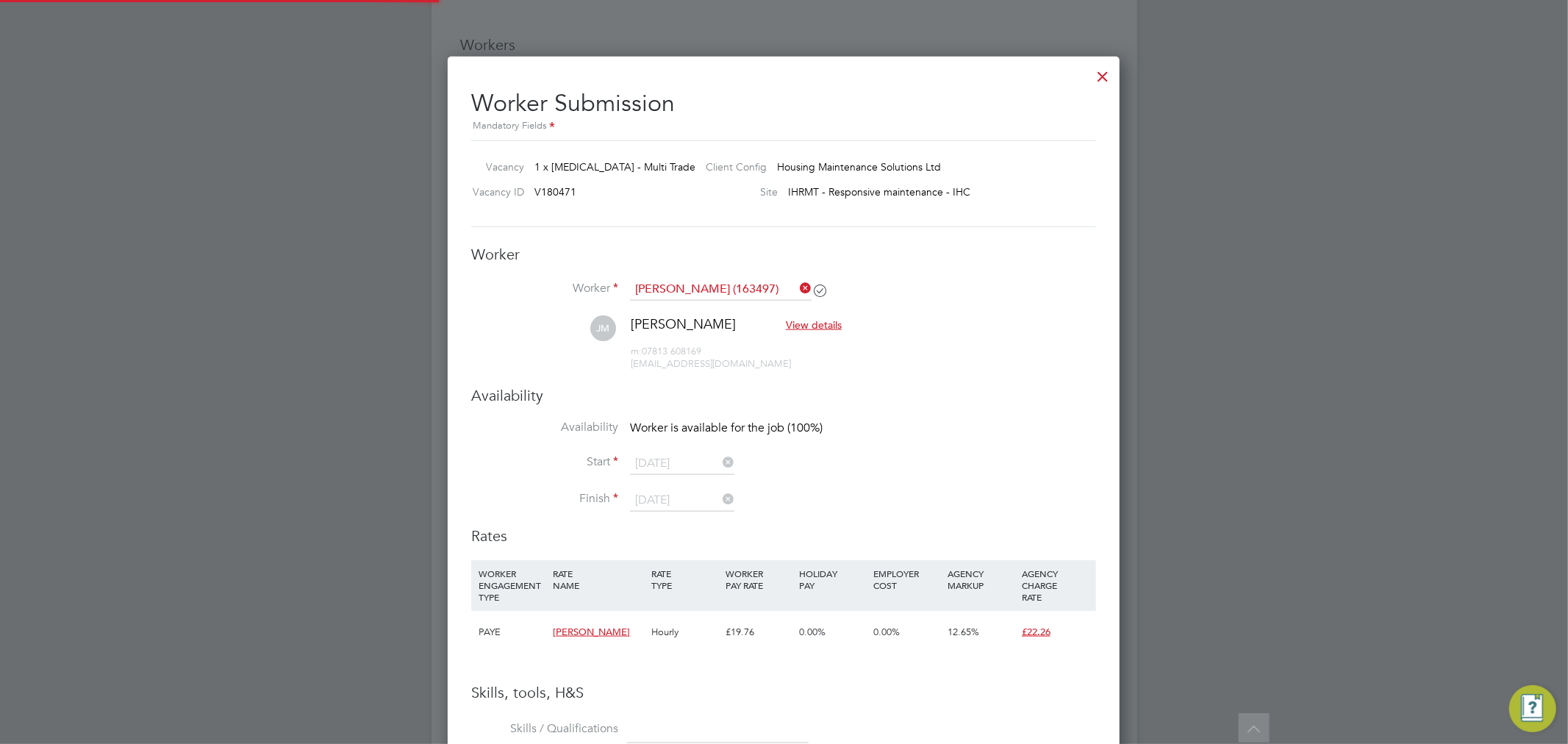
scroll to position [1253, 673]
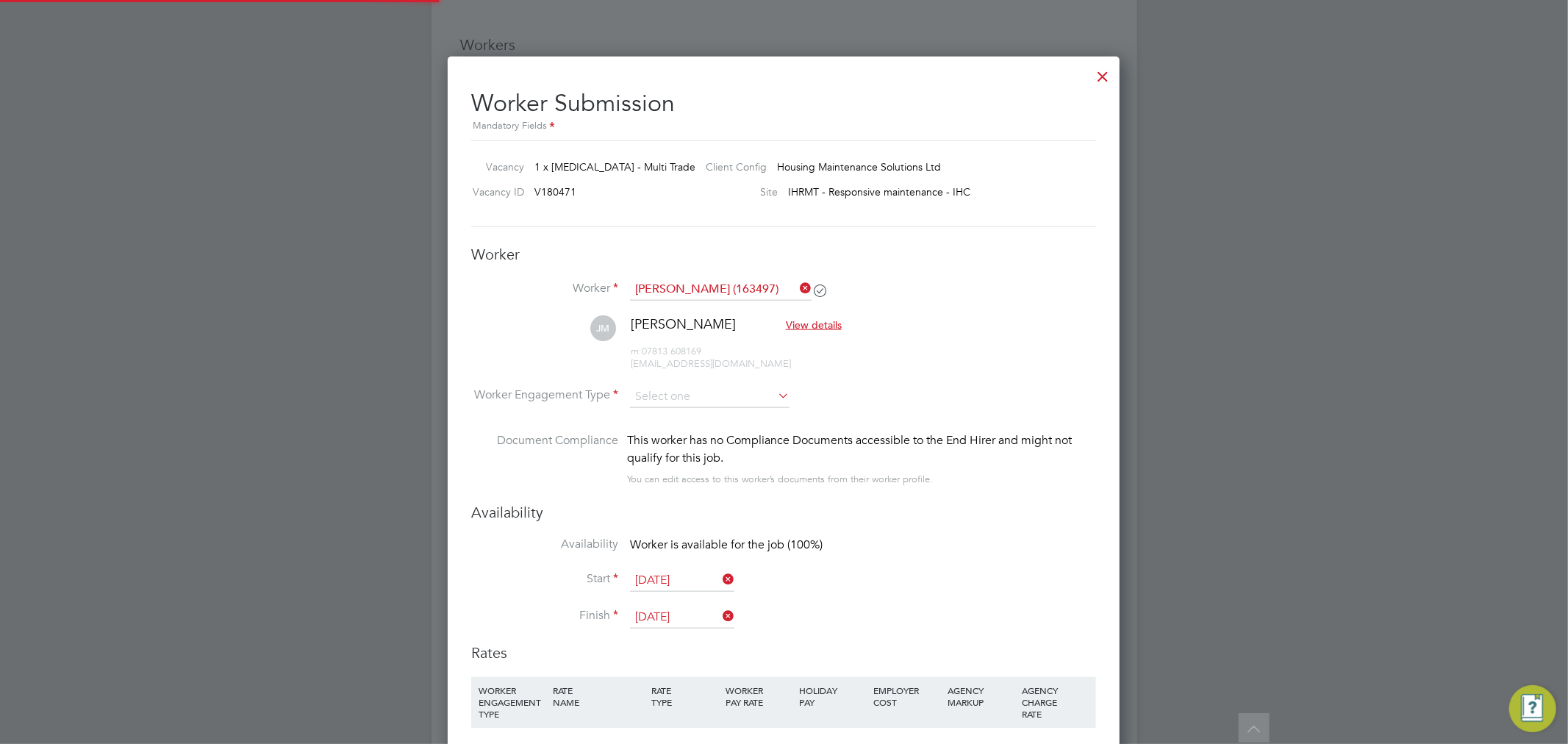
click at [963, 306] on li "Worker James Mcdonald (163497)" at bounding box center [784, 297] width 625 height 37
click at [706, 395] on input at bounding box center [709, 397] width 159 height 22
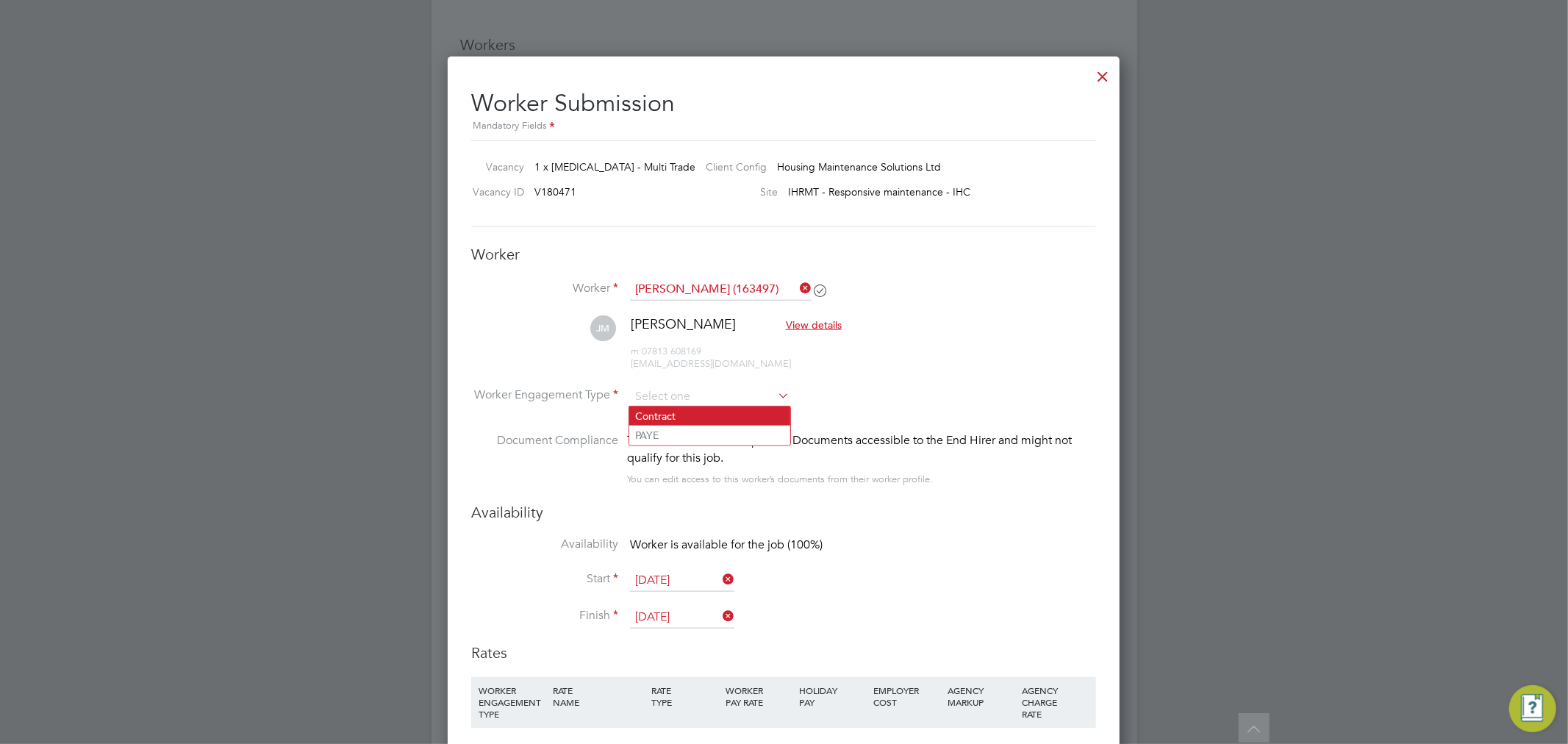
click at [693, 416] on li "Contract" at bounding box center [709, 416] width 161 height 20
type input "Contract"
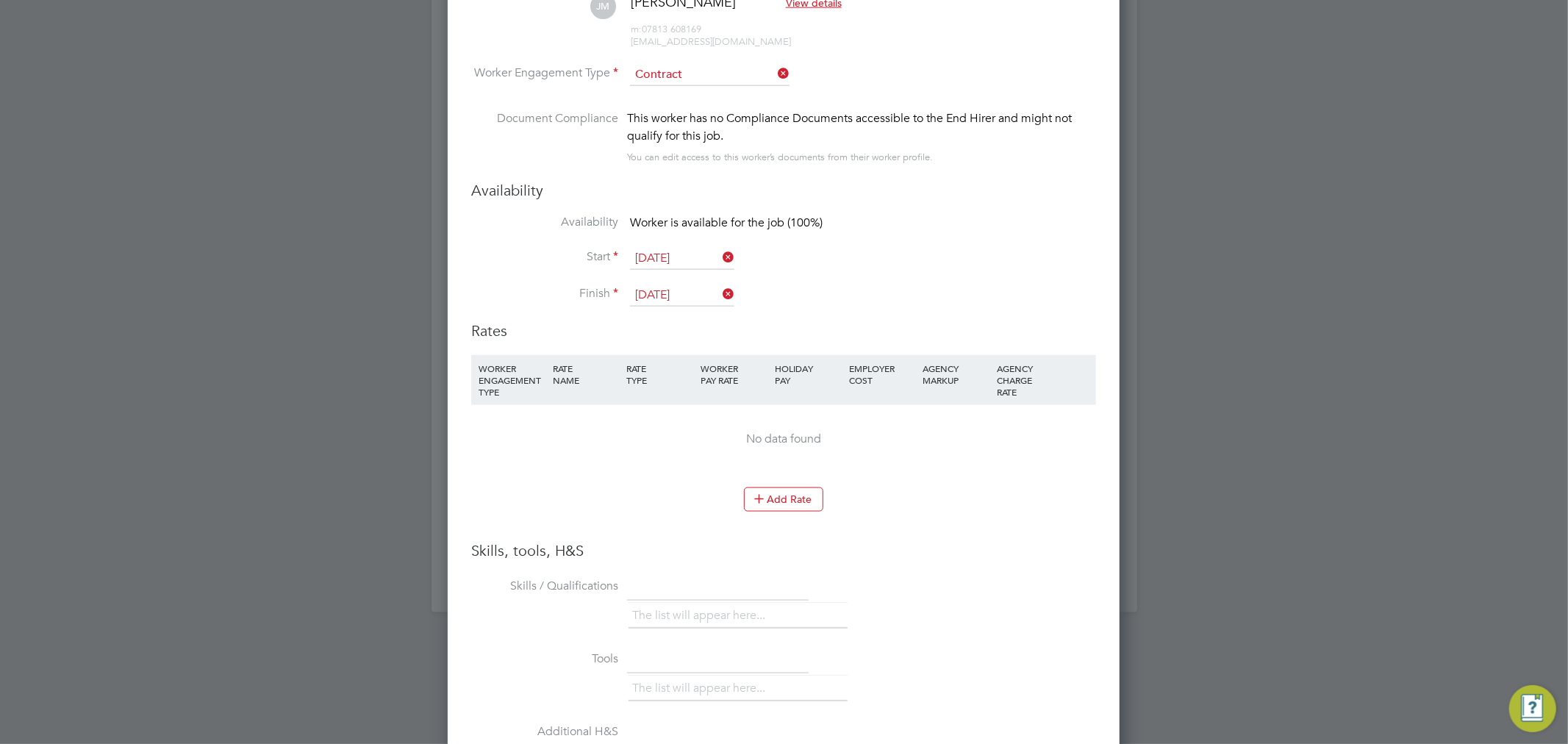
scroll to position [1552, 0]
click at [789, 484] on button "Add Rate" at bounding box center [784, 494] width 79 height 23
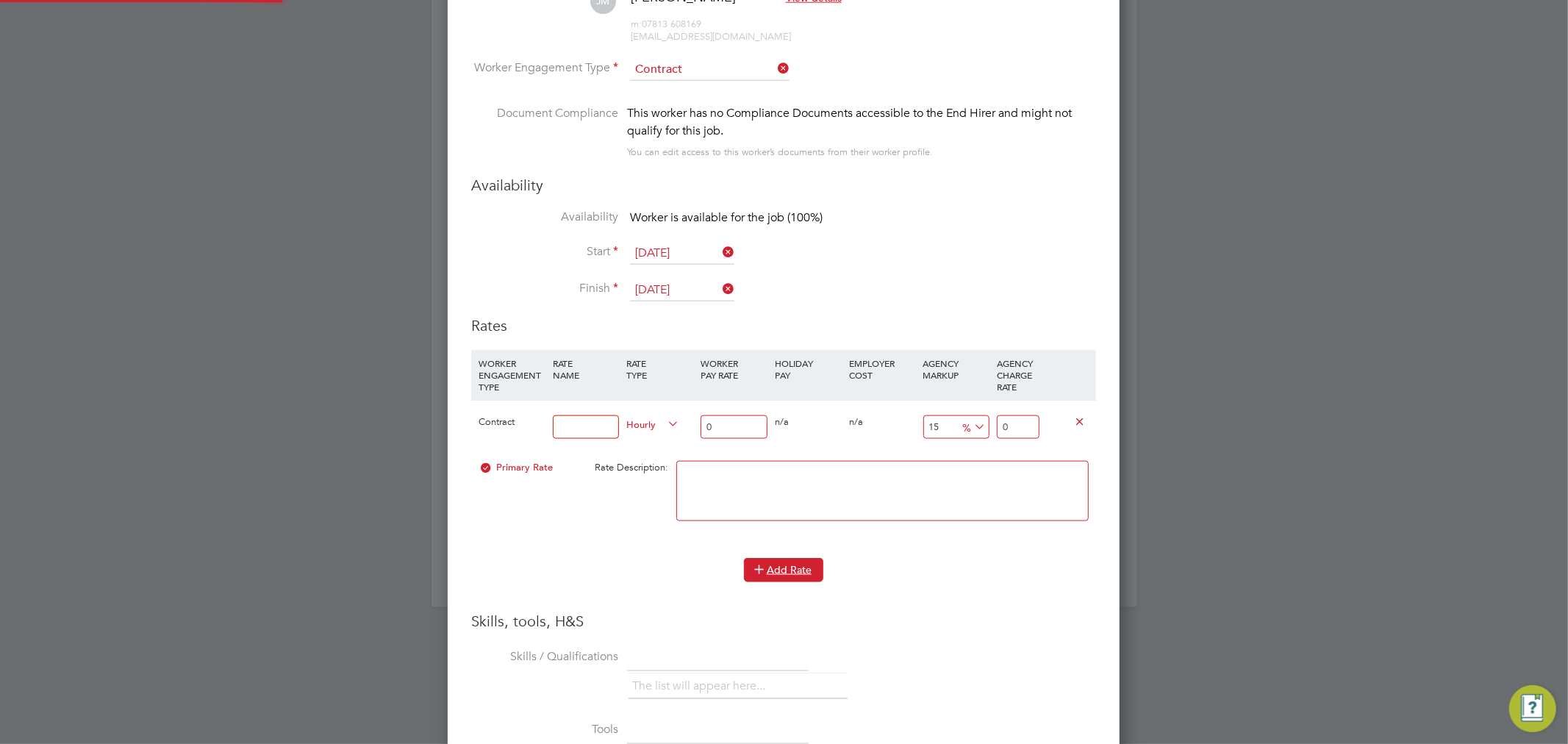
scroll to position [0, 0]
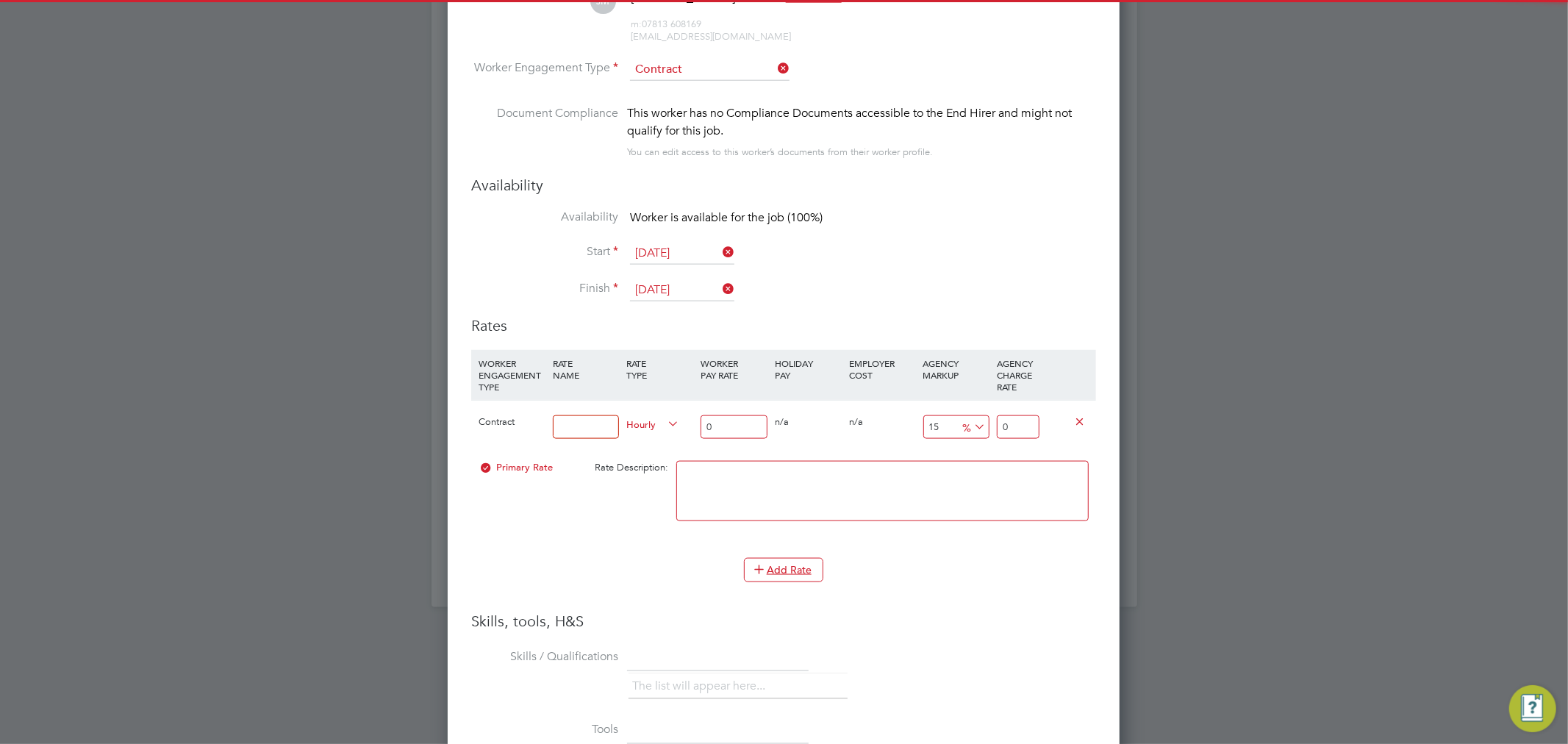
click at [608, 418] on input at bounding box center [586, 427] width 67 height 24
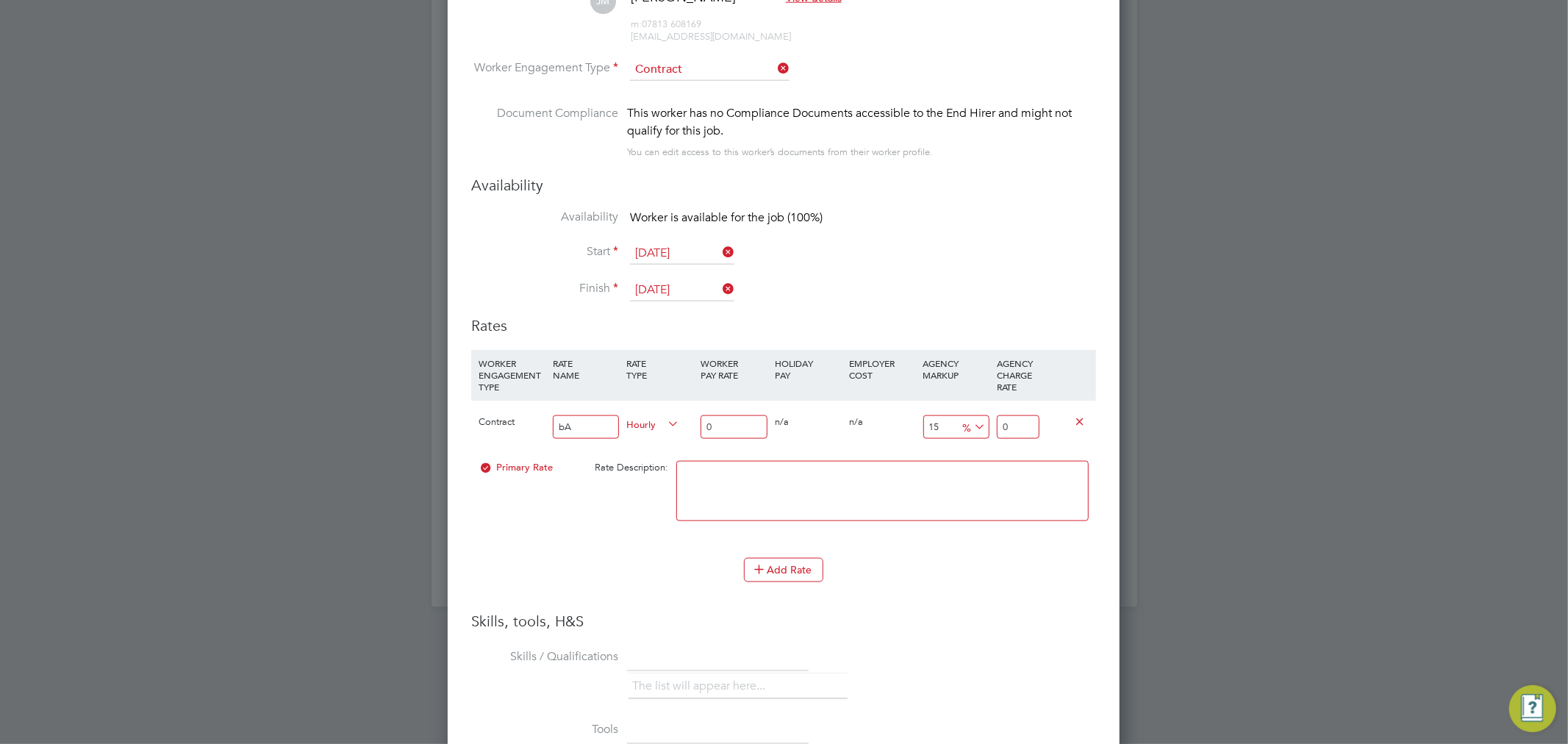
type input "b"
type input "Basic"
click at [739, 435] on input "0" at bounding box center [734, 427] width 67 height 24
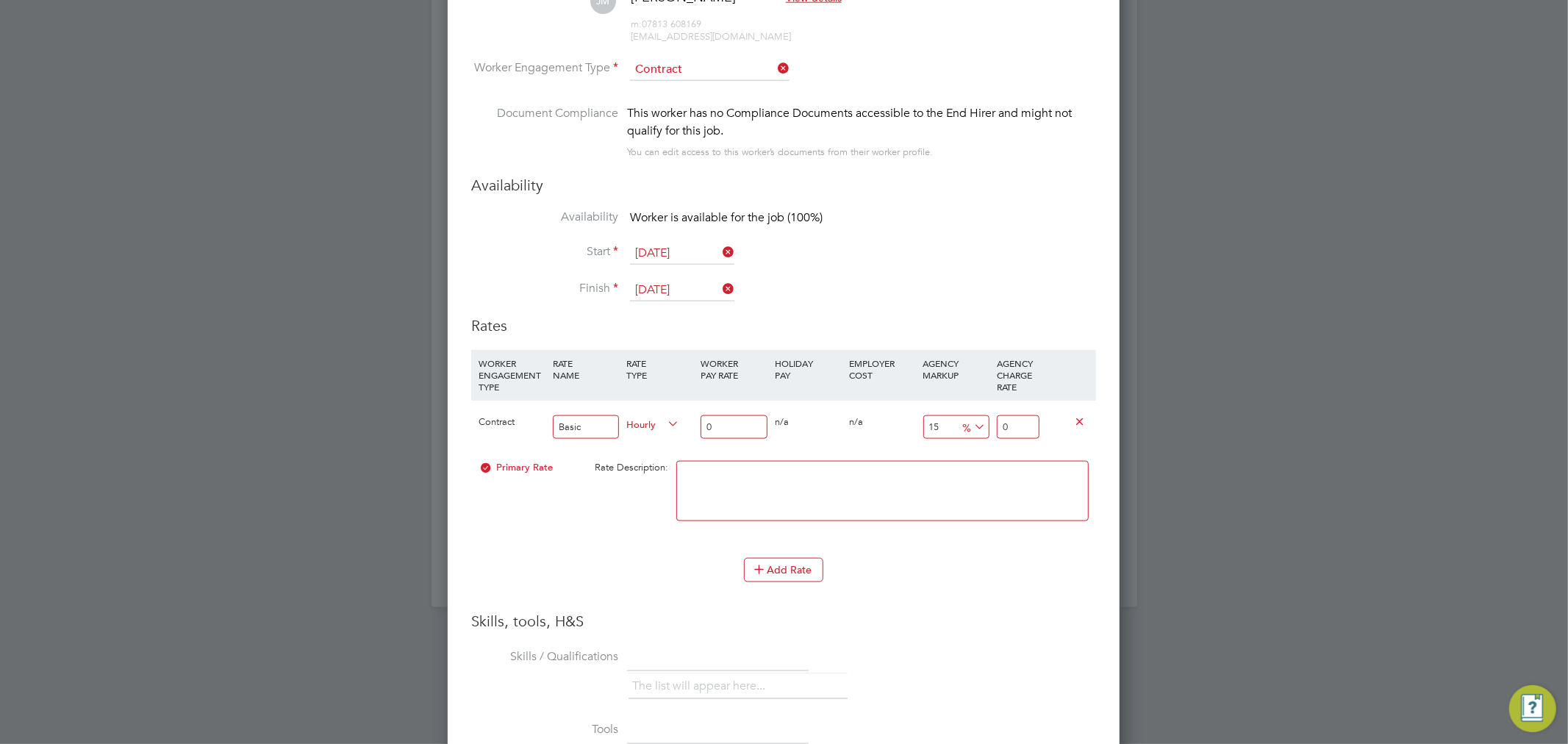
click at [971, 423] on icon at bounding box center [971, 426] width 0 height 21
click at [976, 458] on li "£" at bounding box center [974, 460] width 35 height 20
click at [946, 419] on input "0" at bounding box center [957, 427] width 67 height 24
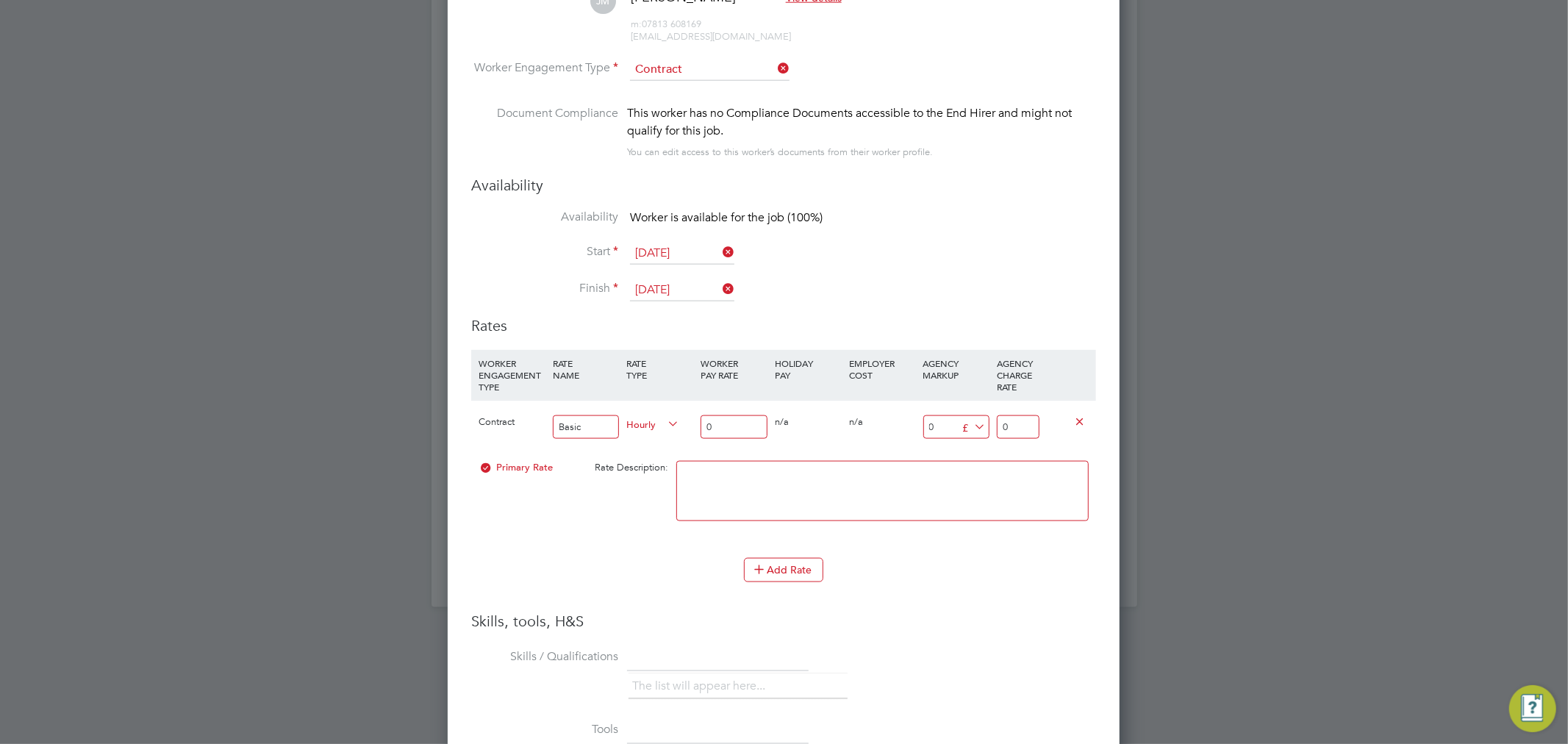
type input "2"
type input "2.5"
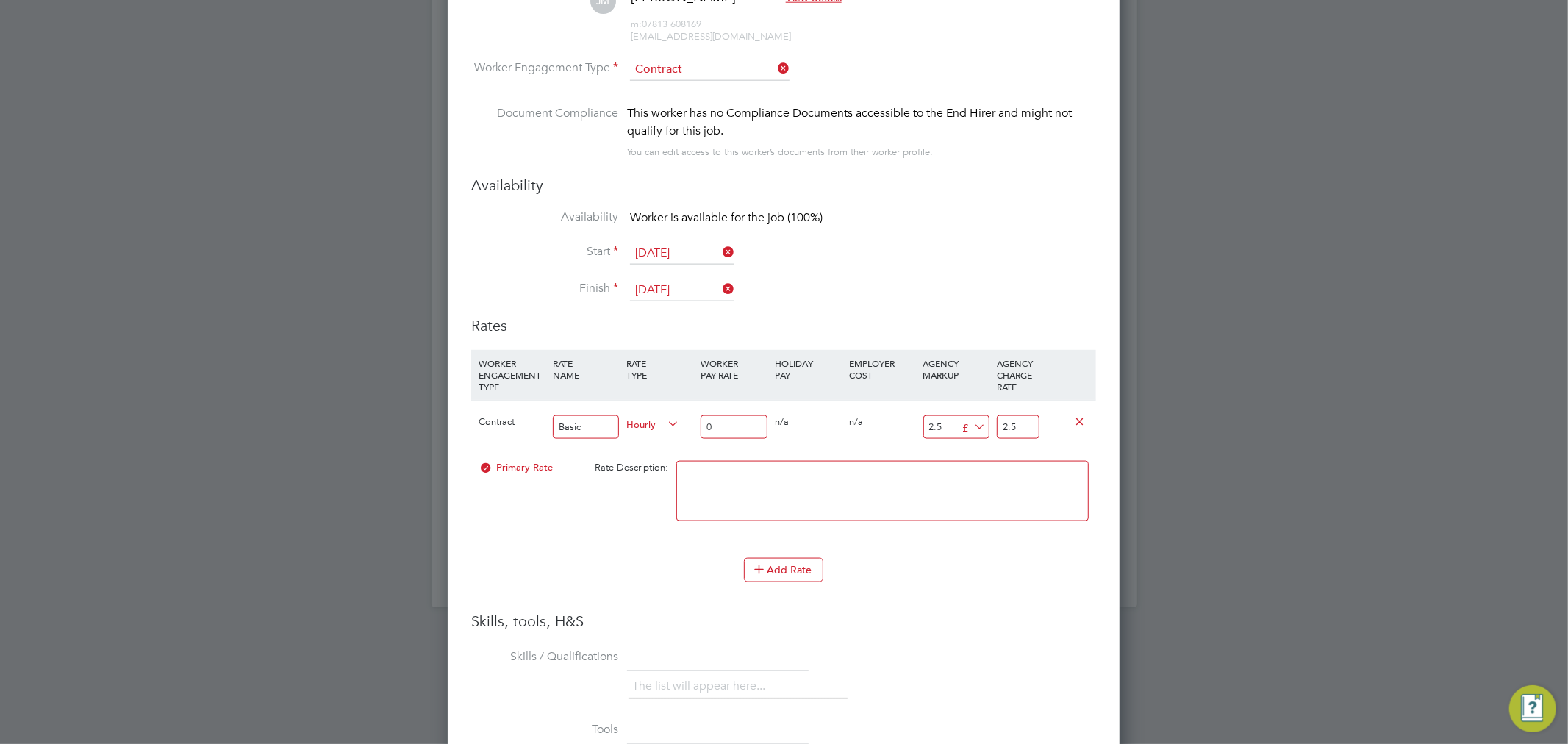
click at [741, 425] on input "0" at bounding box center [734, 427] width 67 height 24
type input "1"
type input "3.5"
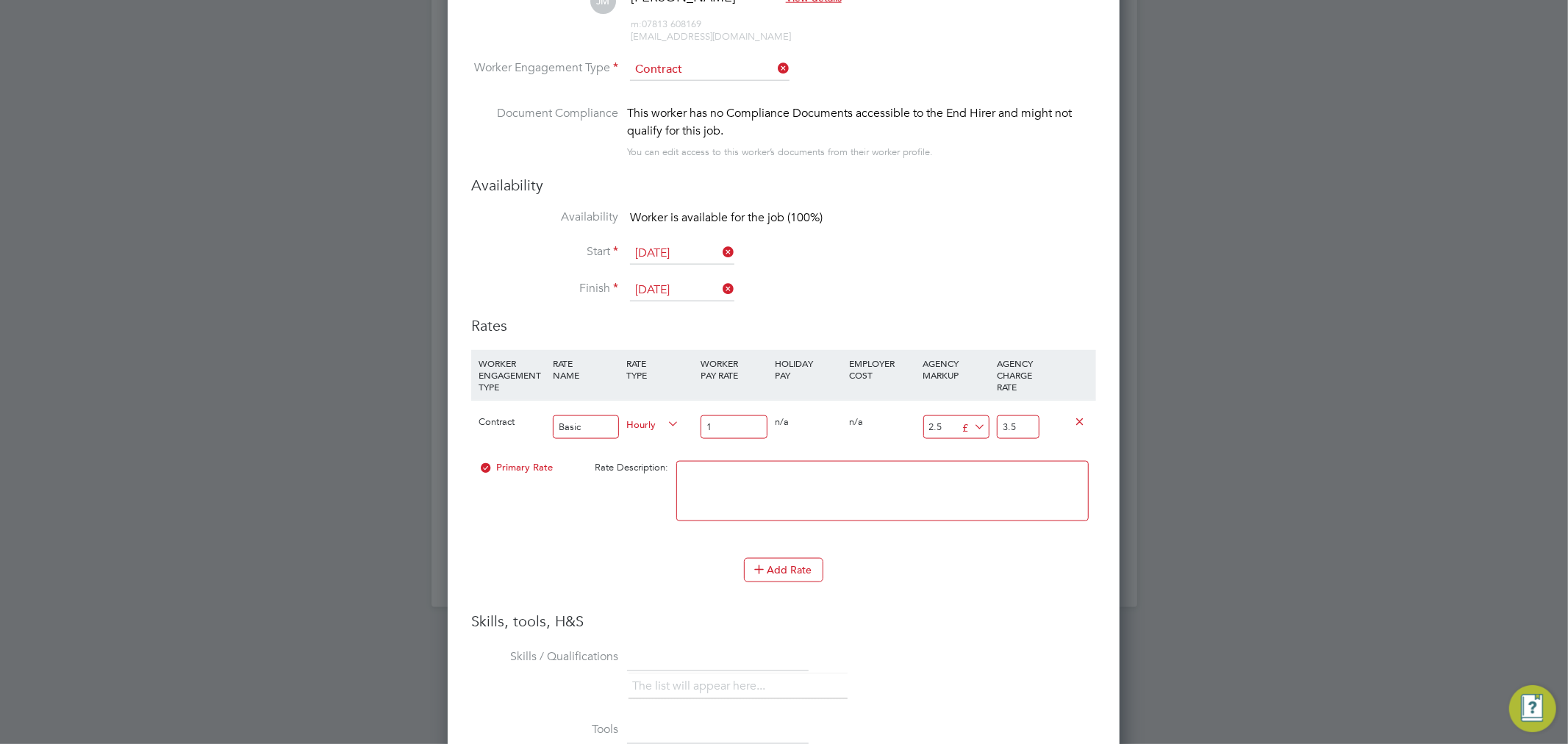
type input "19"
type input "21.5"
type input "19.7"
type input "22.2"
type input "19.76"
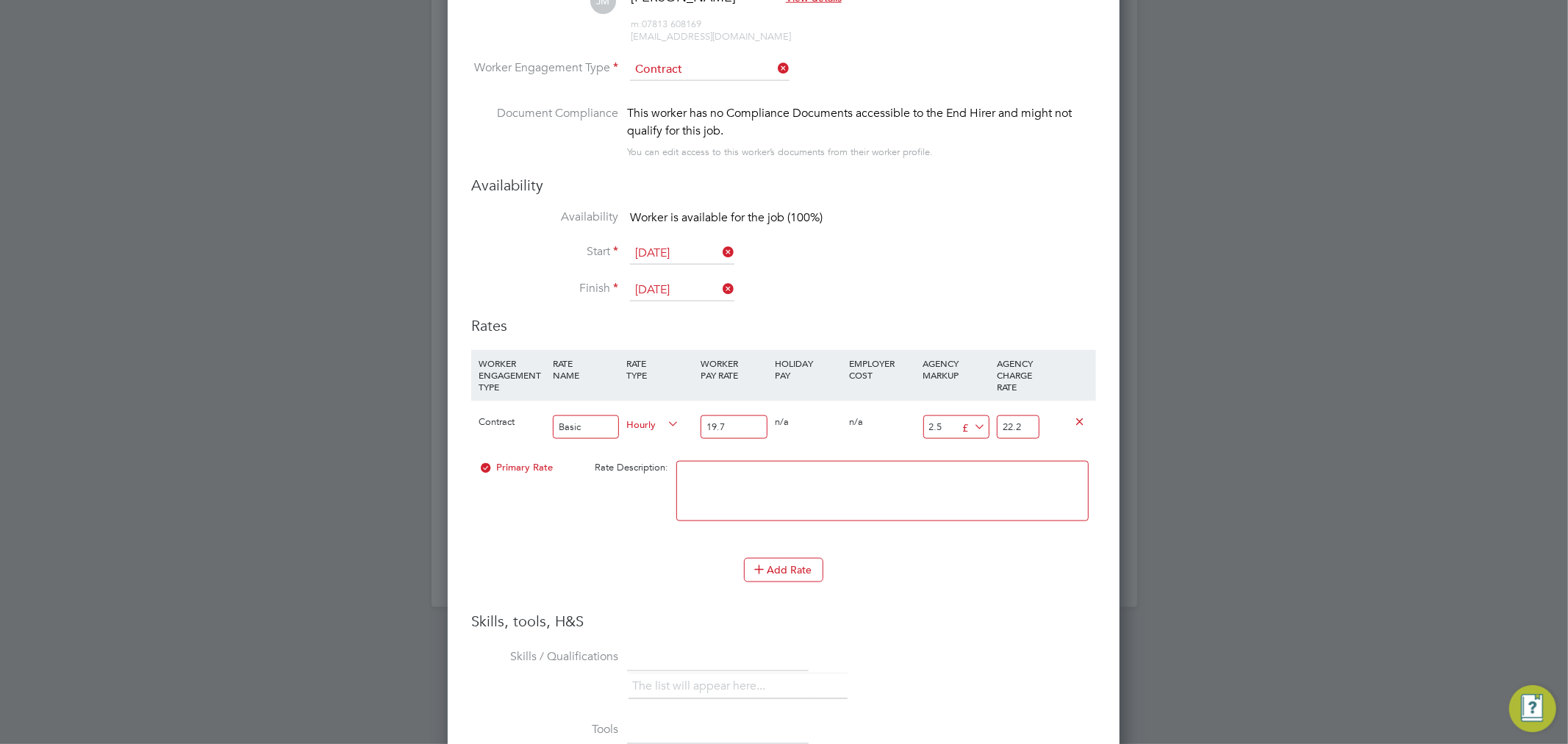
type input "22.26"
type input "19.76"
click at [980, 595] on li "WORKER ENGAGEMENT TYPE RATE NAME RATE TYPE WORKER PAY RATE HOLIDAY PAY EMPLOYER…" at bounding box center [784, 481] width 625 height 262
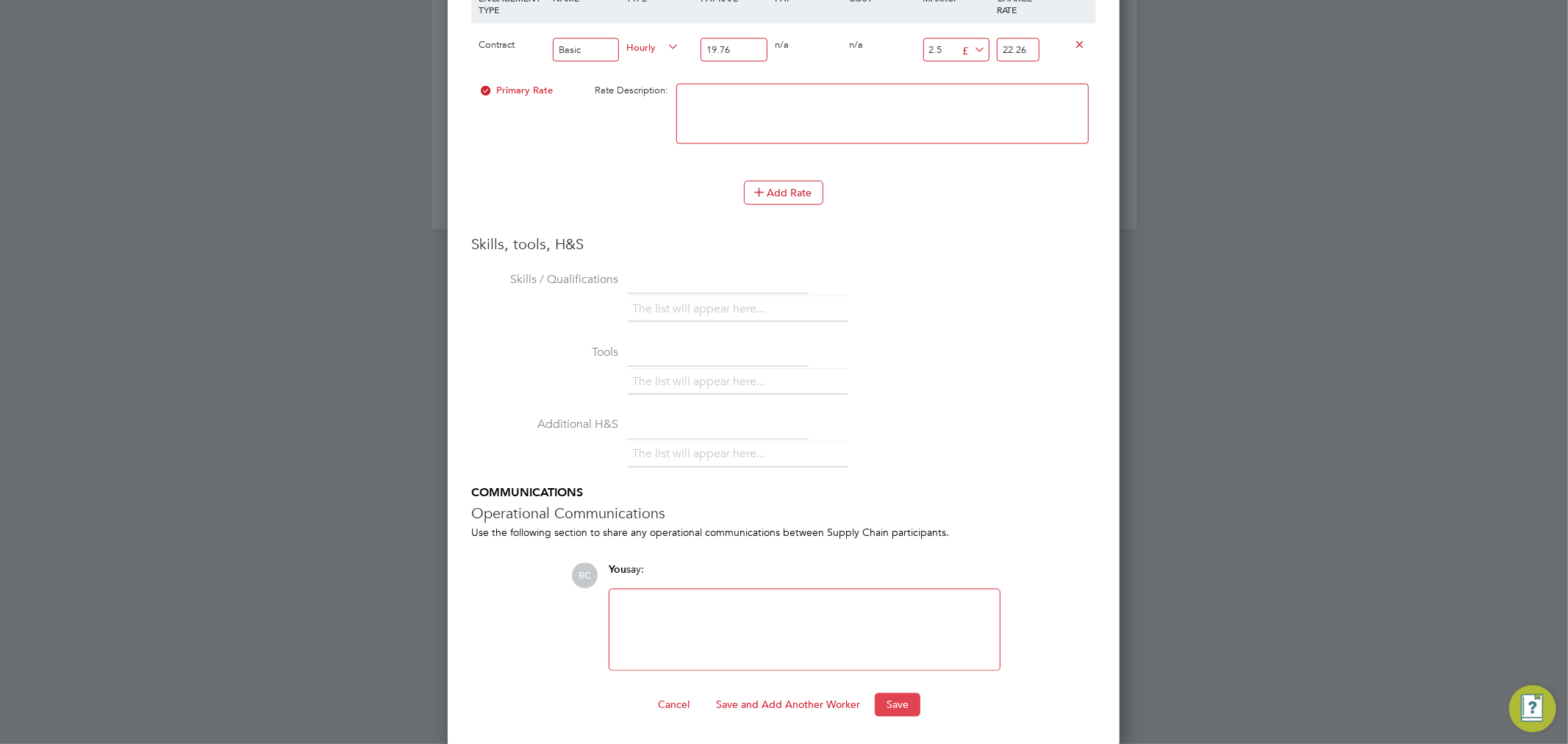
click at [917, 699] on button "Save" at bounding box center [898, 705] width 46 height 23
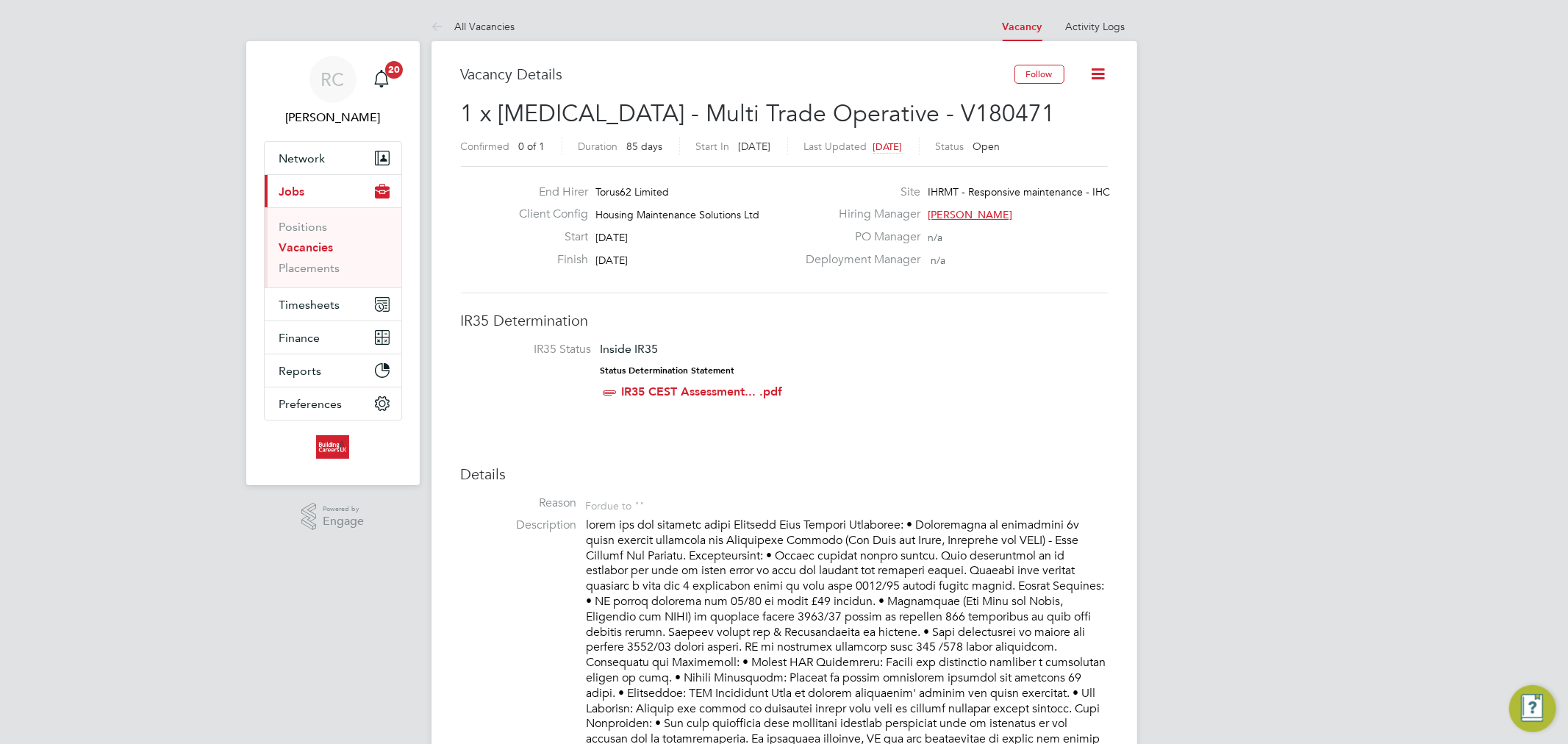
click at [310, 246] on link "Vacancies" at bounding box center [307, 247] width 55 height 14
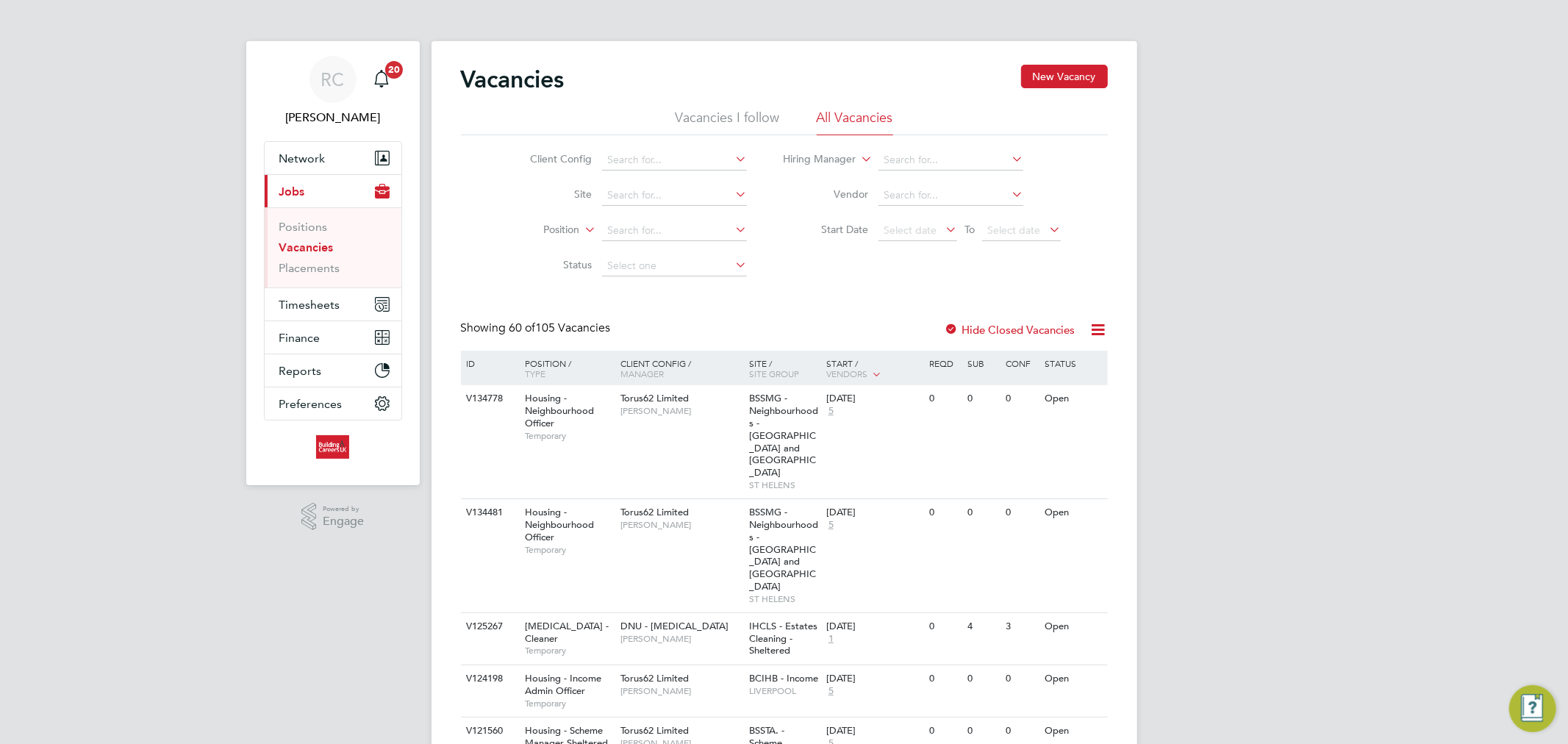
click at [660, 148] on li "Client Config" at bounding box center [627, 160] width 277 height 35
click at [659, 153] on input at bounding box center [675, 159] width 145 height 21
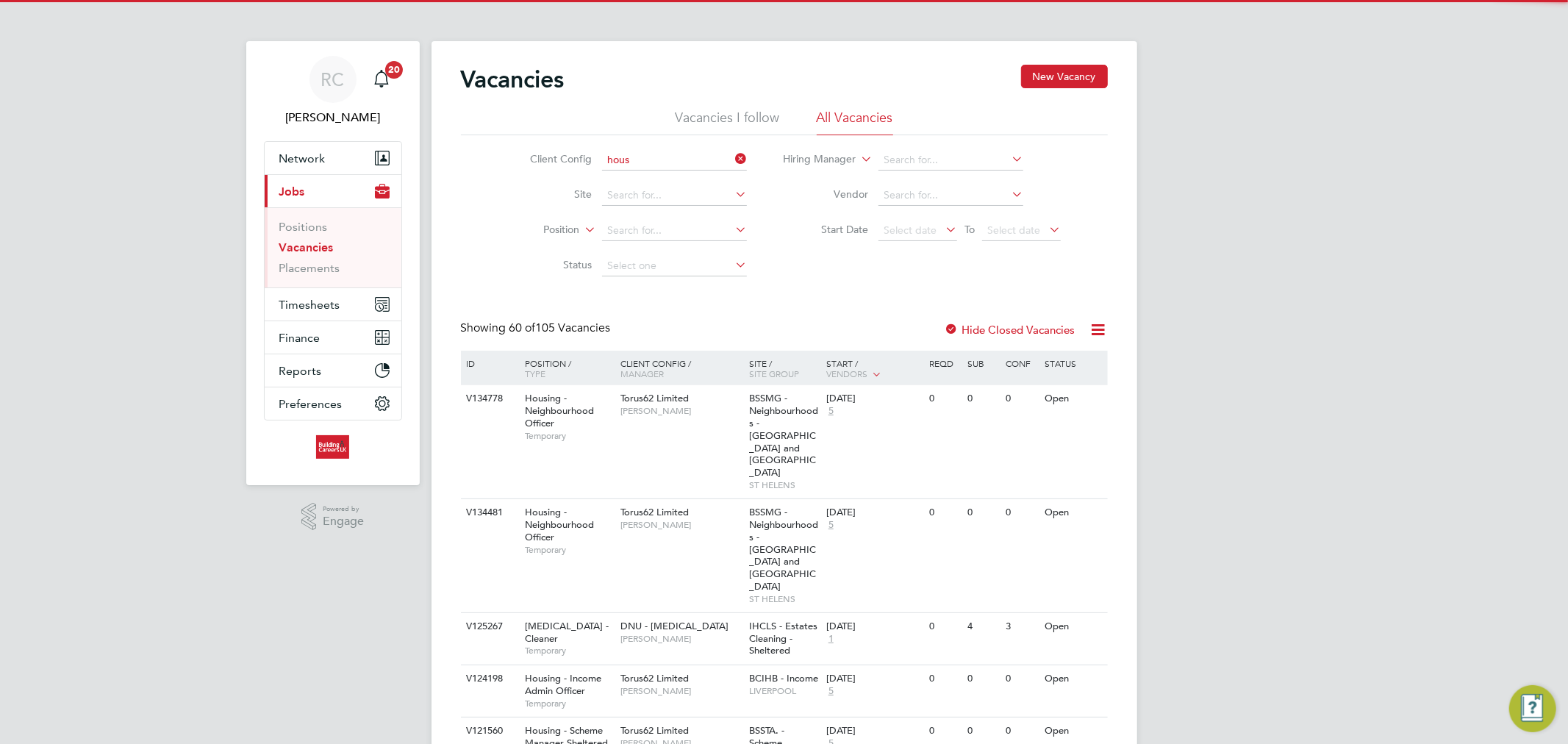
click at [662, 171] on li "Hous ing Maintenance Solutions Ltd" at bounding box center [733, 180] width 262 height 20
type input "Housing Maintenance Solutions Ltd"
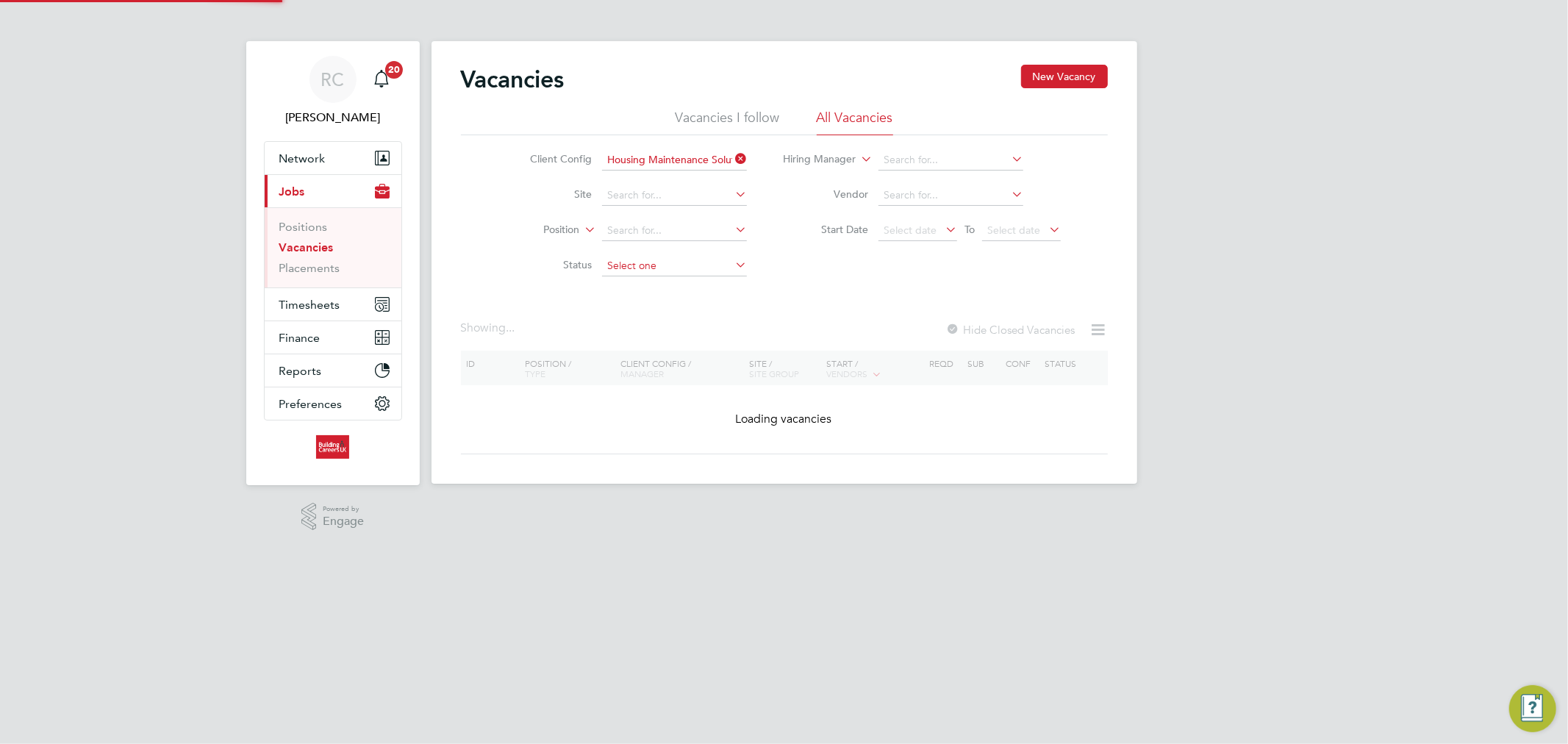
click at [686, 268] on input at bounding box center [675, 266] width 145 height 21
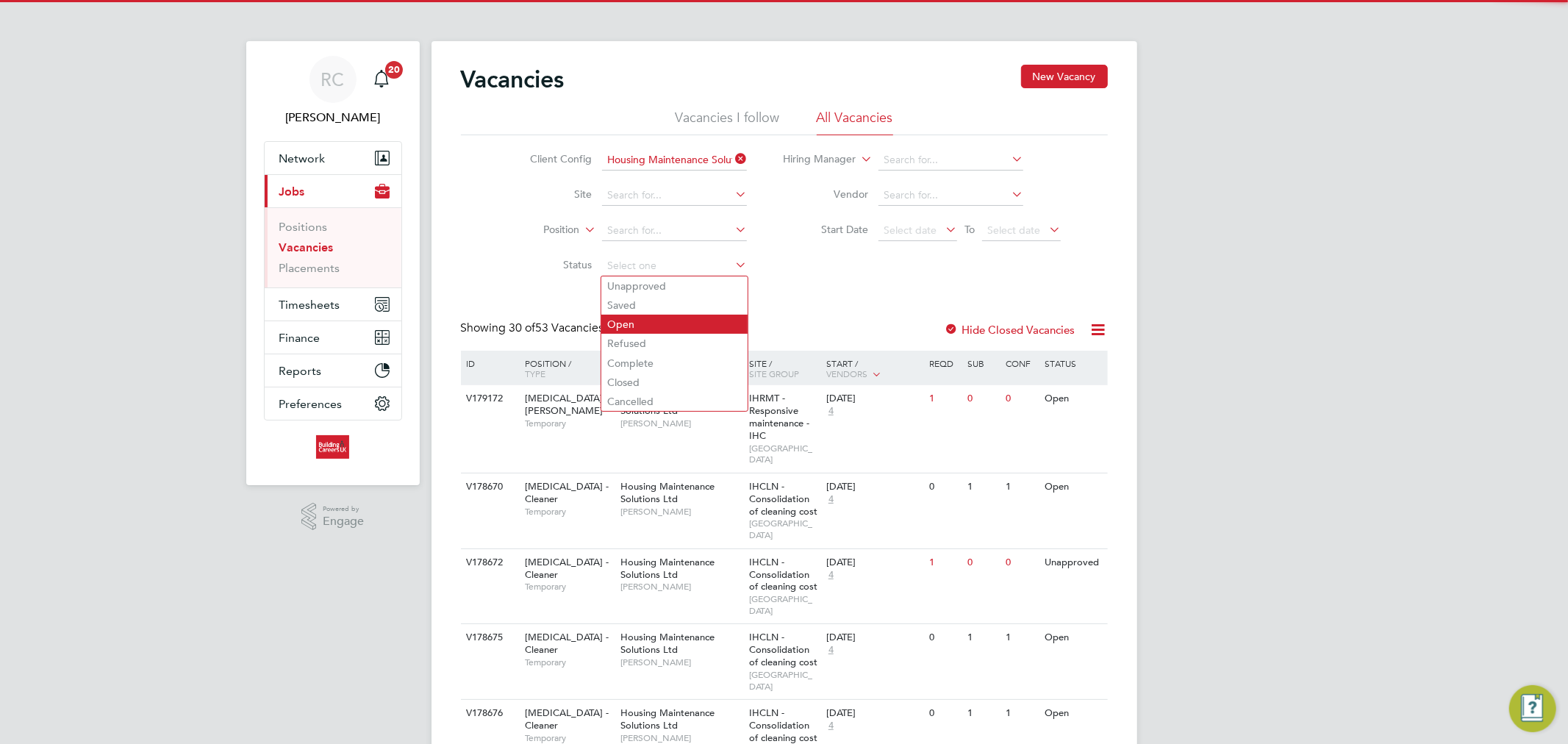
click at [634, 317] on li "Open" at bounding box center [675, 325] width 147 height 20
type input "Open"
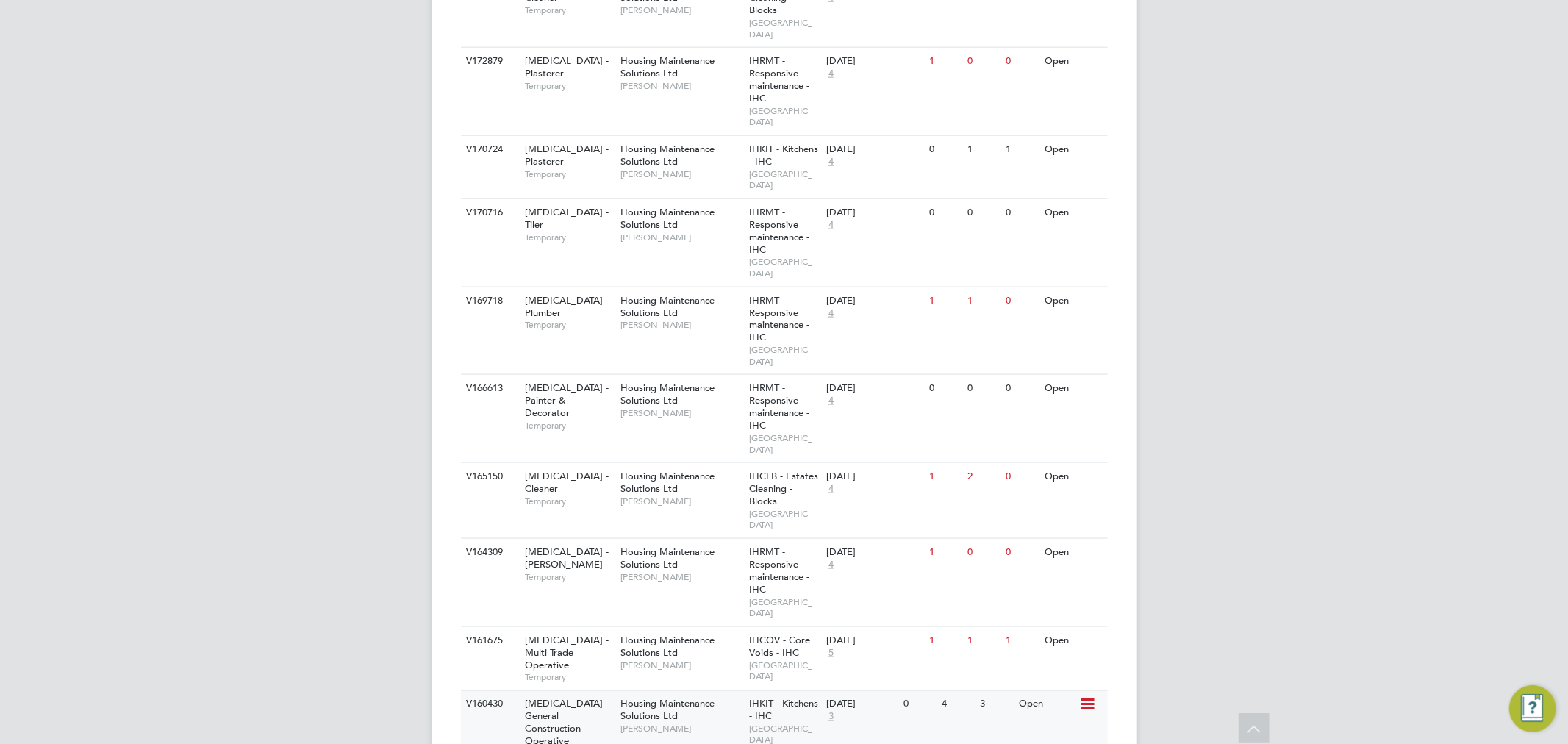
scroll to position [1738, 0]
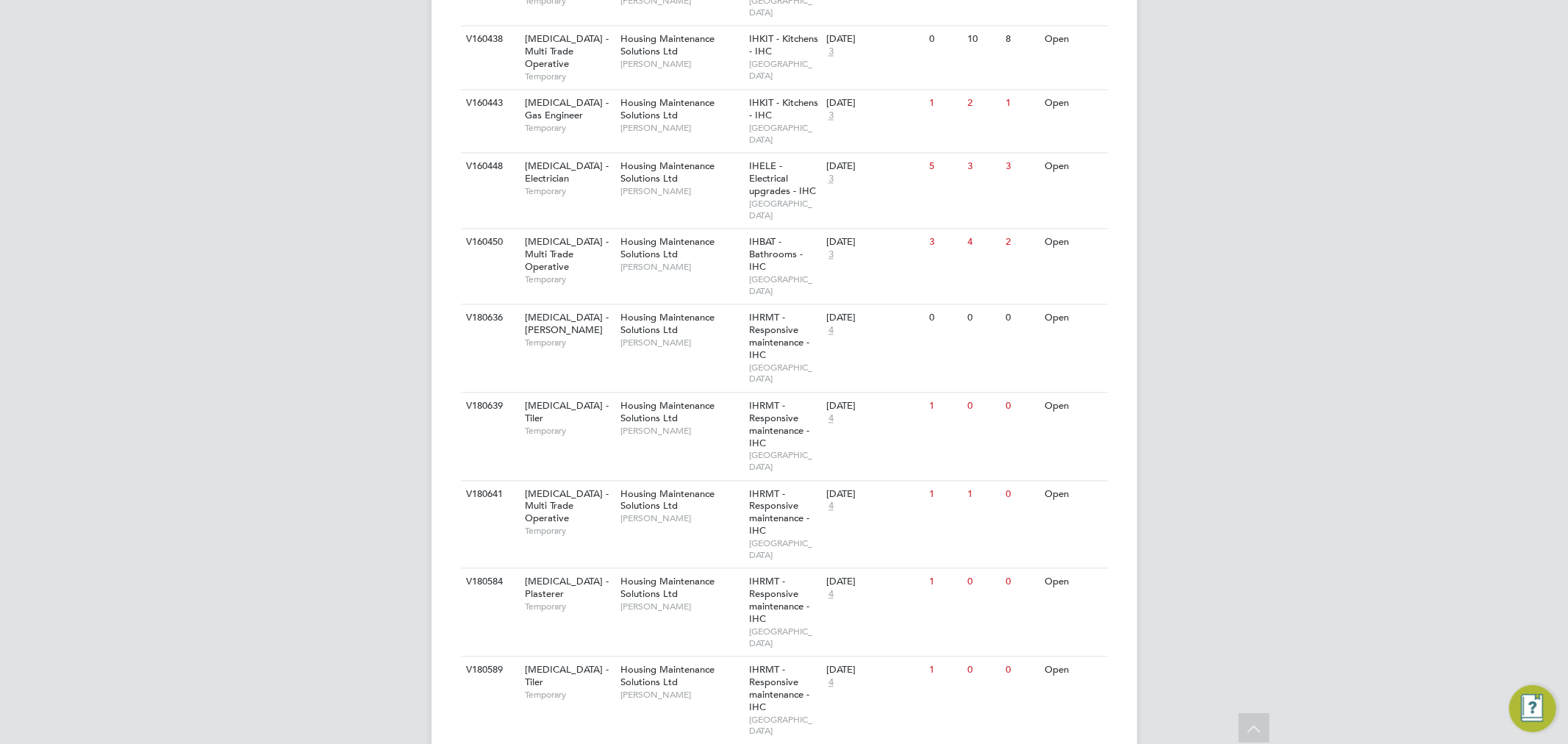
scroll to position [2430, 0]
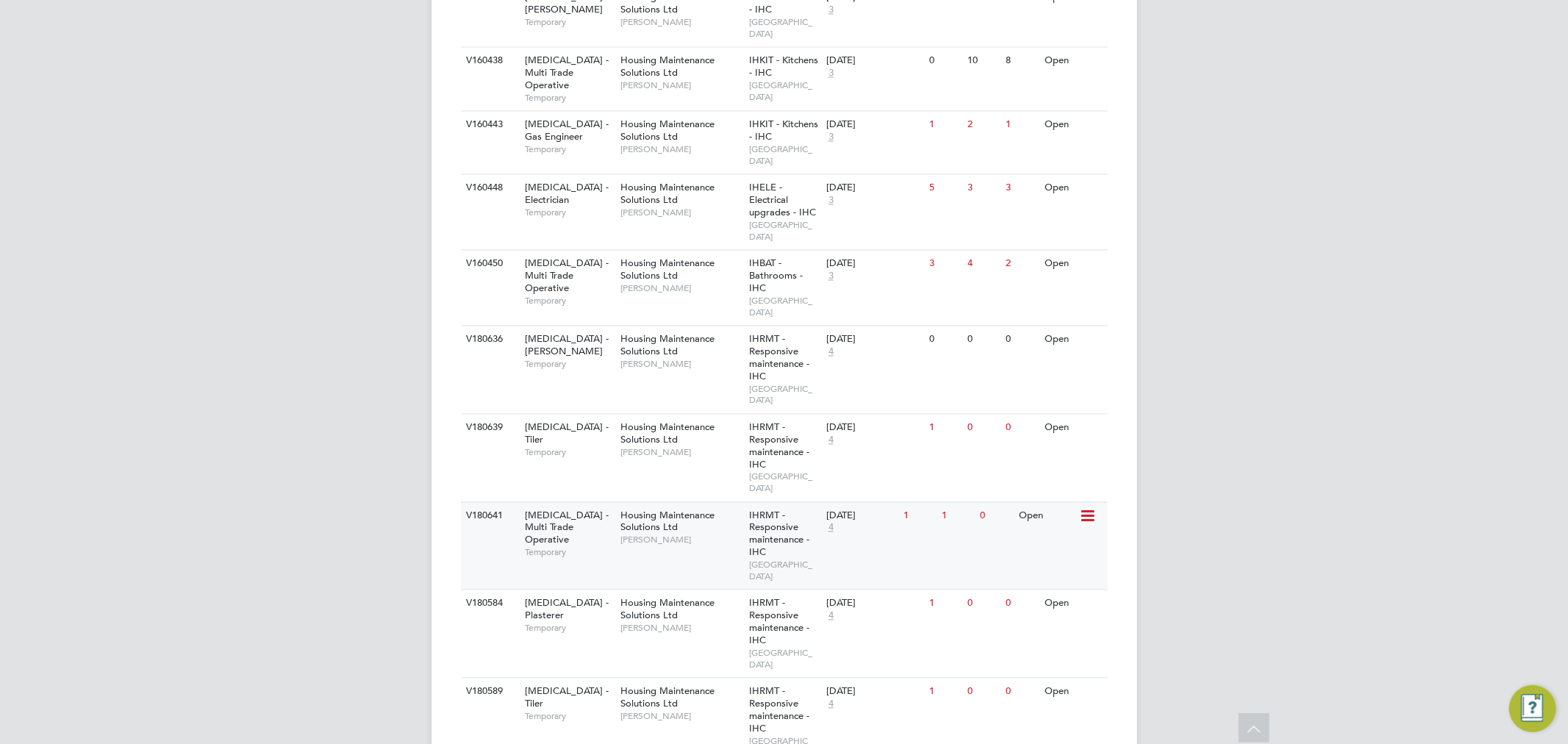
click at [684, 502] on div "Housing Maintenance Solutions Ltd Steve Cruickshank" at bounding box center [682, 527] width 129 height 51
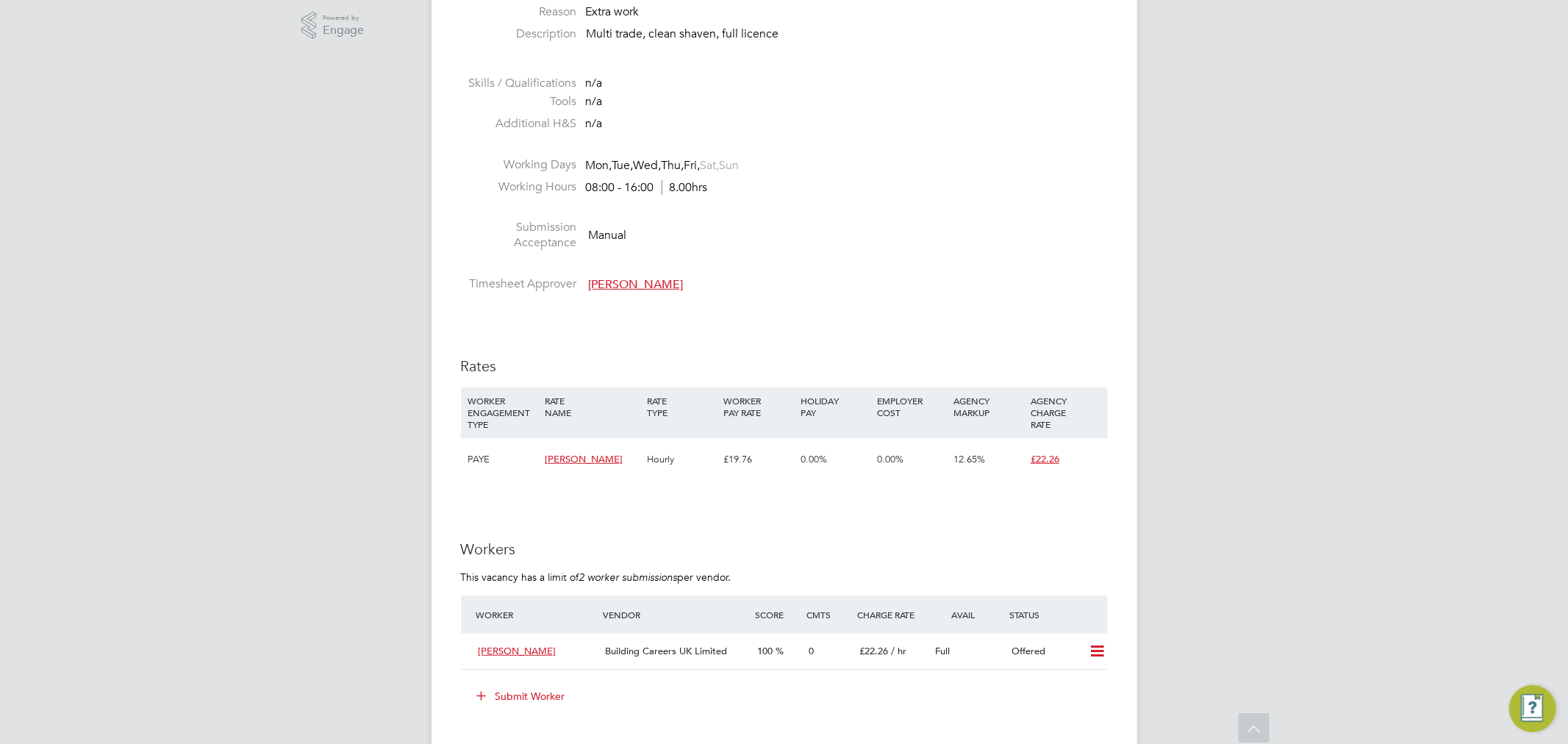
scroll to position [653, 0]
